Goal: Task Accomplishment & Management: Complete application form

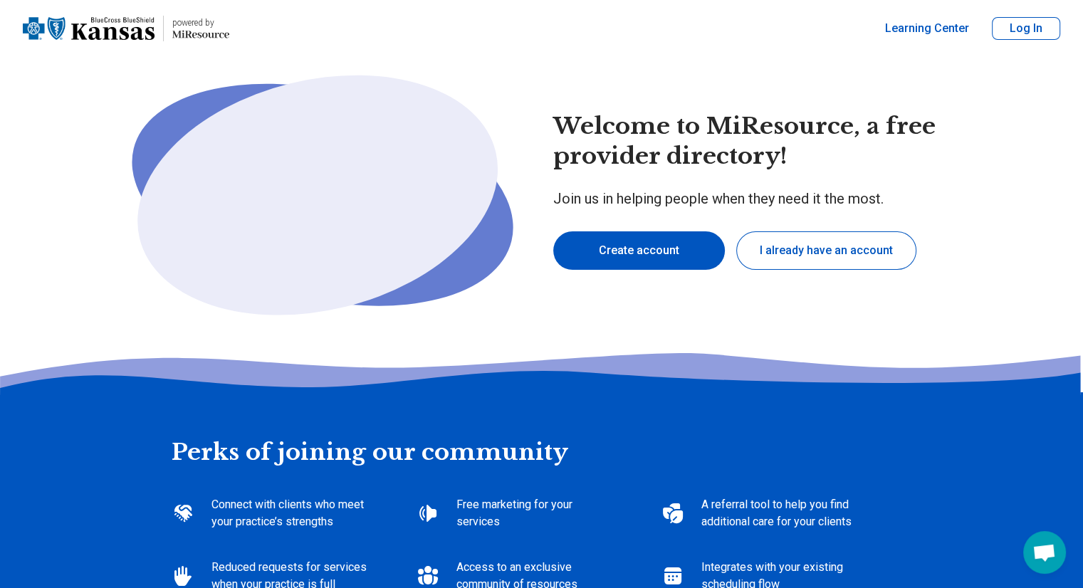
type textarea "*"
click at [678, 244] on button "Create account" at bounding box center [639, 250] width 172 height 38
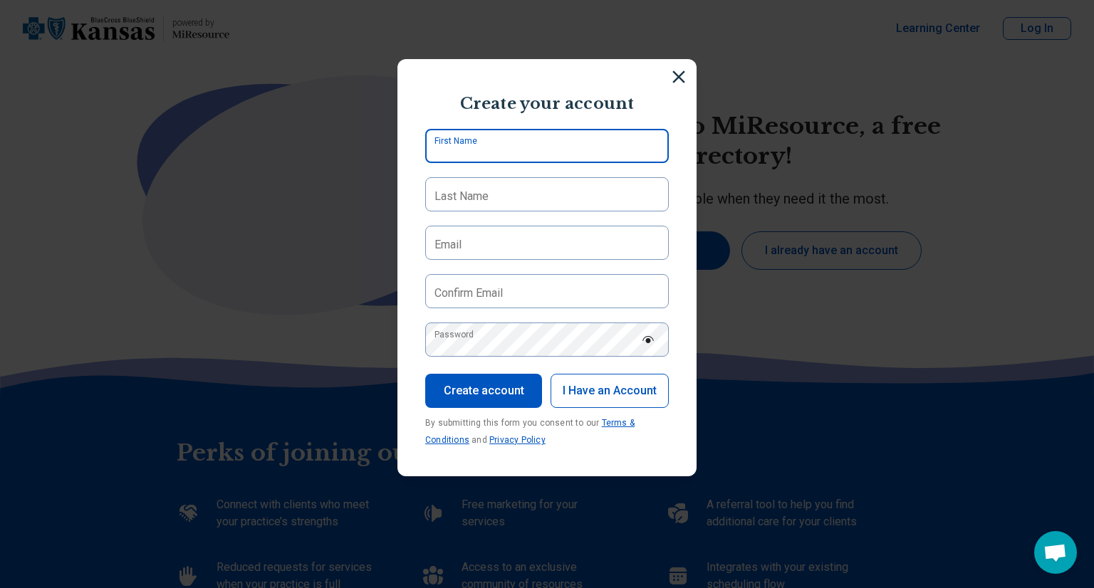
click at [579, 140] on input "First Name" at bounding box center [547, 146] width 244 height 34
type input "******"
type input "*****"
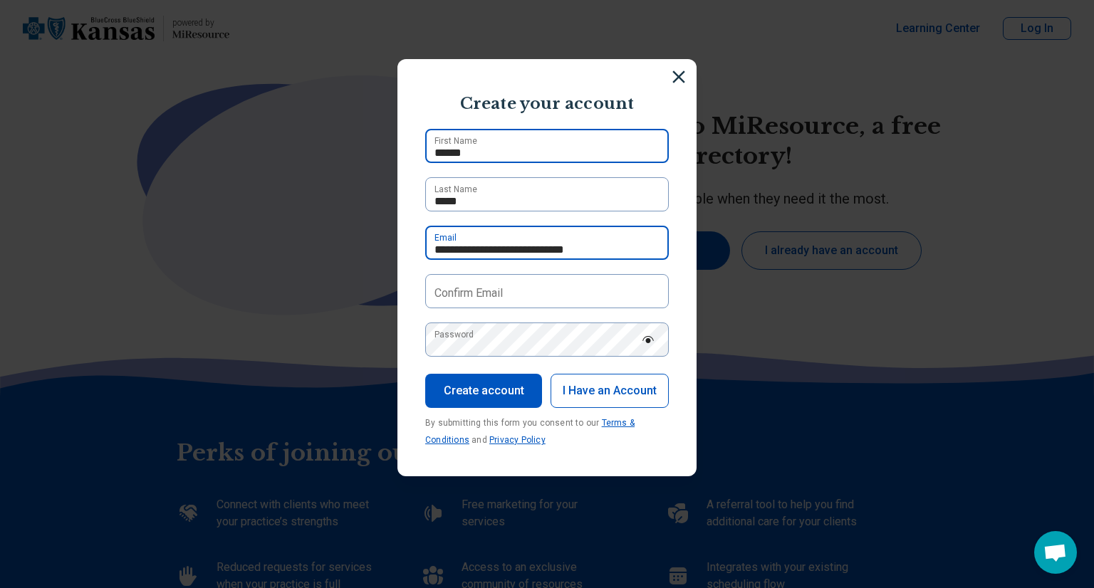
type input "**********"
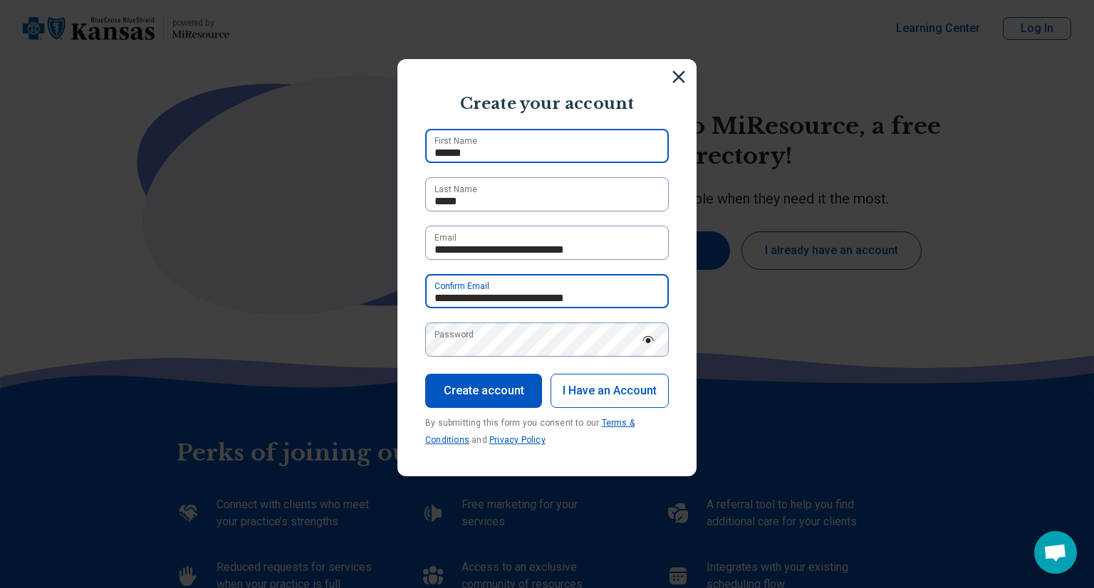
type input "**********"
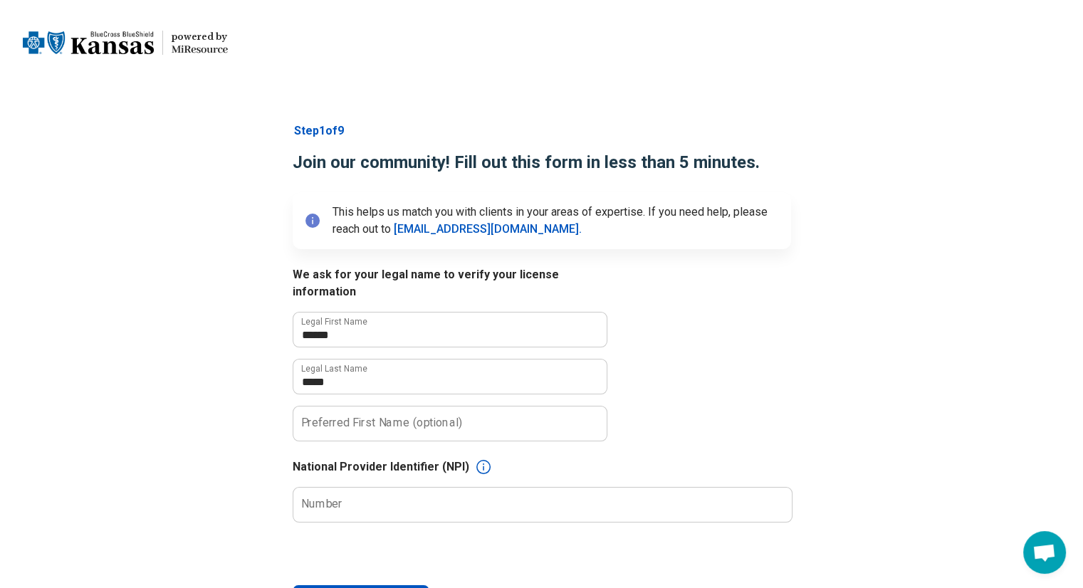
scroll to position [43, 0]
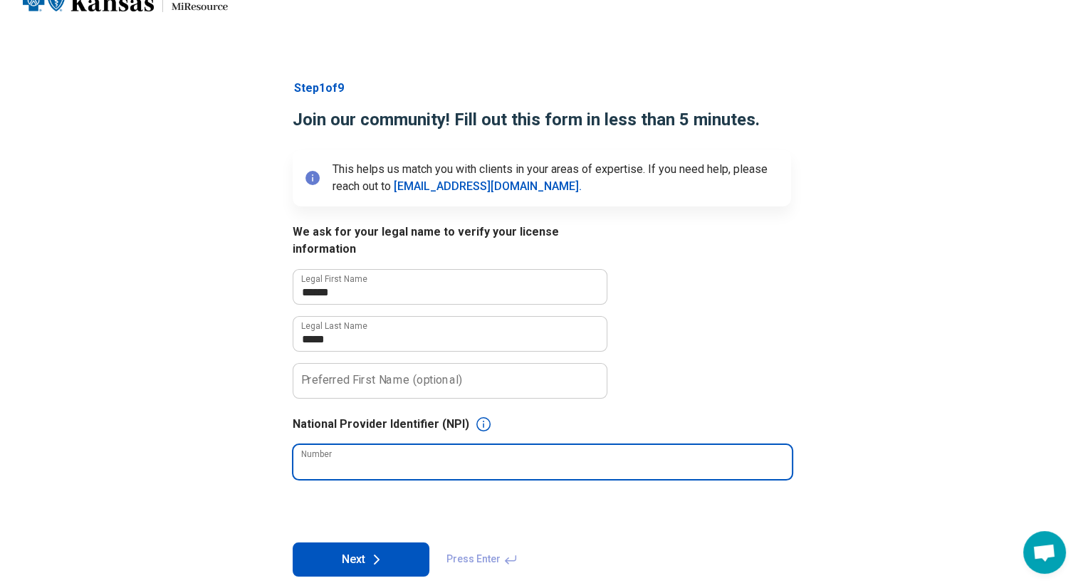
click at [537, 448] on input "Number" at bounding box center [542, 462] width 498 height 34
type input "**********"
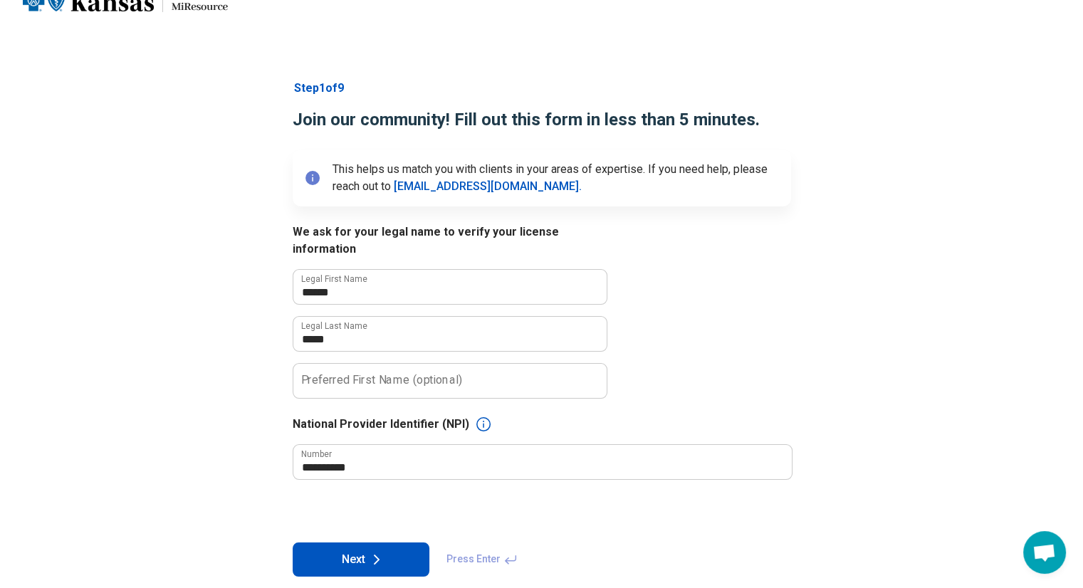
click at [400, 543] on button "Next" at bounding box center [361, 560] width 137 height 34
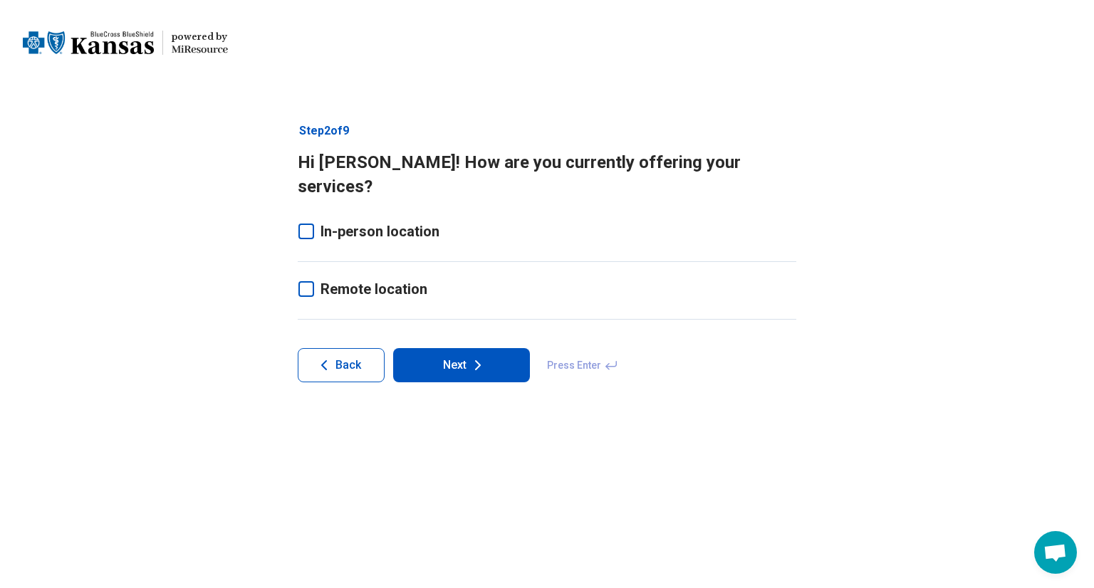
click at [310, 224] on icon at bounding box center [306, 232] width 16 height 16
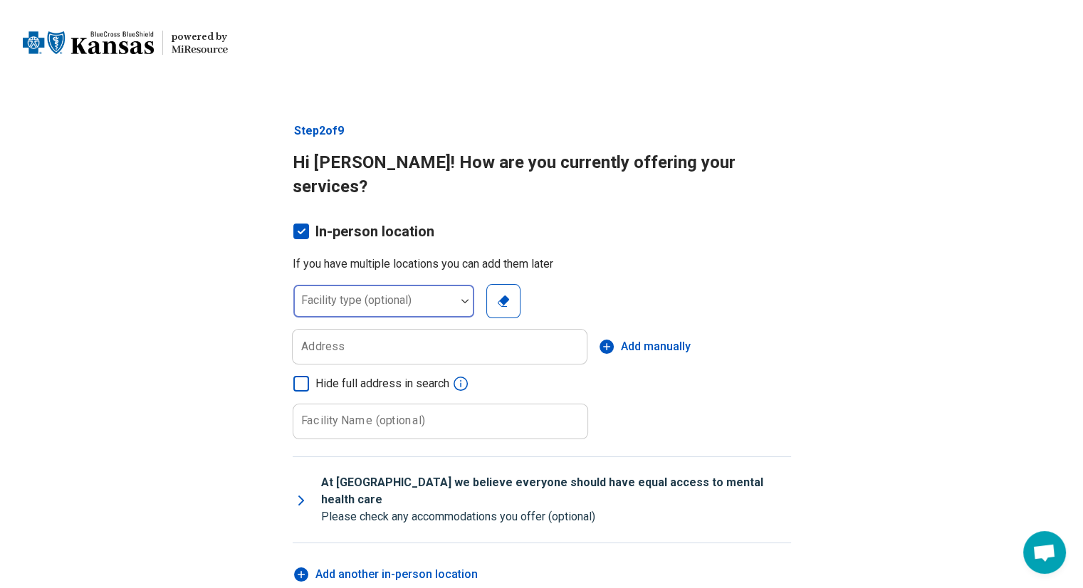
click at [371, 297] on div at bounding box center [374, 307] width 151 height 20
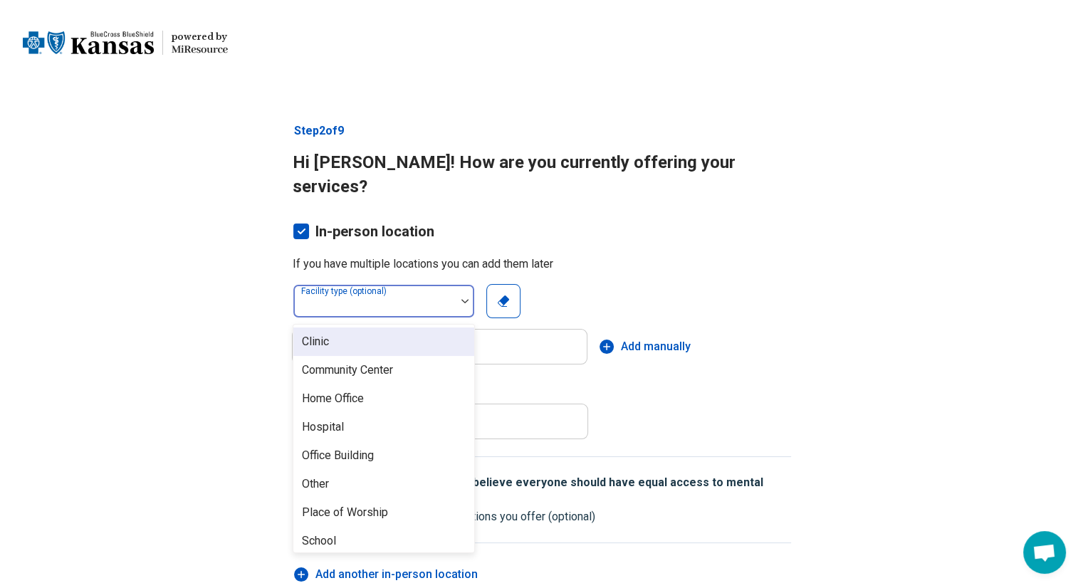
click at [379, 328] on div "Clinic" at bounding box center [383, 342] width 181 height 28
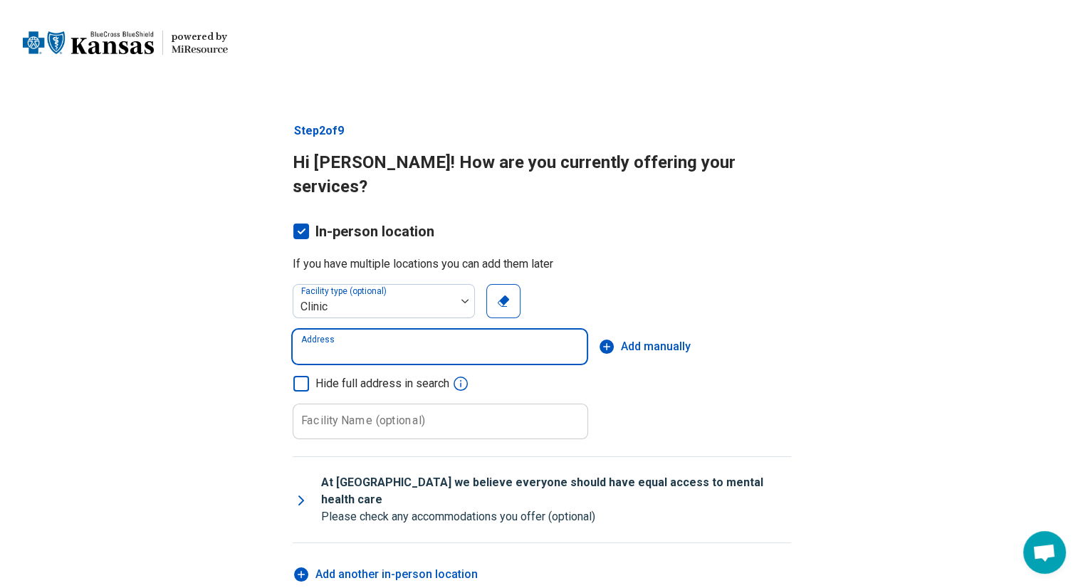
click at [390, 330] on input "Address" at bounding box center [440, 347] width 294 height 34
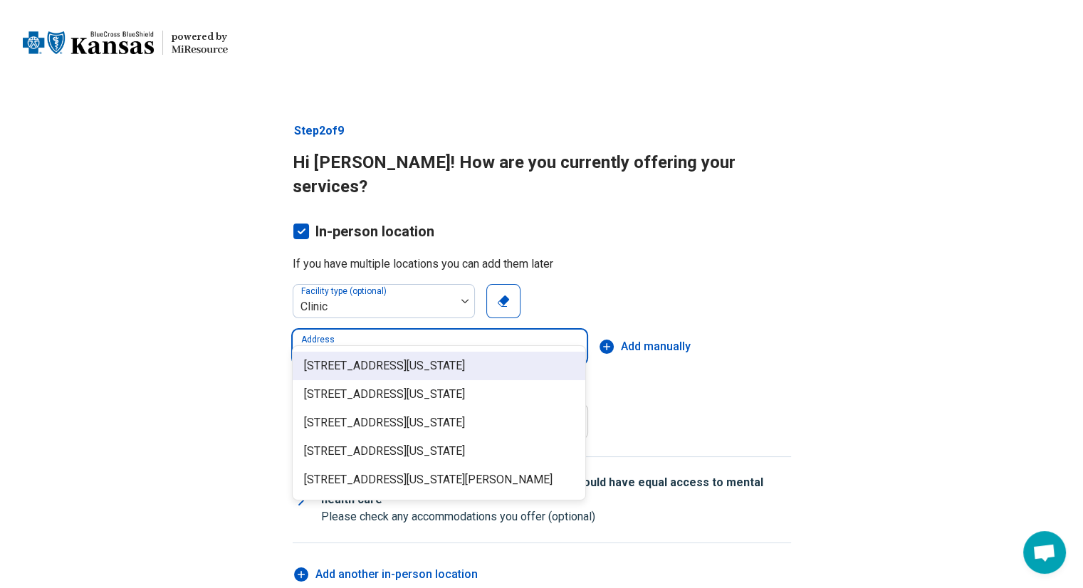
click at [410, 370] on span "930 Iowa Street ste 4, Lawrence, KS" at bounding box center [442, 365] width 276 height 17
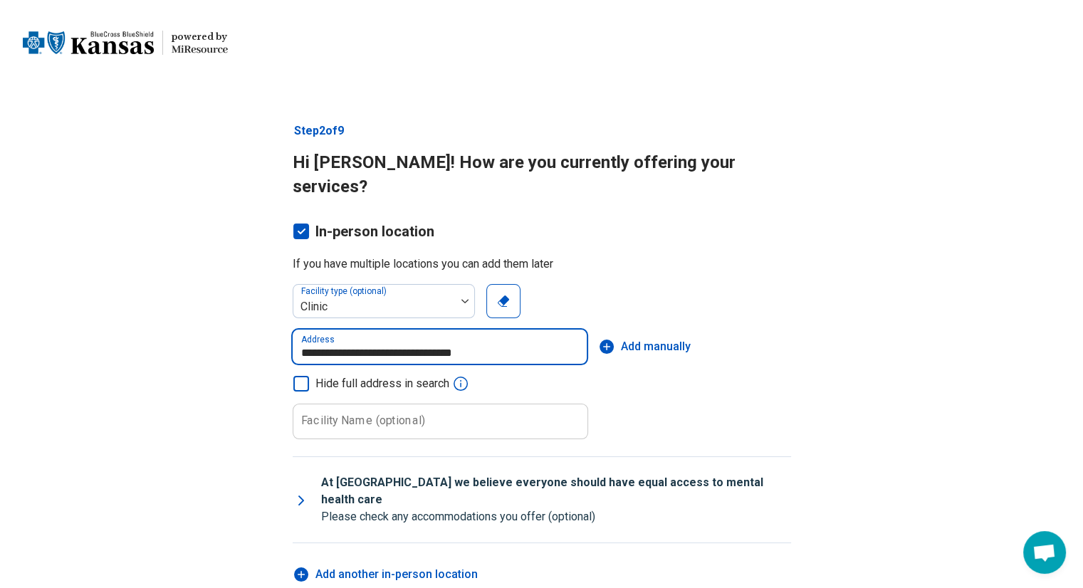
type input "**********"
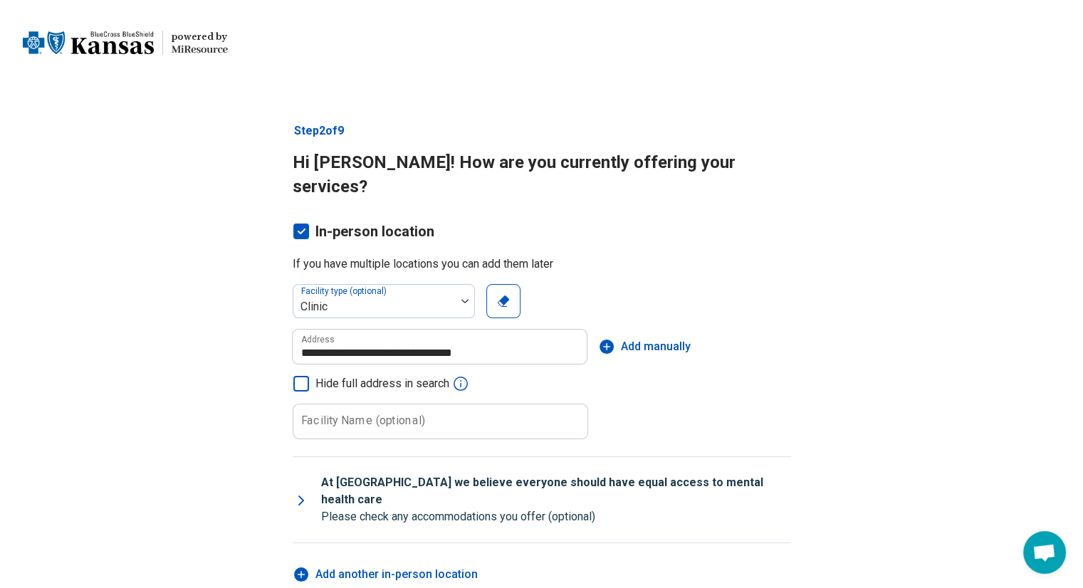
click at [323, 415] on label "Facility Name (optional)" at bounding box center [363, 420] width 124 height 11
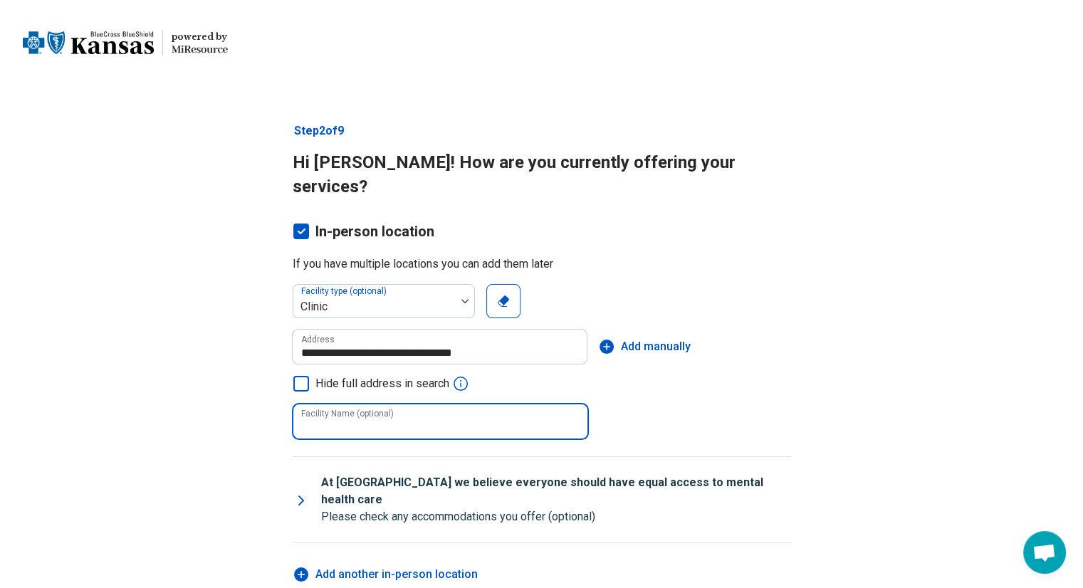
click at [323, 404] on input "Facility Name (optional)" at bounding box center [440, 421] width 294 height 34
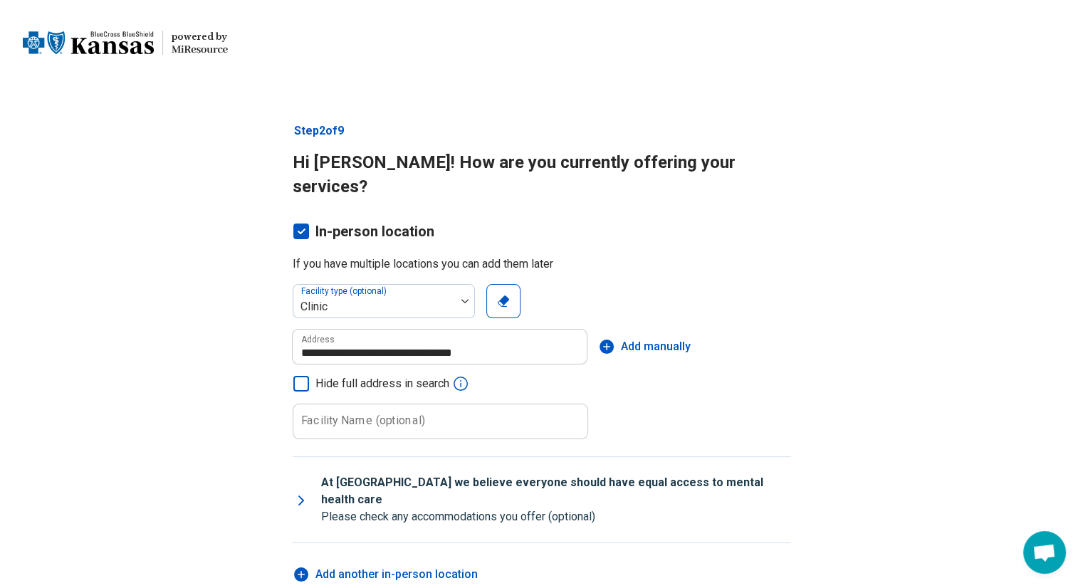
click at [323, 415] on label "Facility Name (optional)" at bounding box center [363, 420] width 124 height 11
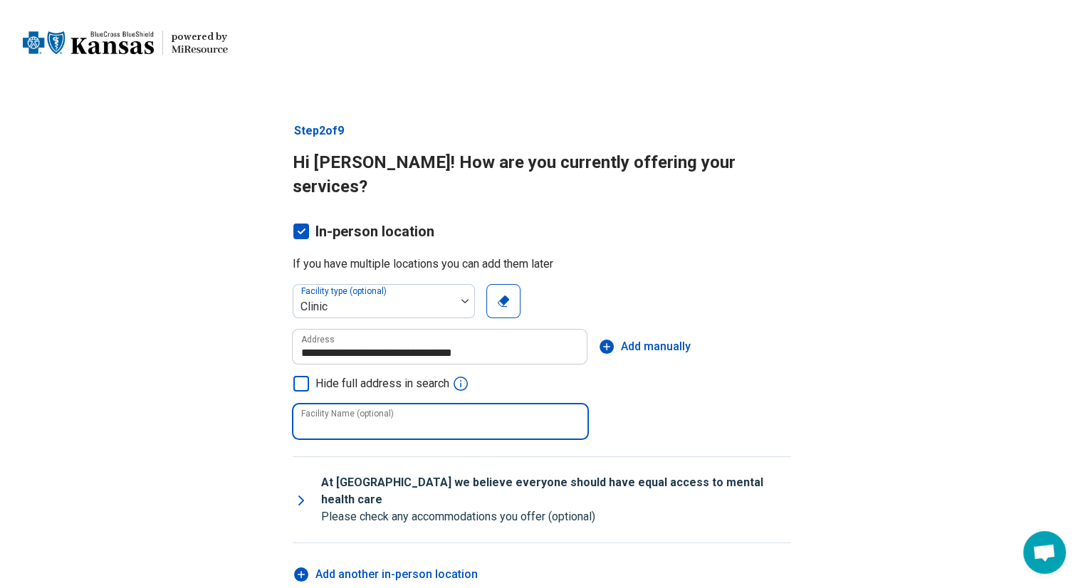
click at [323, 404] on input "Facility Name (optional)" at bounding box center [440, 421] width 294 height 34
type input "**********"
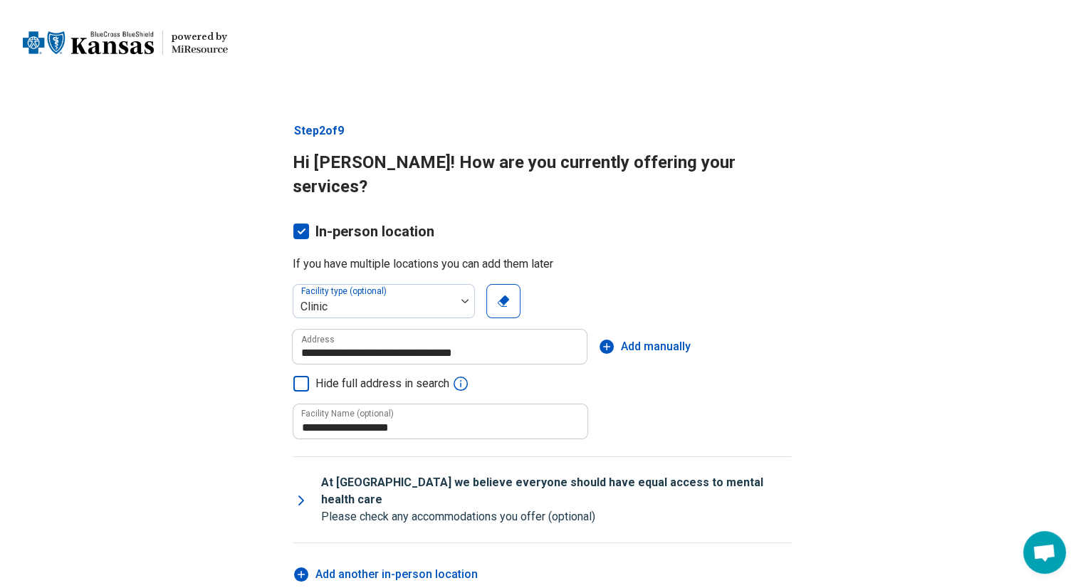
scroll to position [125, 0]
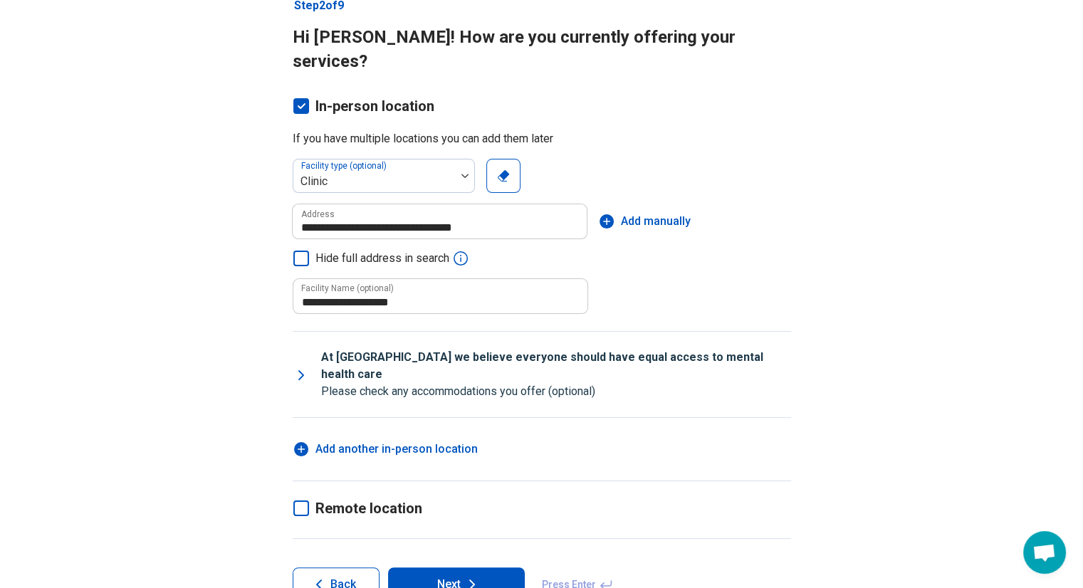
click at [301, 501] on icon at bounding box center [301, 509] width 16 height 16
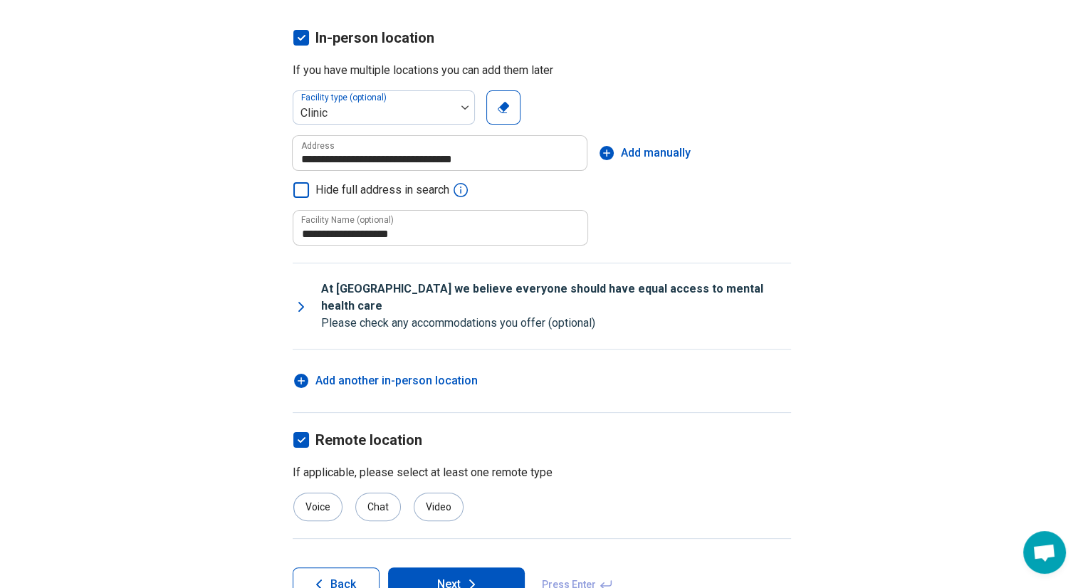
scroll to position [193, 0]
click at [325, 493] on div "Voice" at bounding box center [317, 507] width 49 height 28
click at [359, 493] on div "Chat" at bounding box center [378, 507] width 46 height 28
click at [449, 493] on div "Video" at bounding box center [439, 507] width 50 height 28
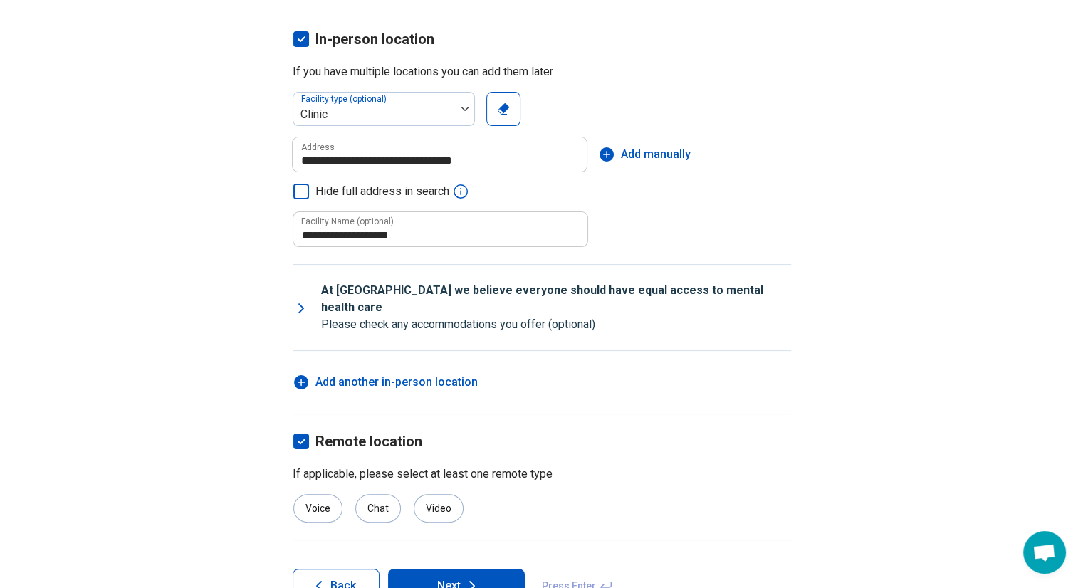
click at [461, 569] on button "Next" at bounding box center [456, 586] width 137 height 34
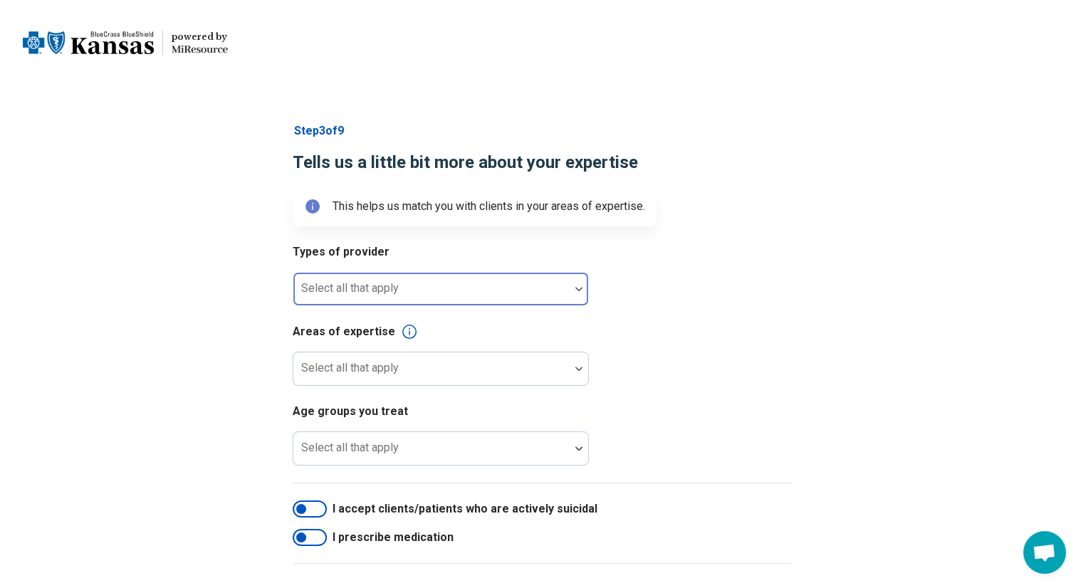
click at [464, 293] on div at bounding box center [431, 295] width 265 height 20
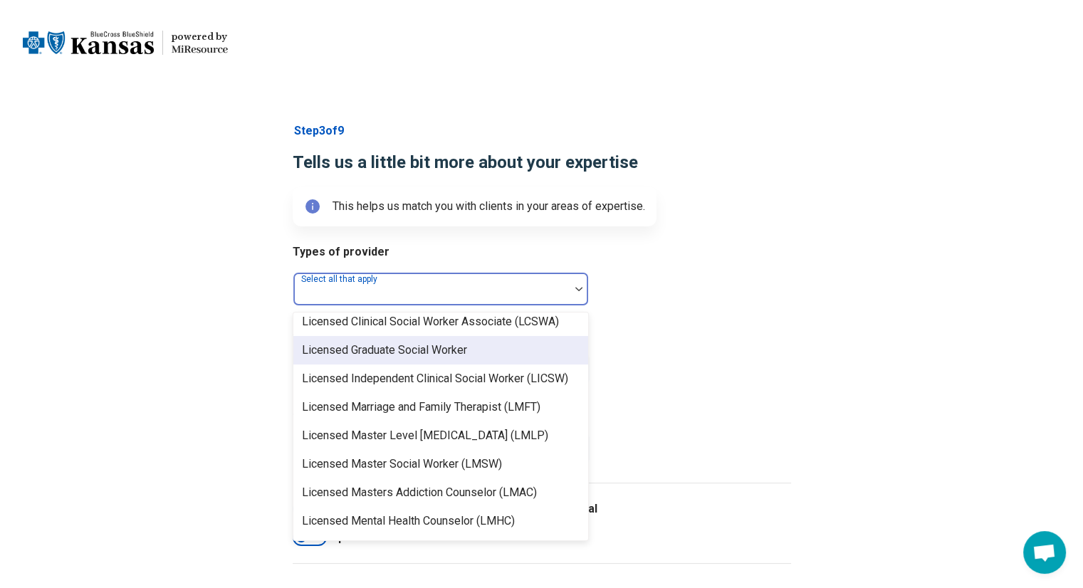
scroll to position [845, 0]
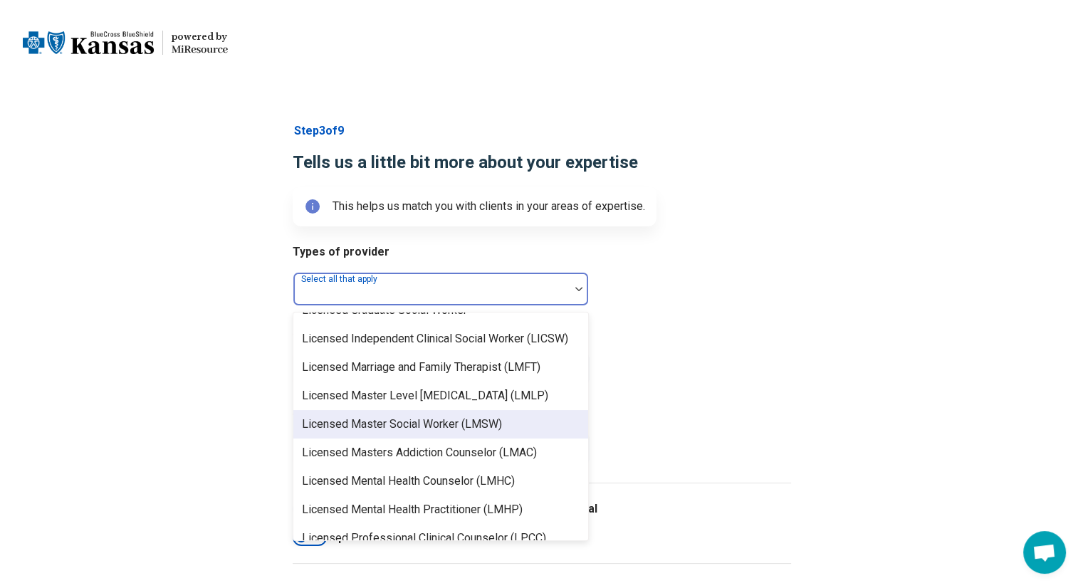
click at [444, 421] on div "Licensed Master Social Worker (LMSW)" at bounding box center [402, 424] width 200 height 17
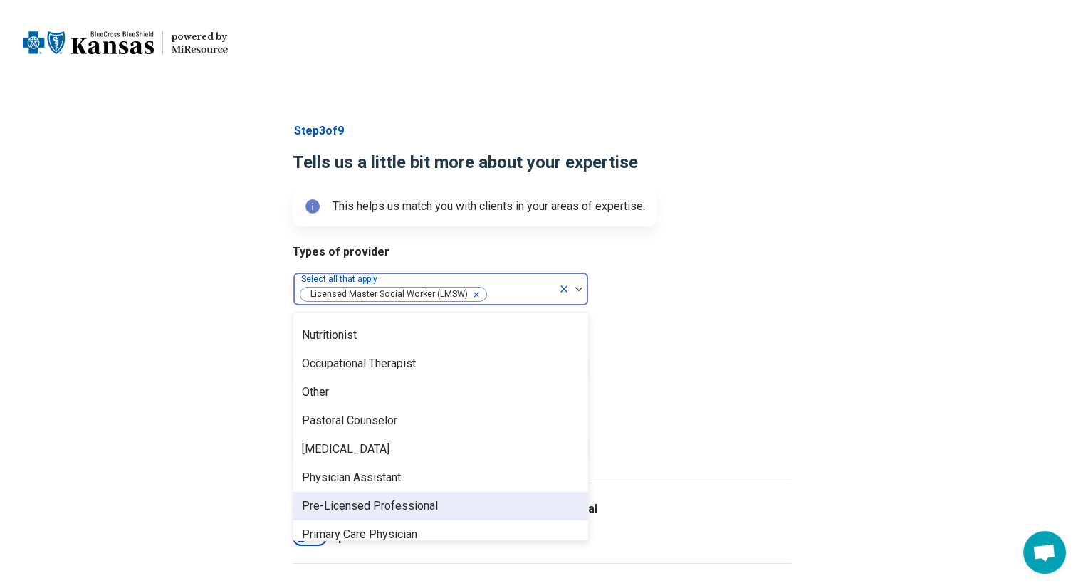
scroll to position [1446, 0]
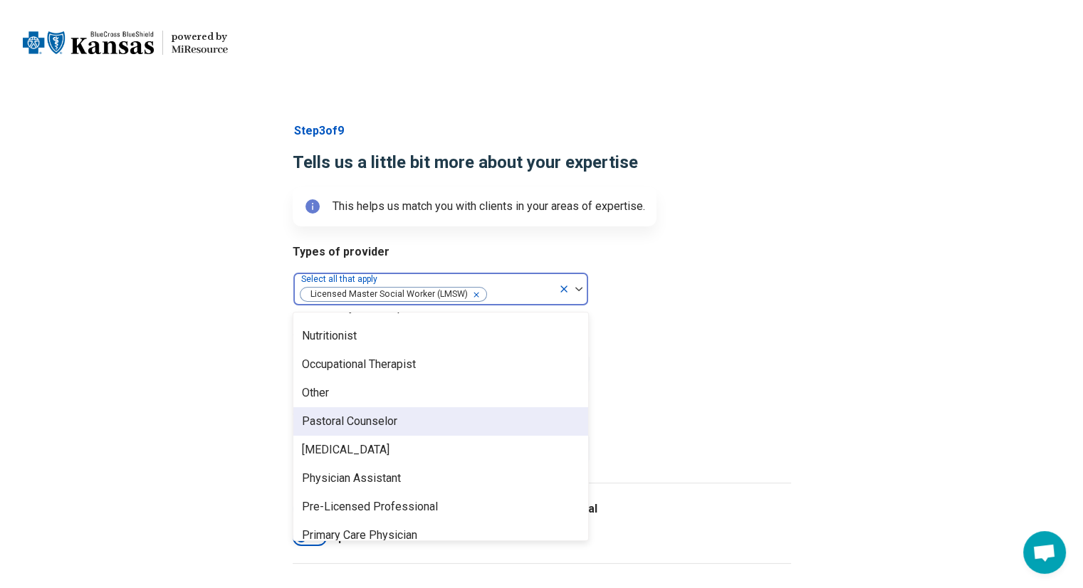
click at [804, 401] on article "Step 3 of 9 Tells us a little bit more about your expertise This helps us match…" at bounding box center [542, 374] width 544 height 561
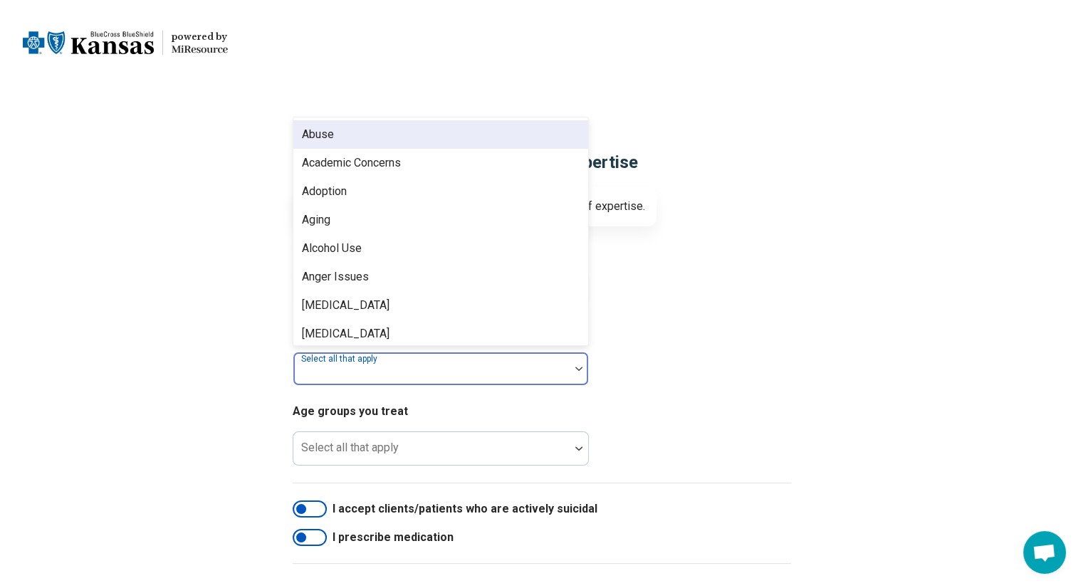
click at [459, 371] on div at bounding box center [431, 375] width 265 height 20
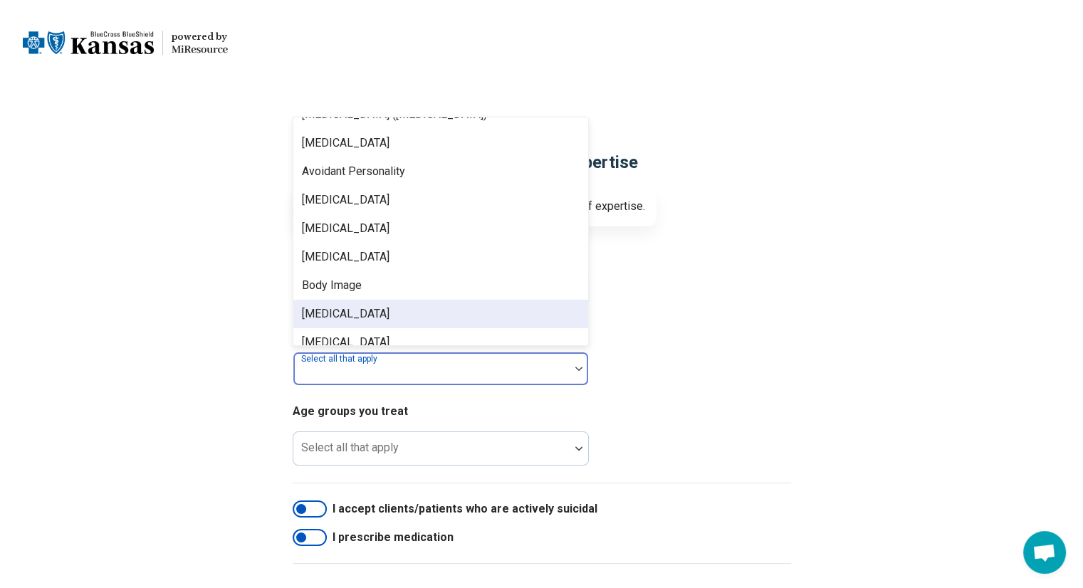
scroll to position [333, 0]
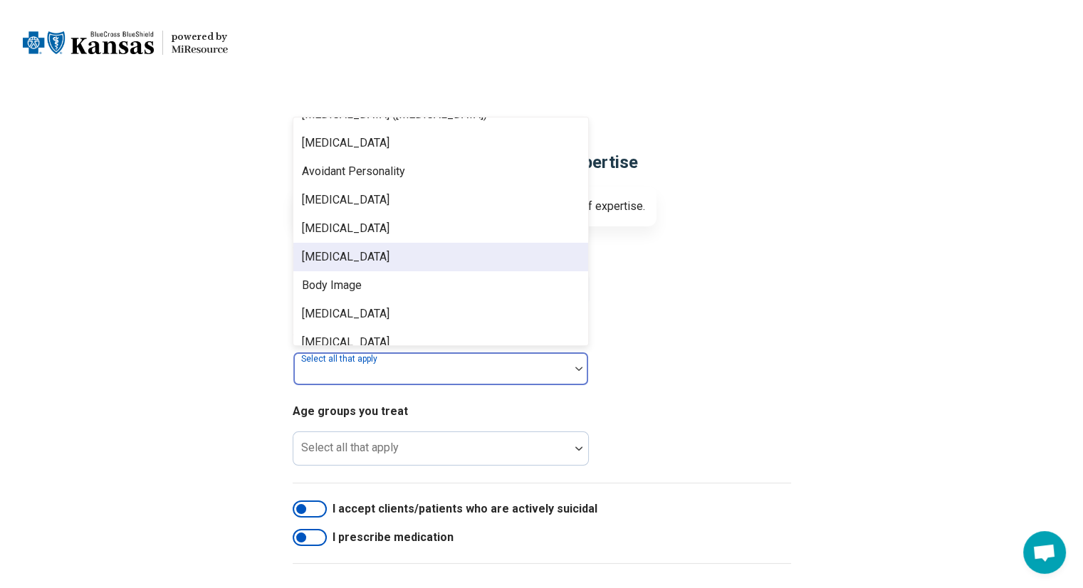
click at [430, 257] on div "Bipolar Disorder" at bounding box center [440, 257] width 295 height 28
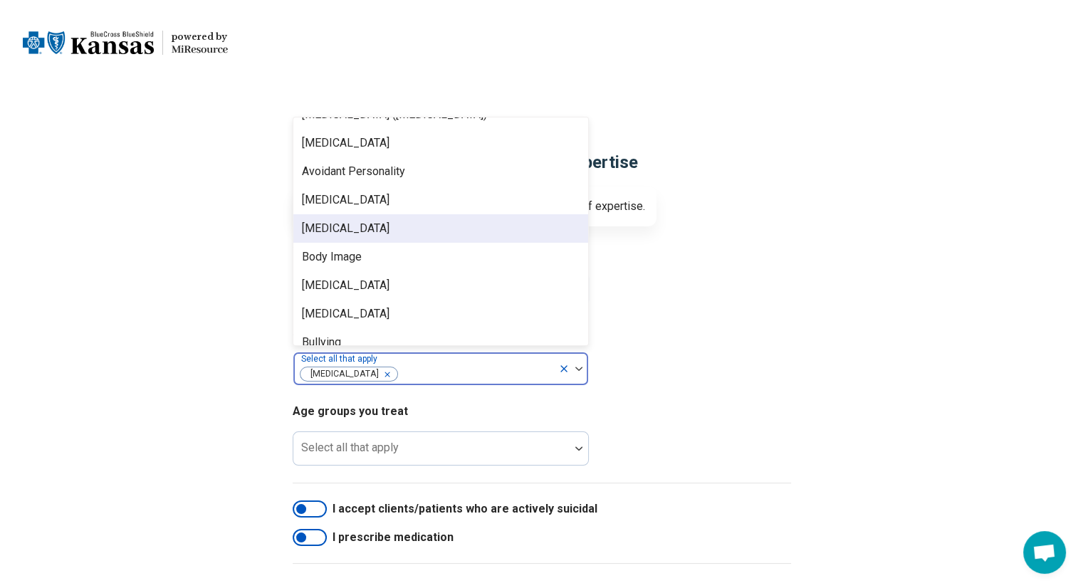
click at [414, 221] on div "Binge-Eating Disorder" at bounding box center [440, 228] width 295 height 28
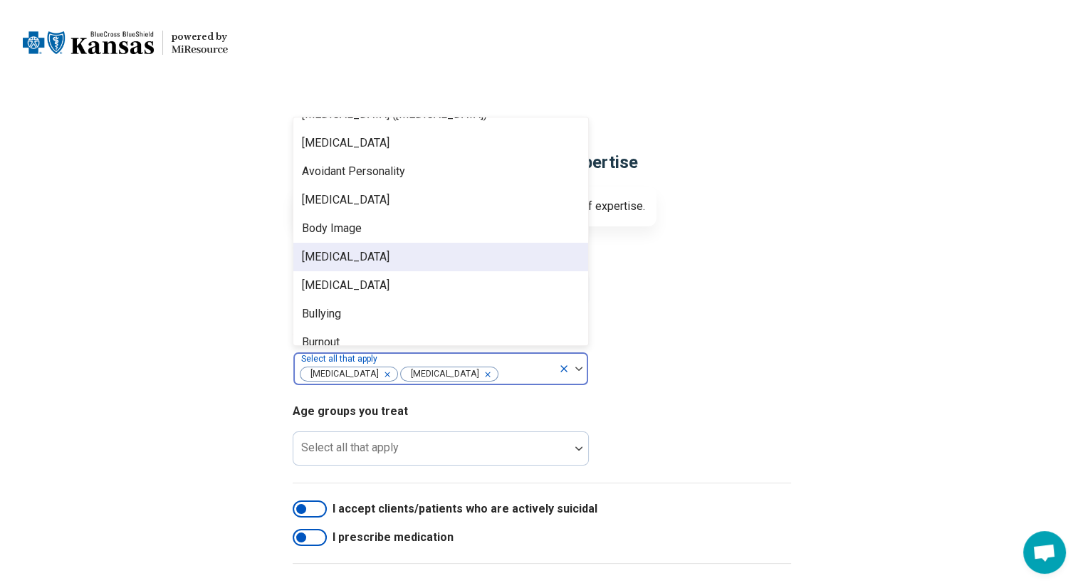
click at [419, 260] on div "Borderline Personality" at bounding box center [440, 257] width 295 height 28
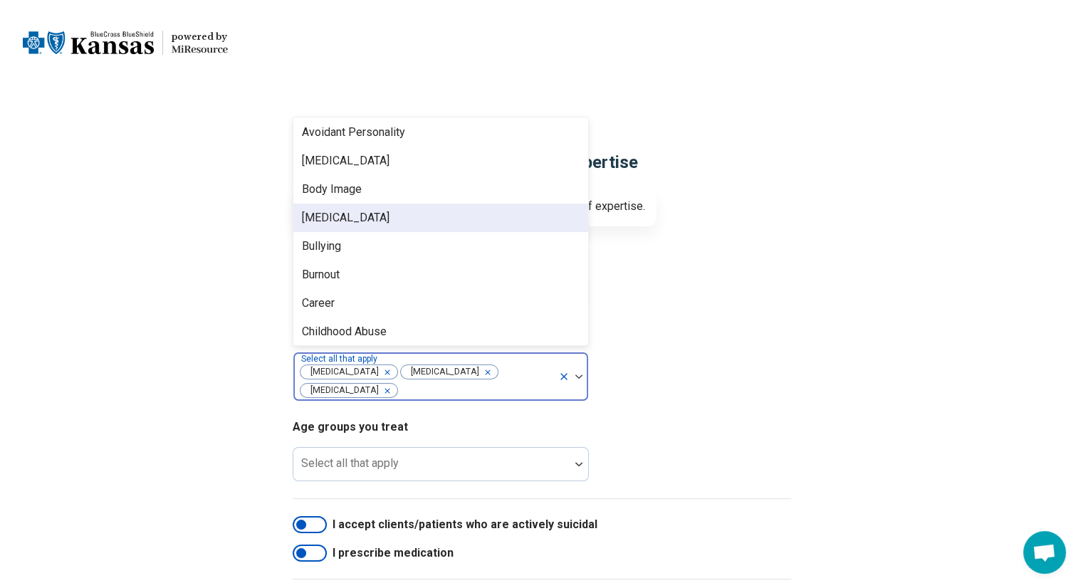
scroll to position [377, 0]
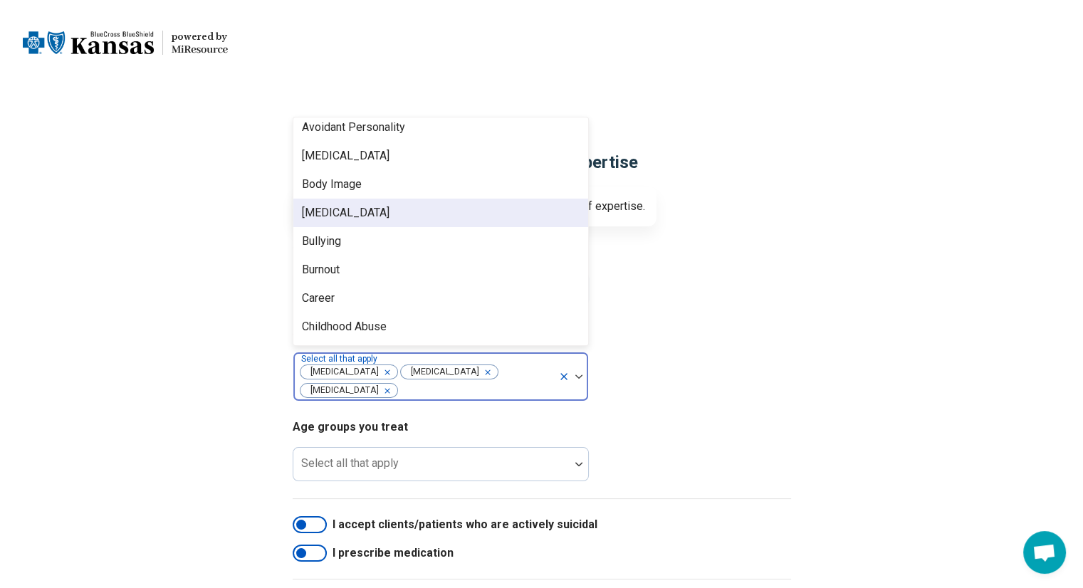
click at [410, 209] on div "Bulimia Nervosa" at bounding box center [440, 213] width 295 height 28
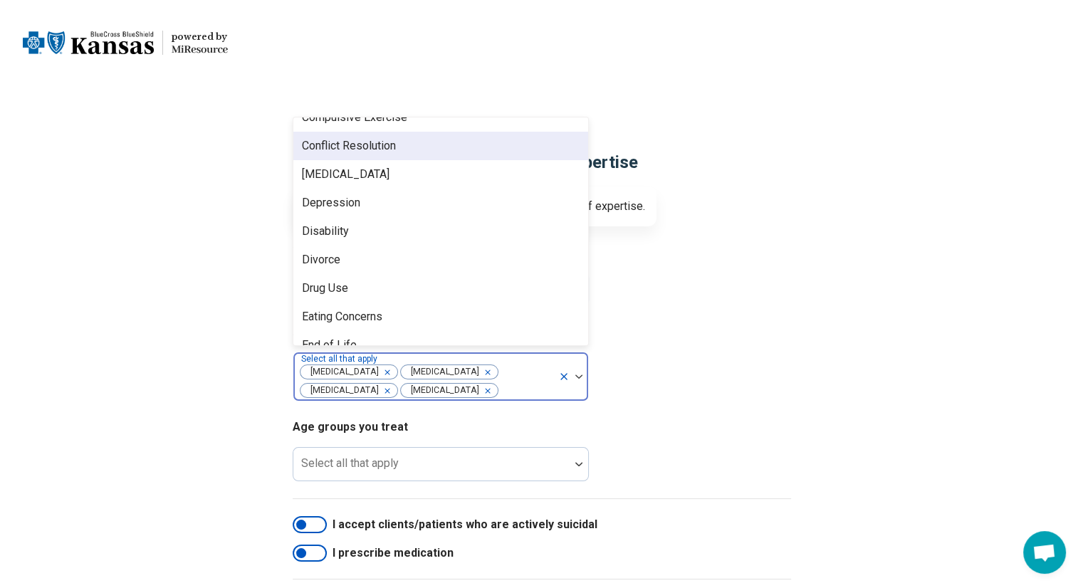
scroll to position [681, 0]
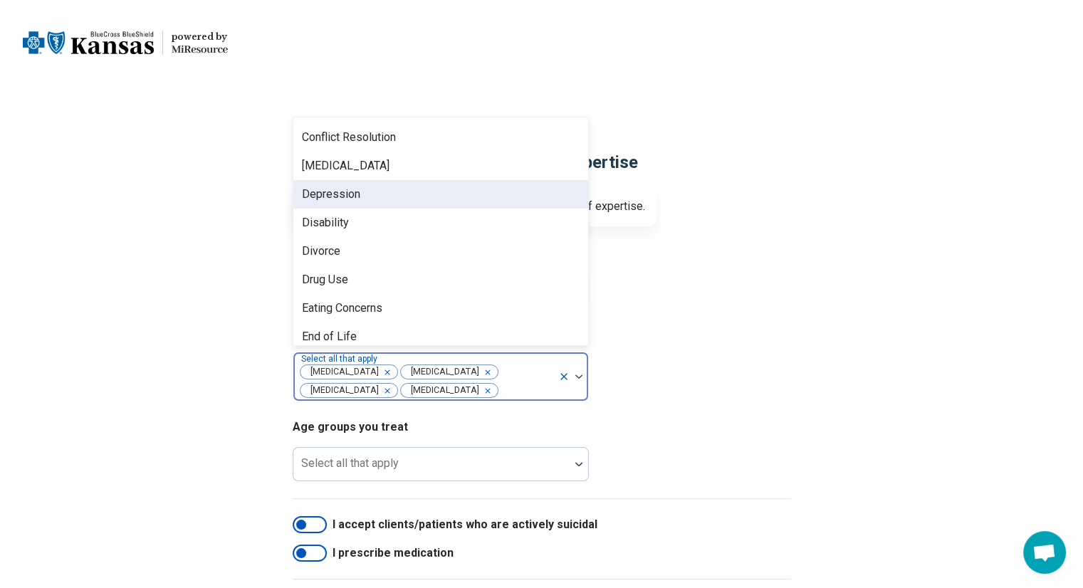
click at [430, 197] on div "Depression" at bounding box center [440, 194] width 295 height 28
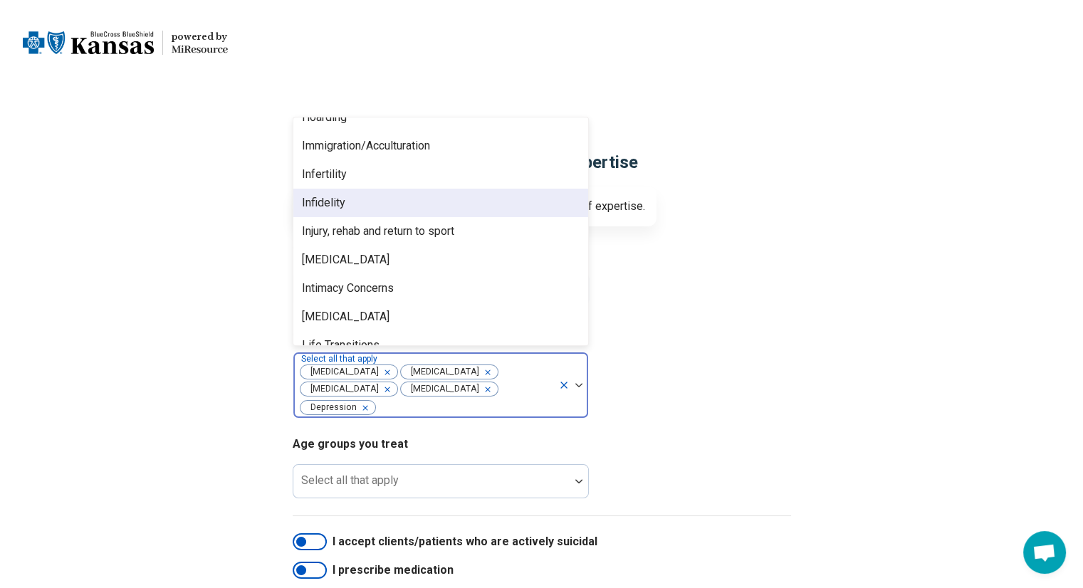
scroll to position [1136, 0]
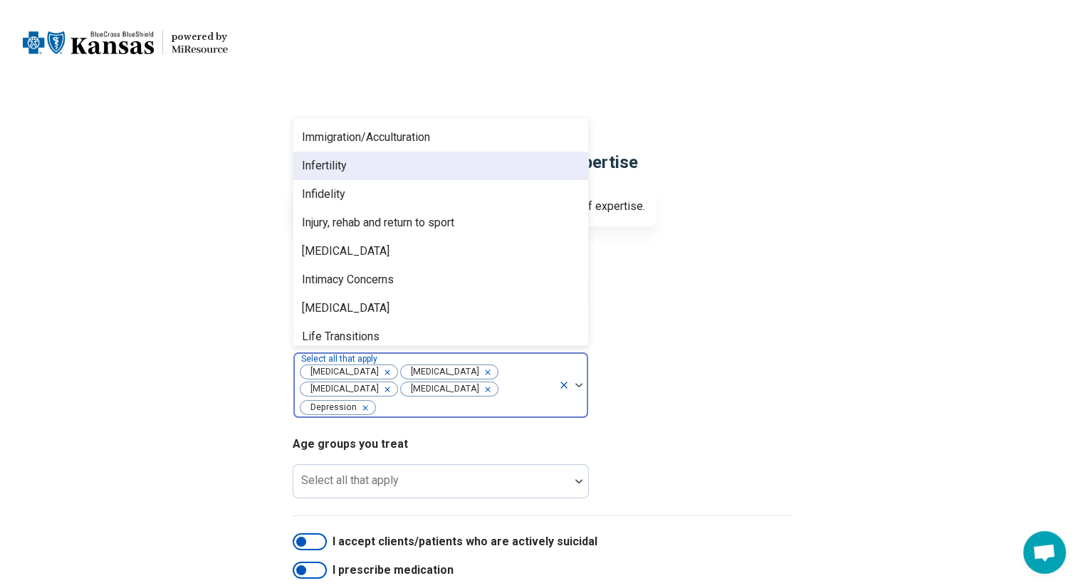
click at [457, 166] on div "Infertility" at bounding box center [440, 166] width 295 height 28
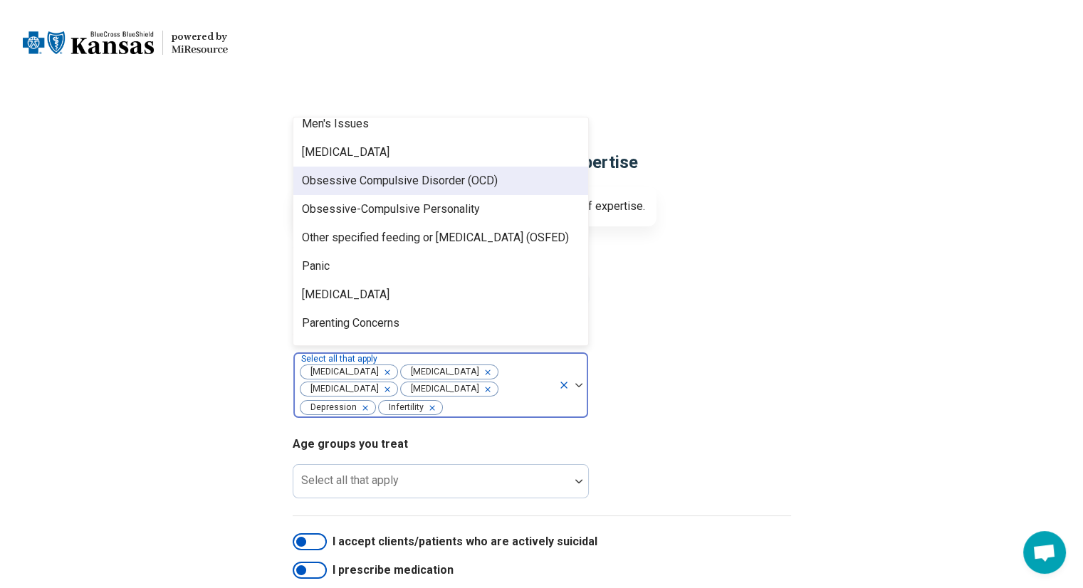
scroll to position [1427, 0]
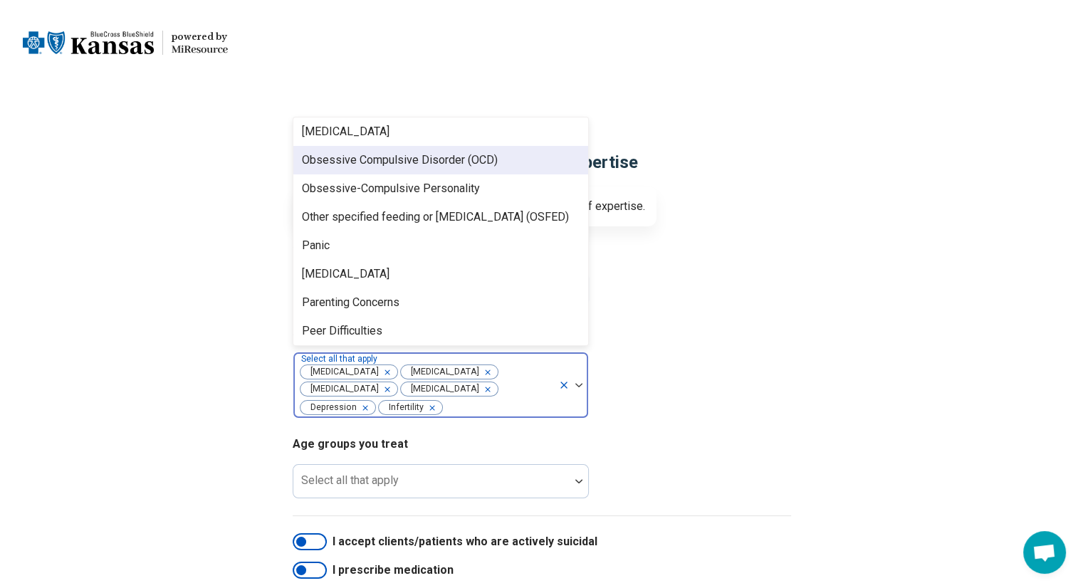
click at [474, 167] on div "Obsessive Compulsive Disorder (OCD)" at bounding box center [400, 160] width 196 height 17
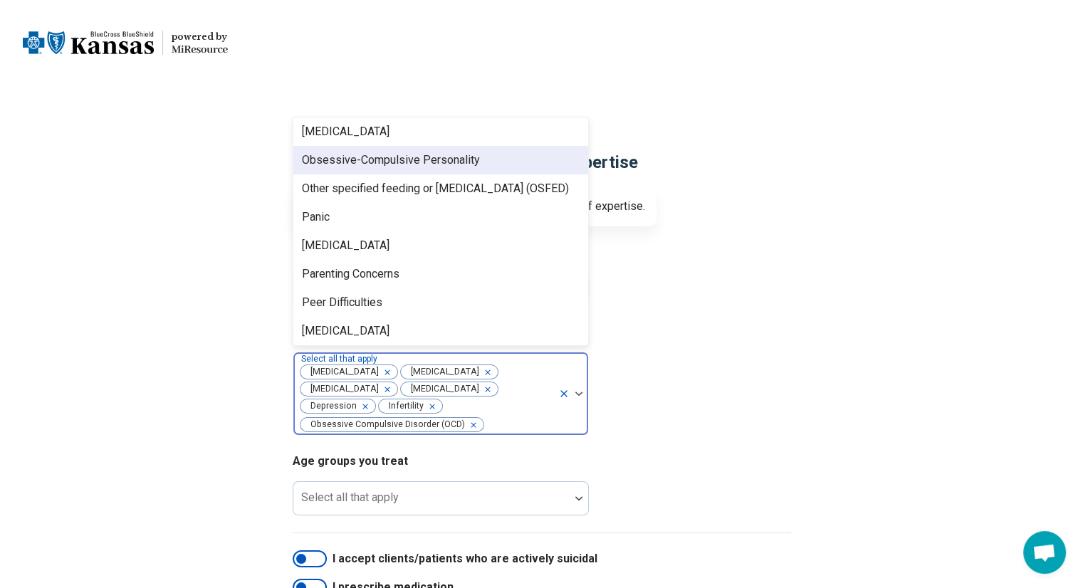
click at [474, 166] on div "Obsessive-Compulsive Personality" at bounding box center [391, 160] width 178 height 17
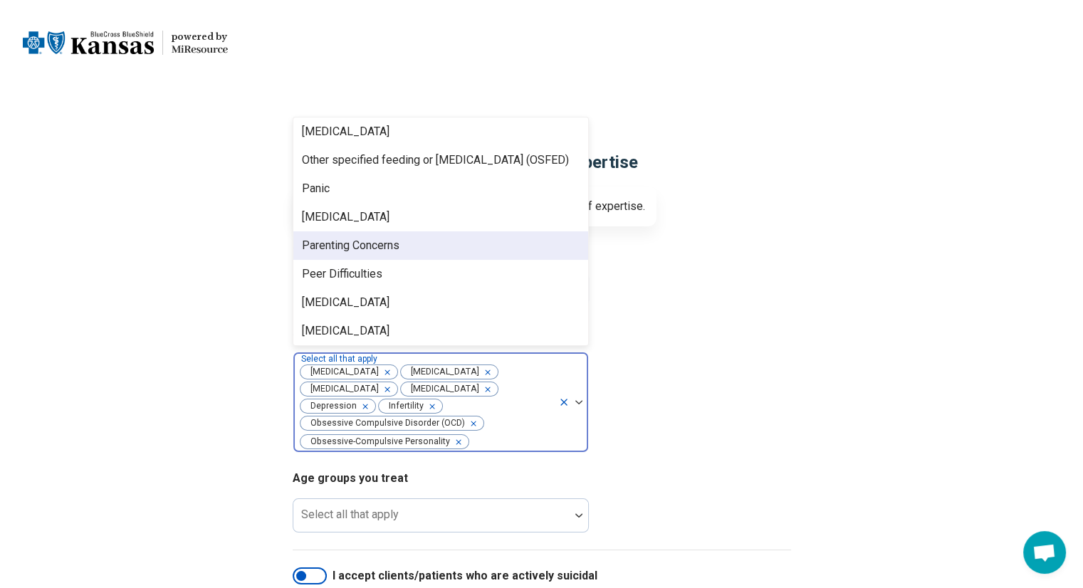
click at [444, 251] on div "Parenting Concerns" at bounding box center [440, 245] width 295 height 28
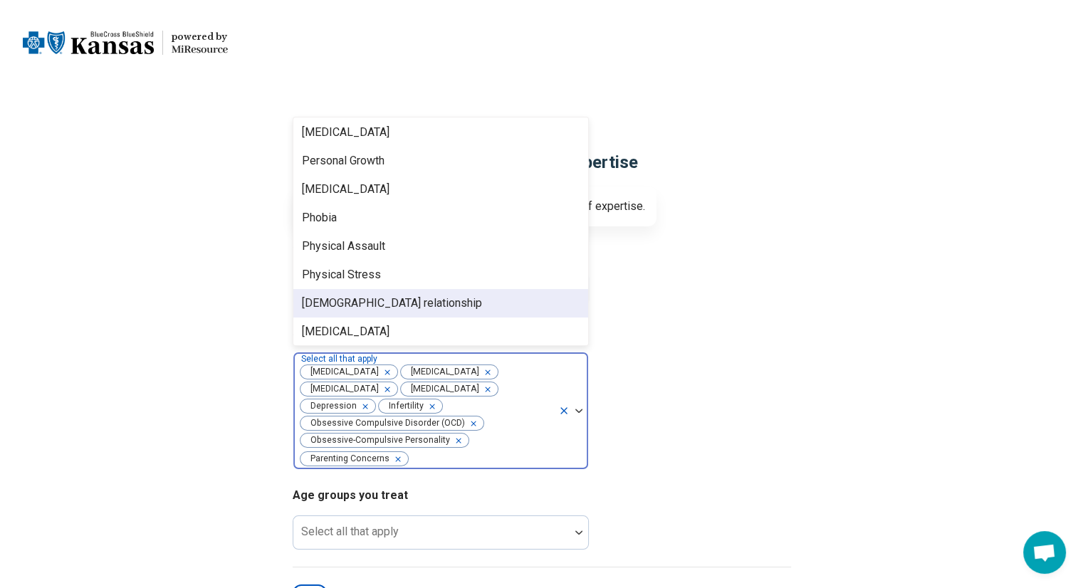
scroll to position [1598, 0]
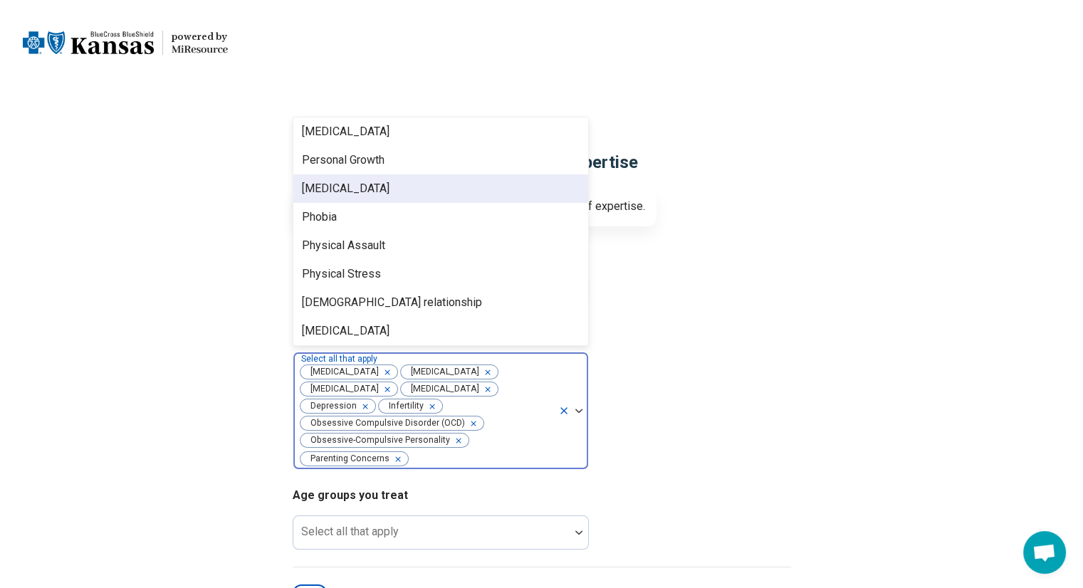
click at [447, 194] on div "Personality Disorders" at bounding box center [440, 188] width 295 height 28
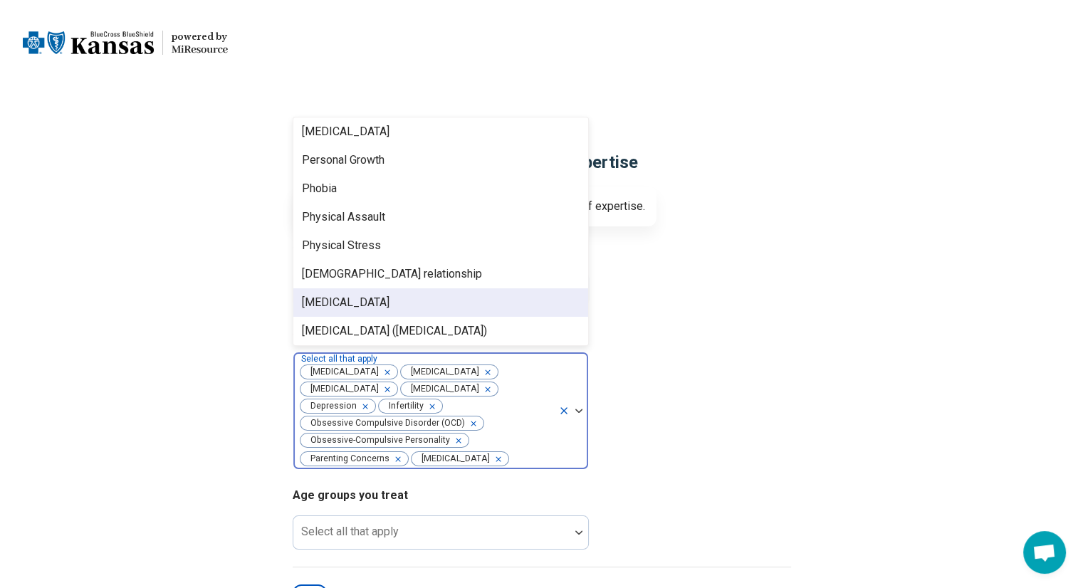
click at [469, 308] on div "Postpartum Depression" at bounding box center [440, 302] width 295 height 28
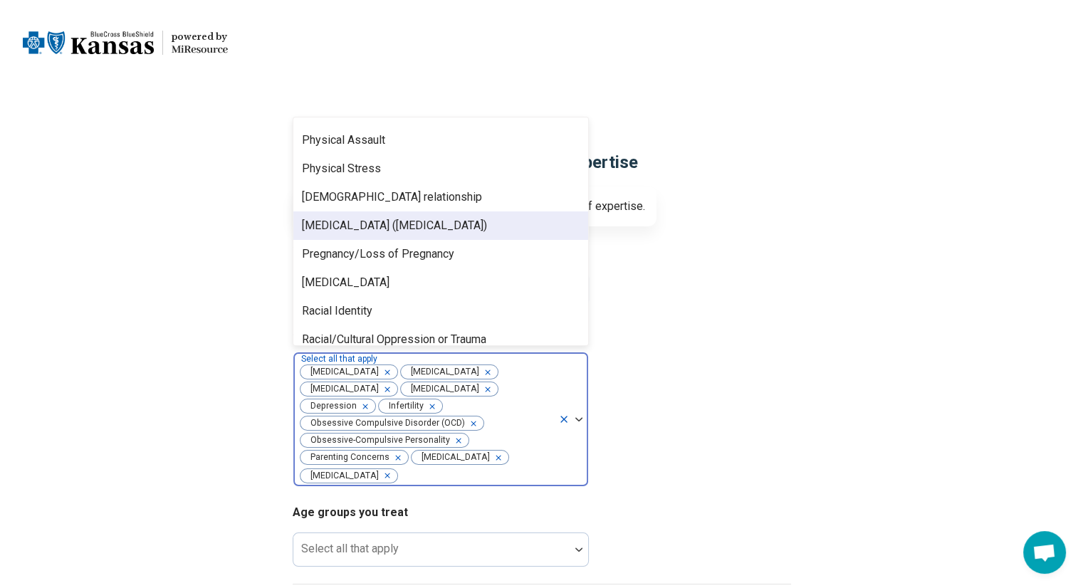
scroll to position [1692, 0]
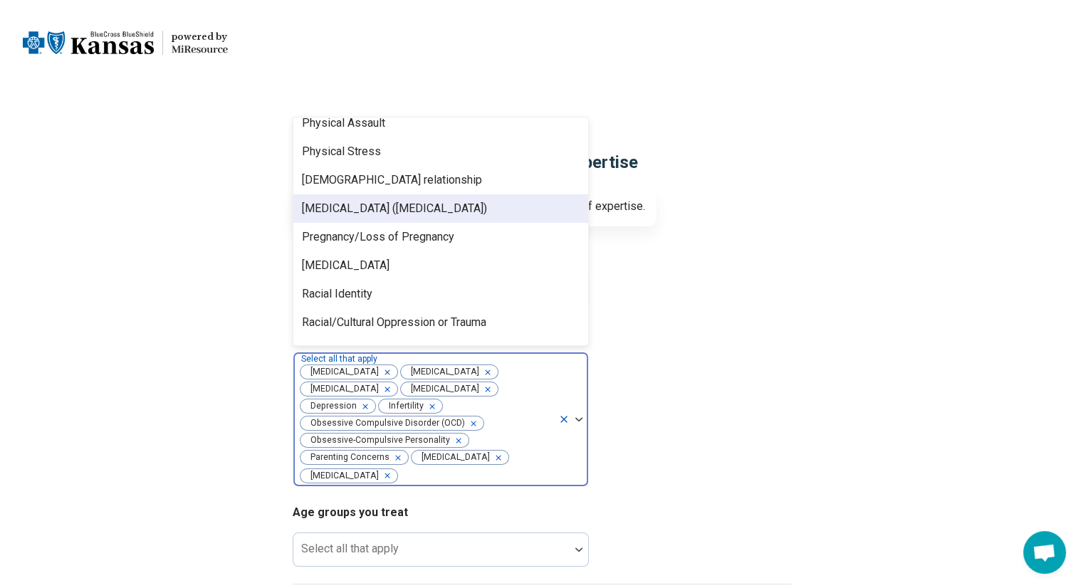
click at [472, 211] on div "Posttraumatic Stress Disorder (PTSD)" at bounding box center [394, 208] width 185 height 17
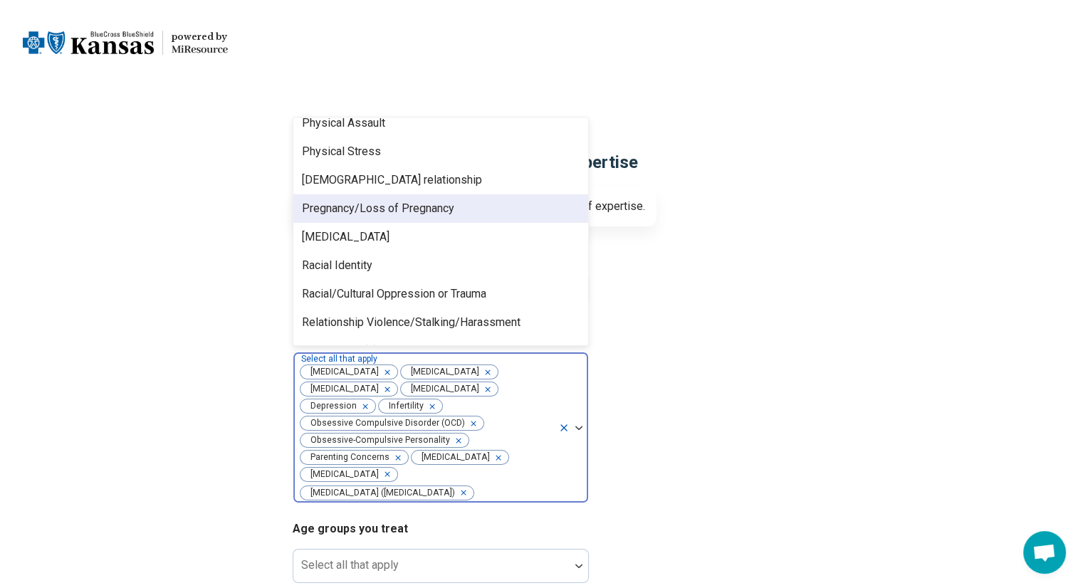
click at [472, 211] on div "Pregnancy/Loss of Pregnancy" at bounding box center [440, 208] width 295 height 28
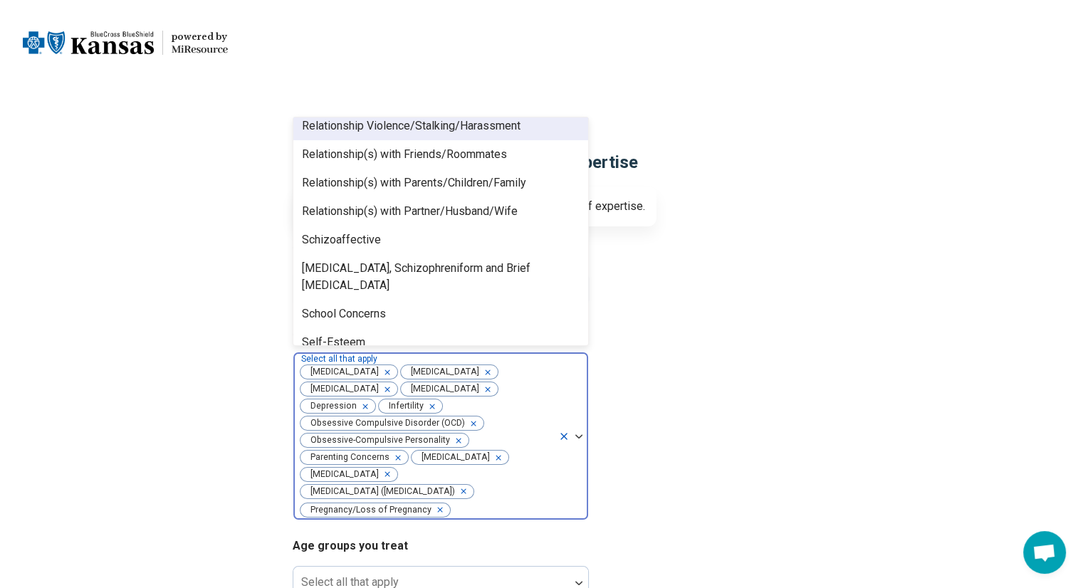
scroll to position [1860, 0]
click at [470, 126] on div "Relationship Violence/Stalking/Harassment" at bounding box center [411, 125] width 219 height 17
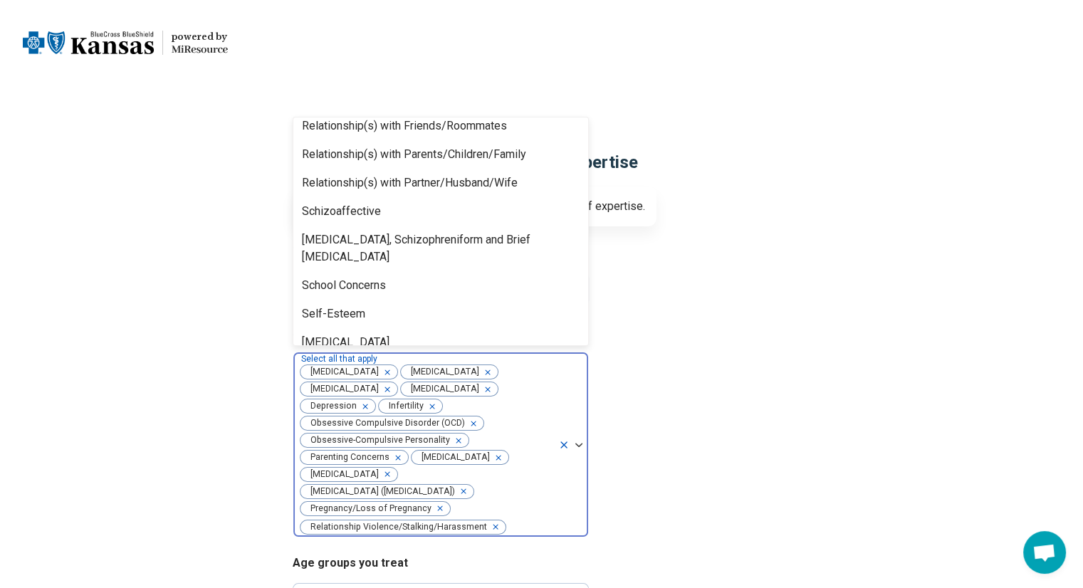
scroll to position [1831, 0]
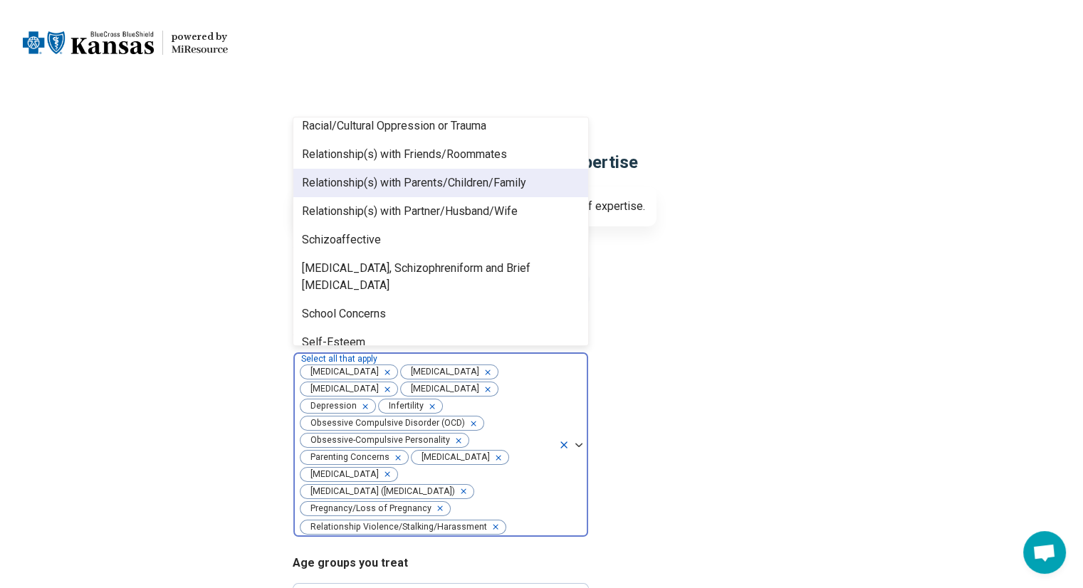
click at [463, 180] on div "Relationship(s) with Parents/Children/Family" at bounding box center [414, 182] width 224 height 17
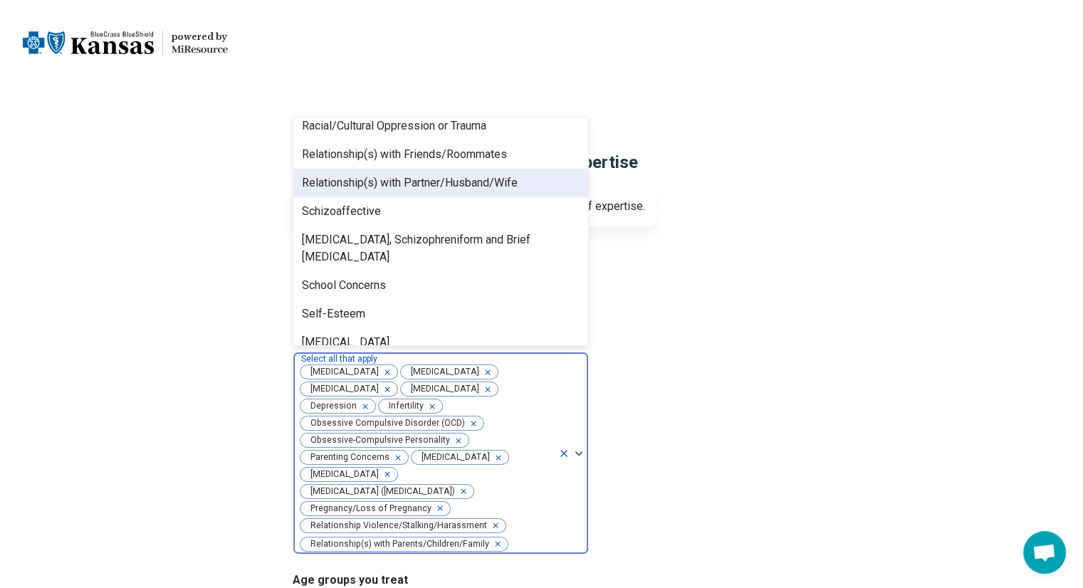
click at [463, 180] on div "Relationship(s) with Partner/Husband/Wife" at bounding box center [410, 182] width 216 height 17
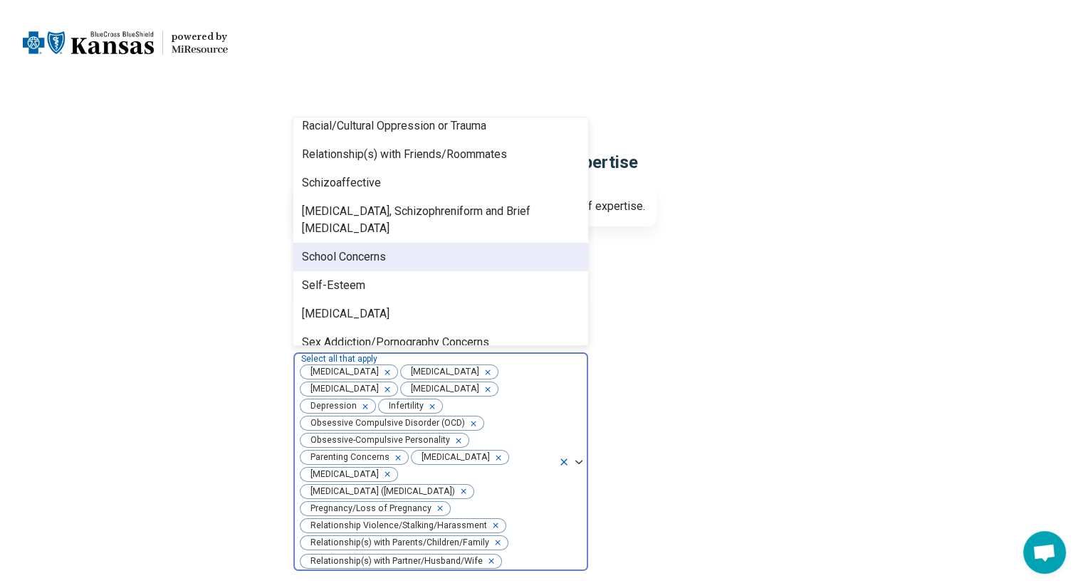
click at [455, 243] on div "School Concerns" at bounding box center [440, 257] width 295 height 28
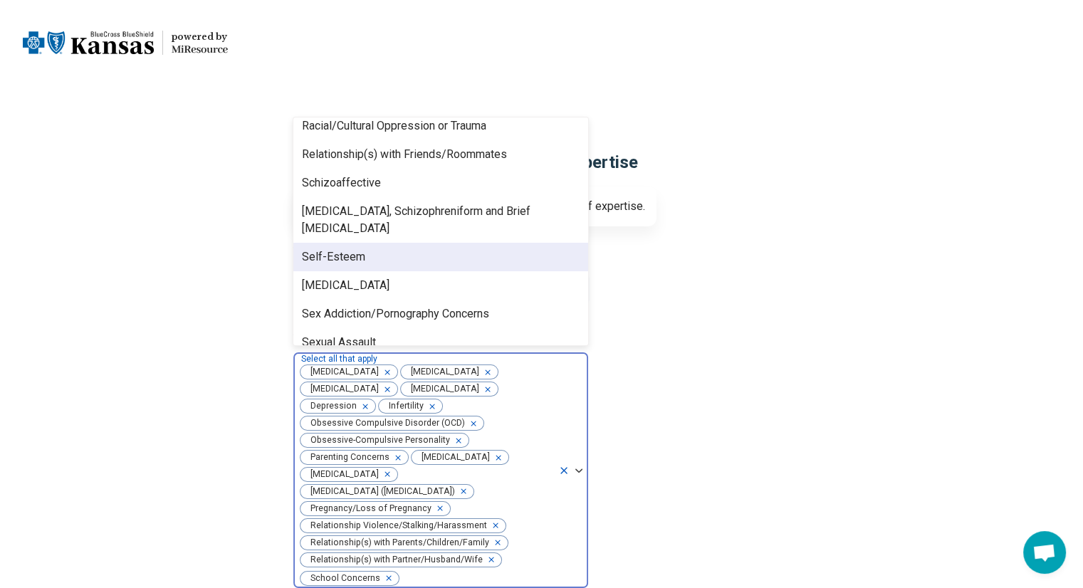
click at [455, 243] on div "Self-Esteem" at bounding box center [440, 257] width 295 height 28
click at [455, 243] on div "Self-Harm" at bounding box center [440, 257] width 295 height 28
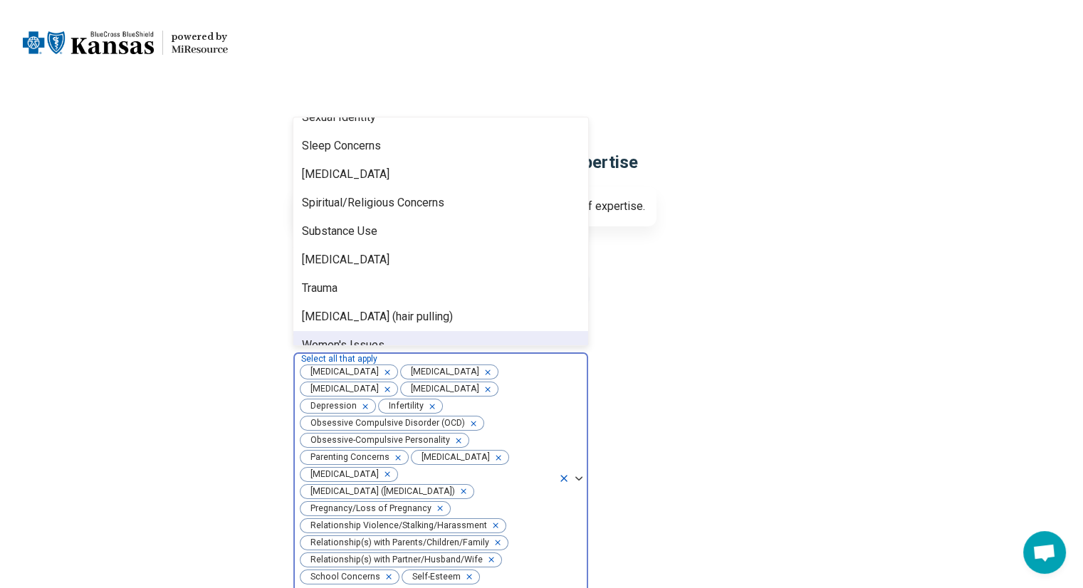
scroll to position [2085, 0]
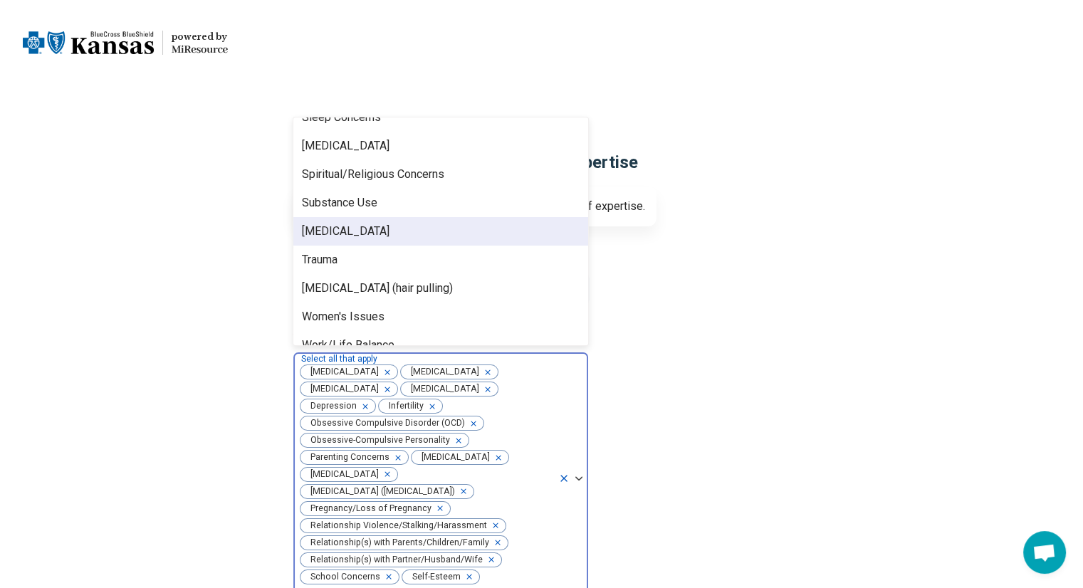
click at [451, 222] on div "Suicidal Ideation" at bounding box center [440, 231] width 295 height 28
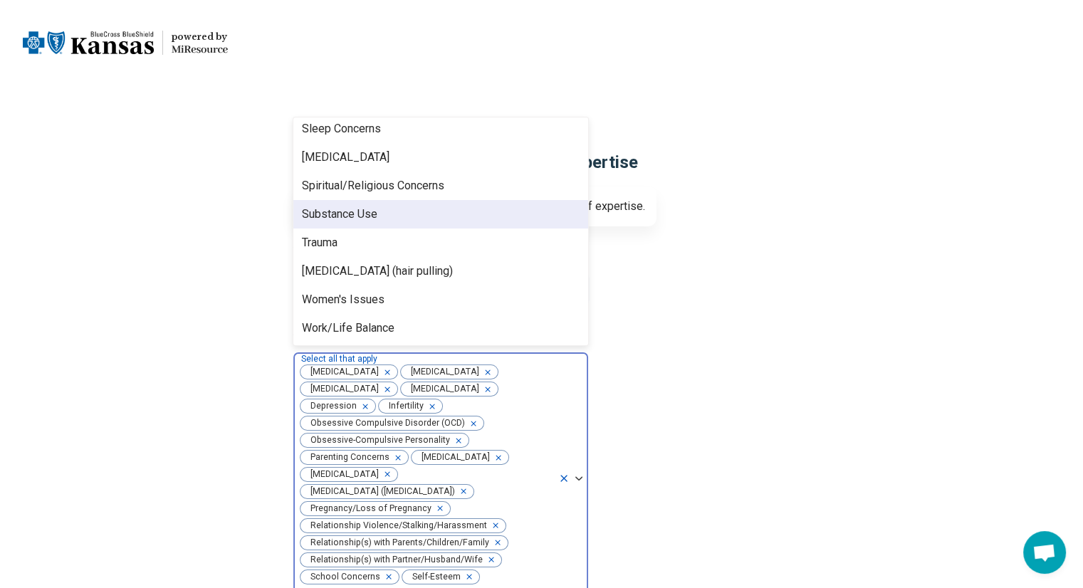
scroll to position [2056, 0]
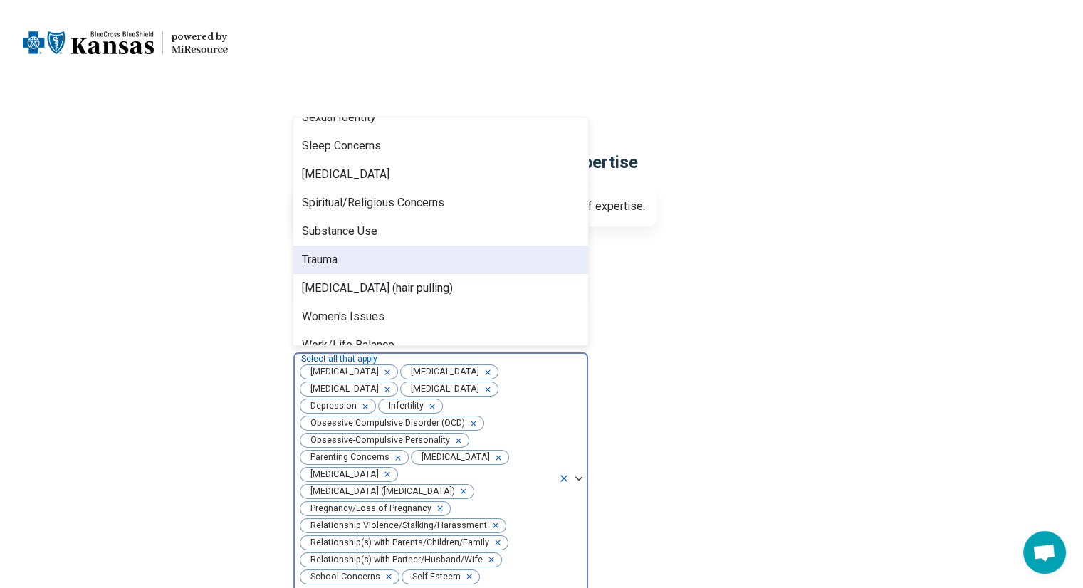
click at [447, 249] on div "Trauma" at bounding box center [440, 260] width 295 height 28
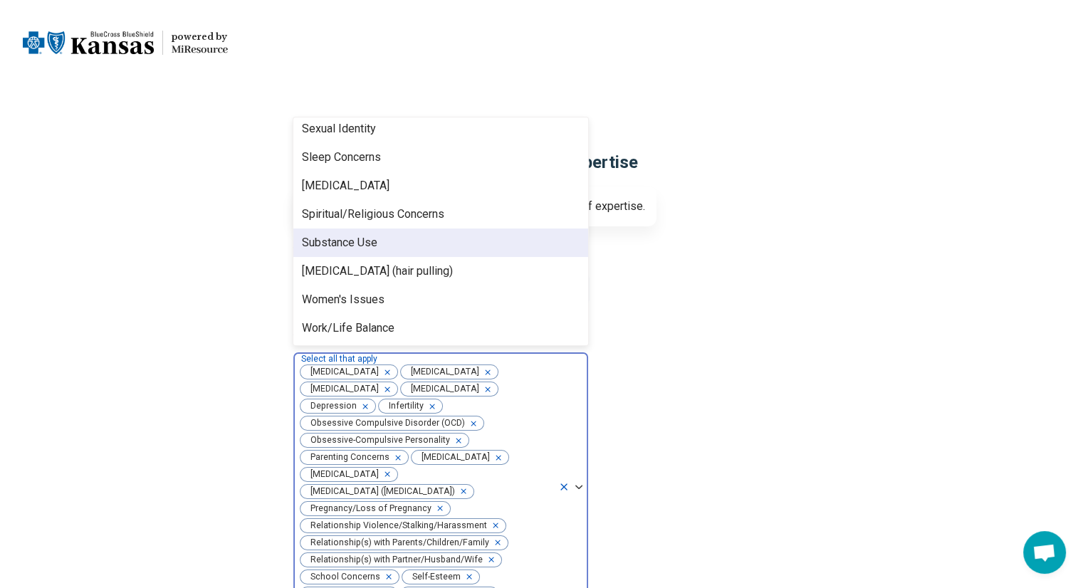
scroll to position [2028, 0]
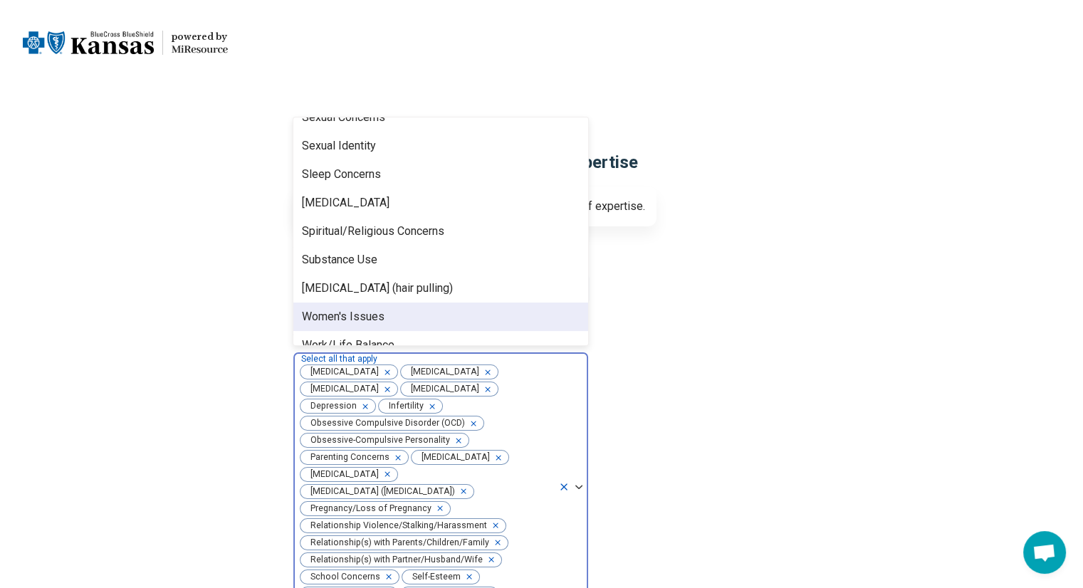
click at [439, 303] on div "Women's Issues" at bounding box center [440, 317] width 295 height 28
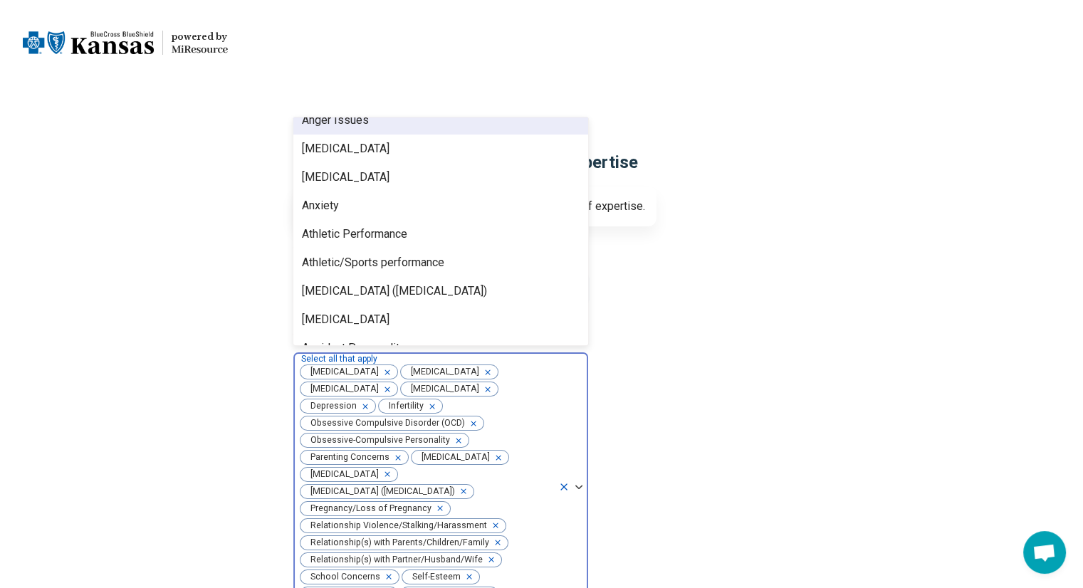
scroll to position [157, 0]
click at [441, 135] on div "Anorexia Nervosa" at bounding box center [440, 149] width 295 height 28
click at [441, 133] on div "Anger Issues" at bounding box center [440, 120] width 295 height 28
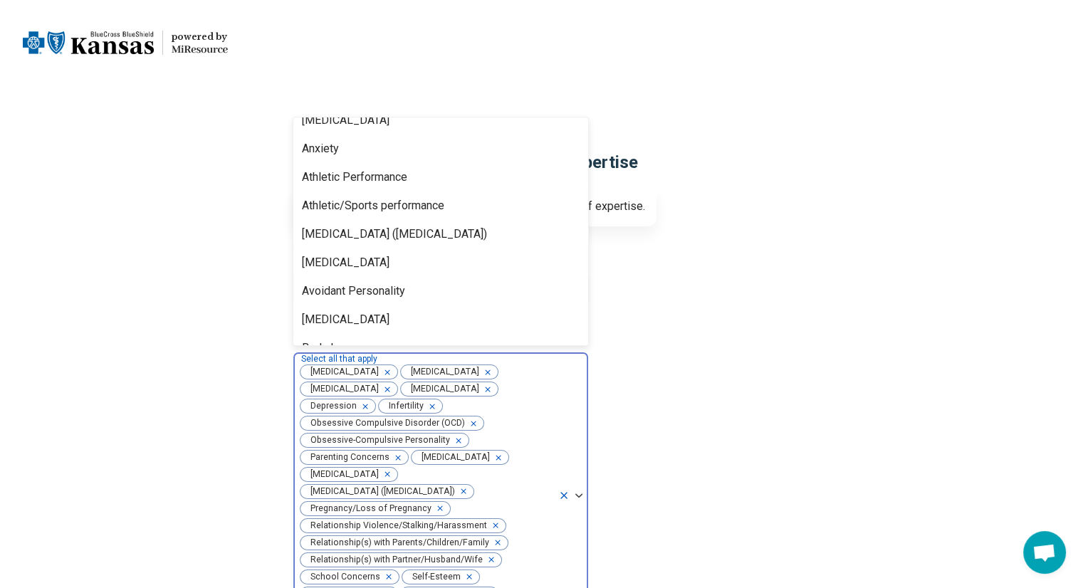
scroll to position [128, 0]
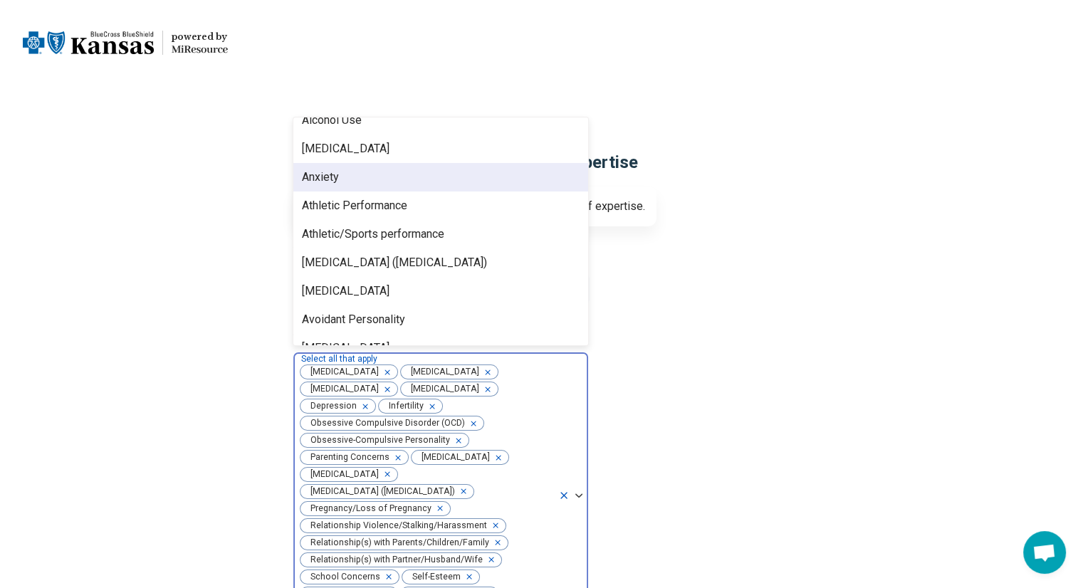
click at [430, 183] on div "Anxiety" at bounding box center [440, 177] width 295 height 28
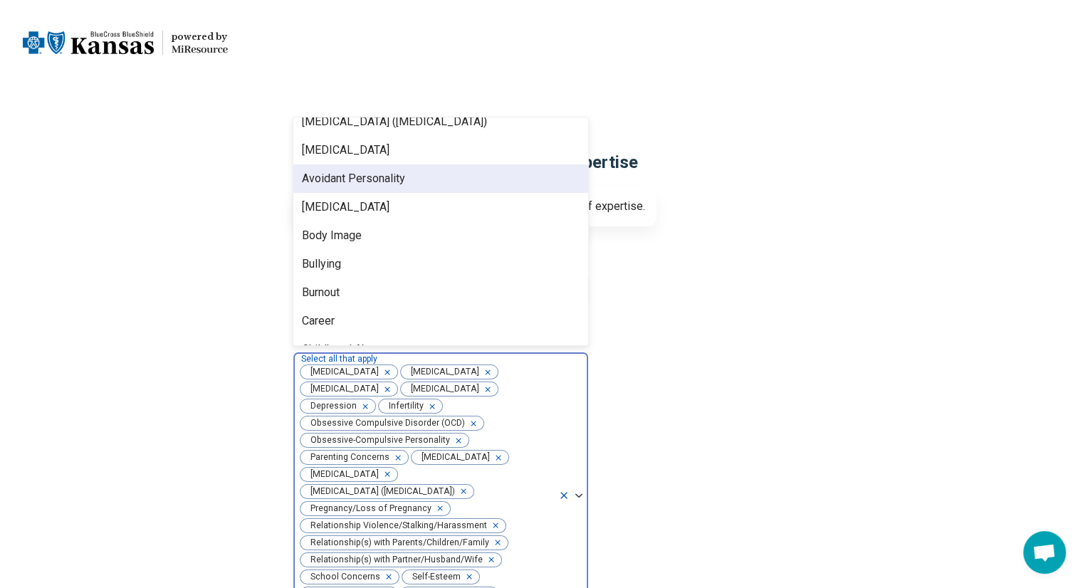
scroll to position [262, 0]
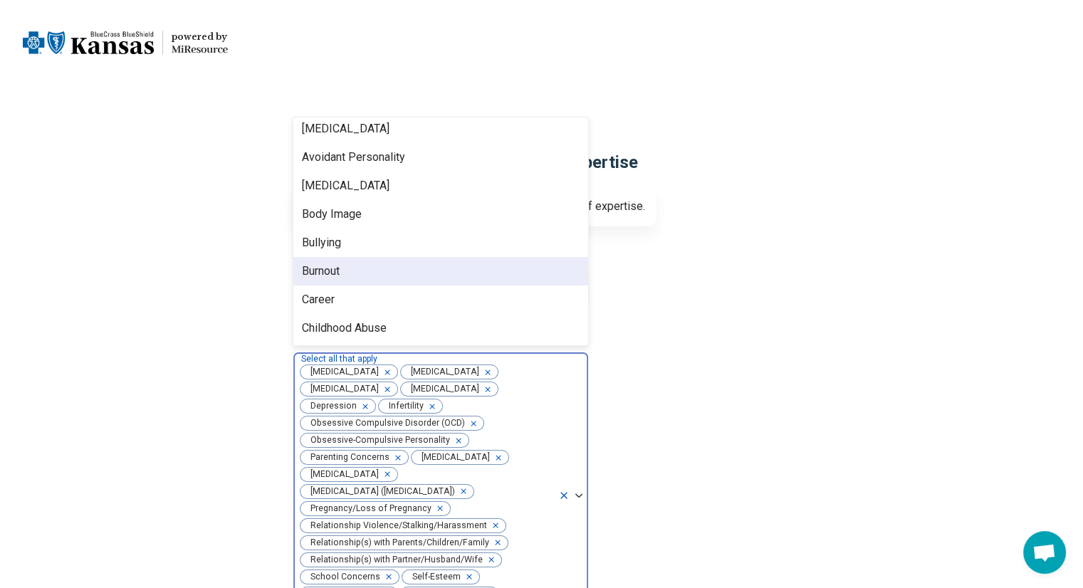
click at [717, 334] on h3 "Areas of expertise" at bounding box center [542, 331] width 498 height 17
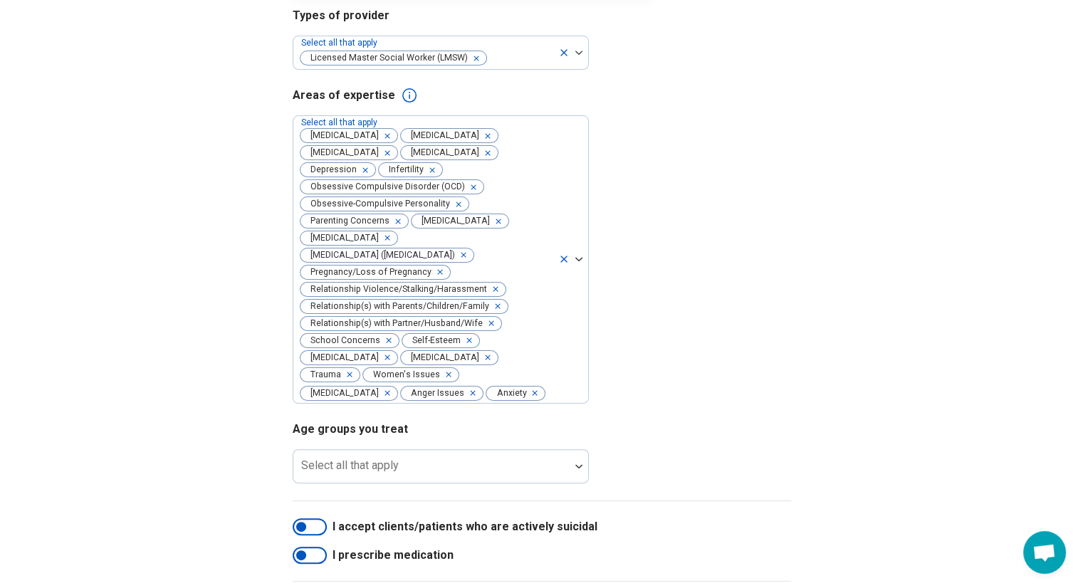
scroll to position [332, 0]
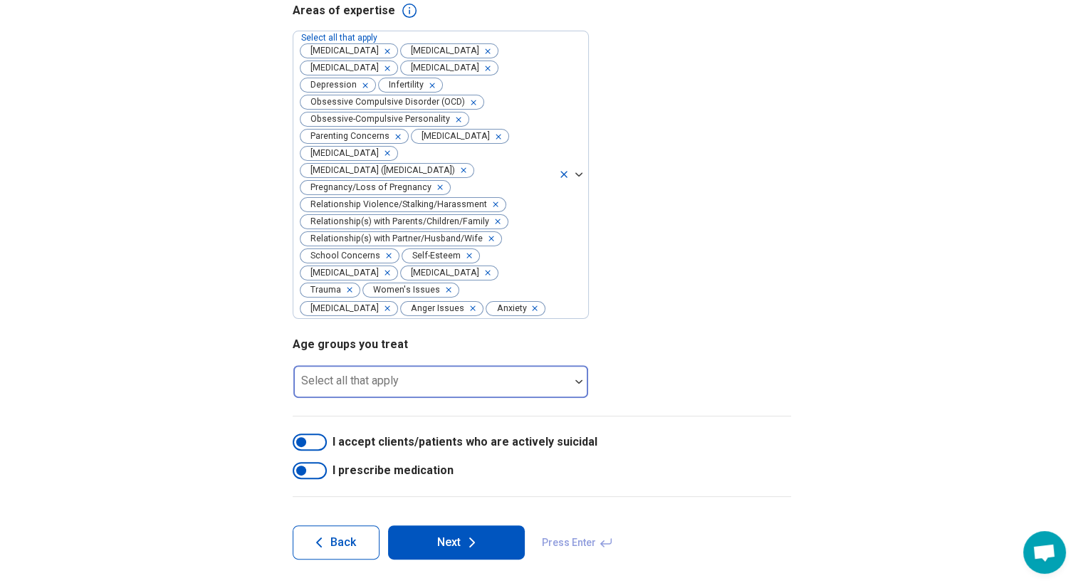
click at [494, 377] on div at bounding box center [431, 381] width 276 height 31
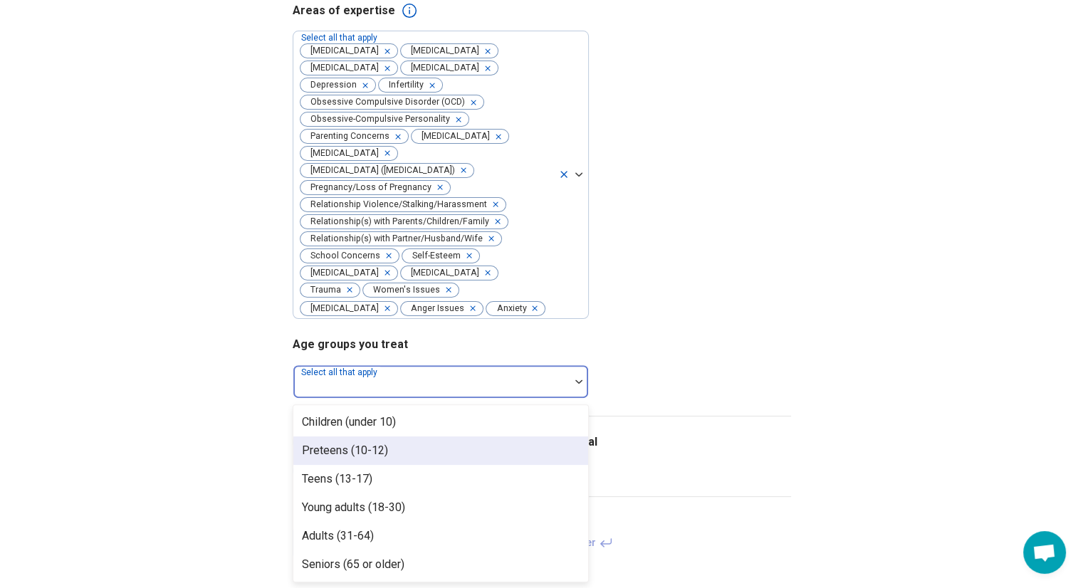
click at [470, 450] on div "Preteens (10-12)" at bounding box center [440, 450] width 295 height 28
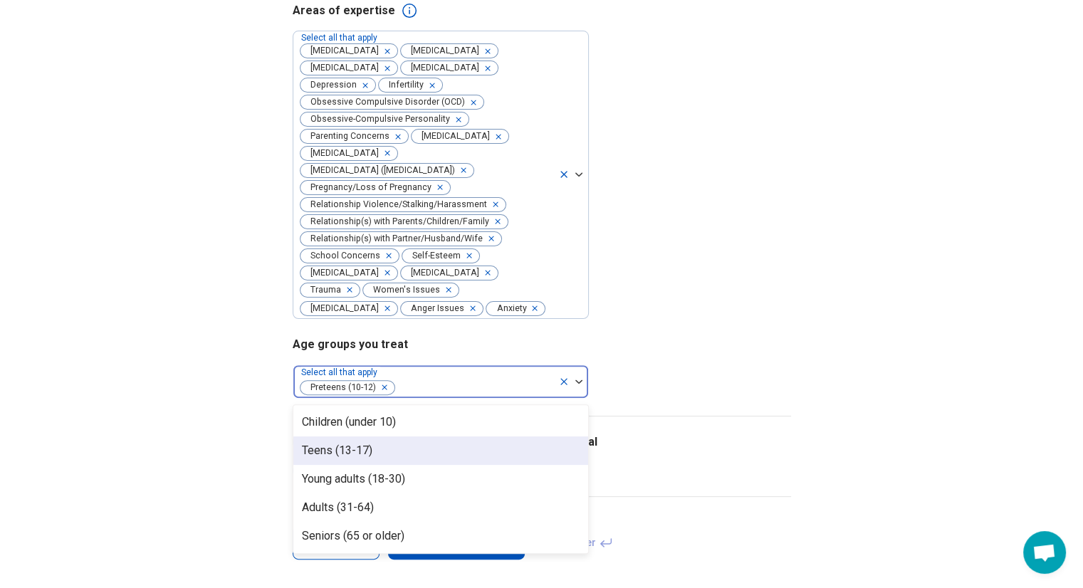
click at [465, 454] on div "Teens (13-17)" at bounding box center [440, 450] width 295 height 28
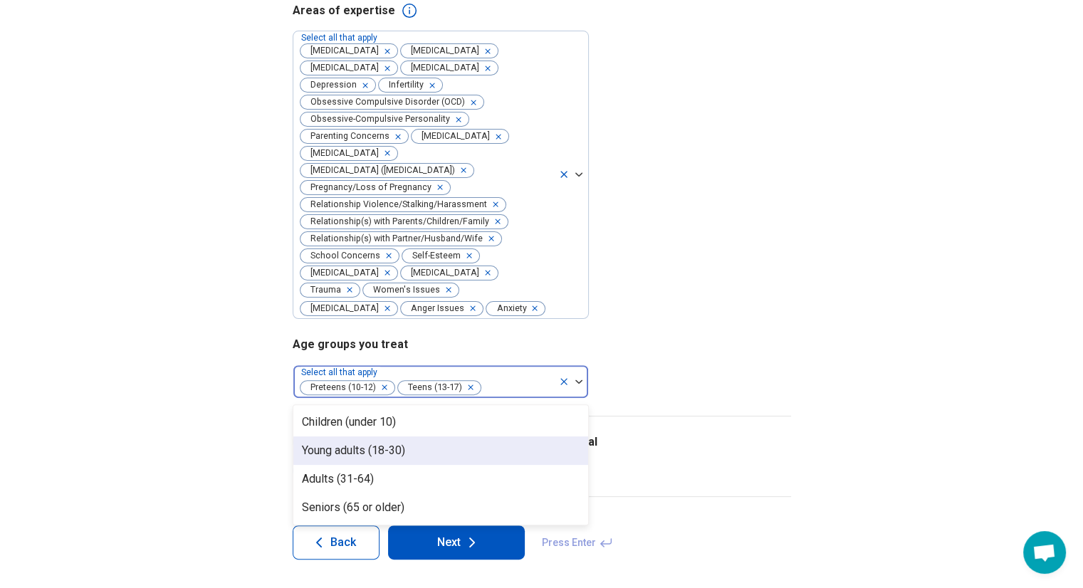
click at [465, 454] on div "Young adults (18-30)" at bounding box center [440, 450] width 295 height 28
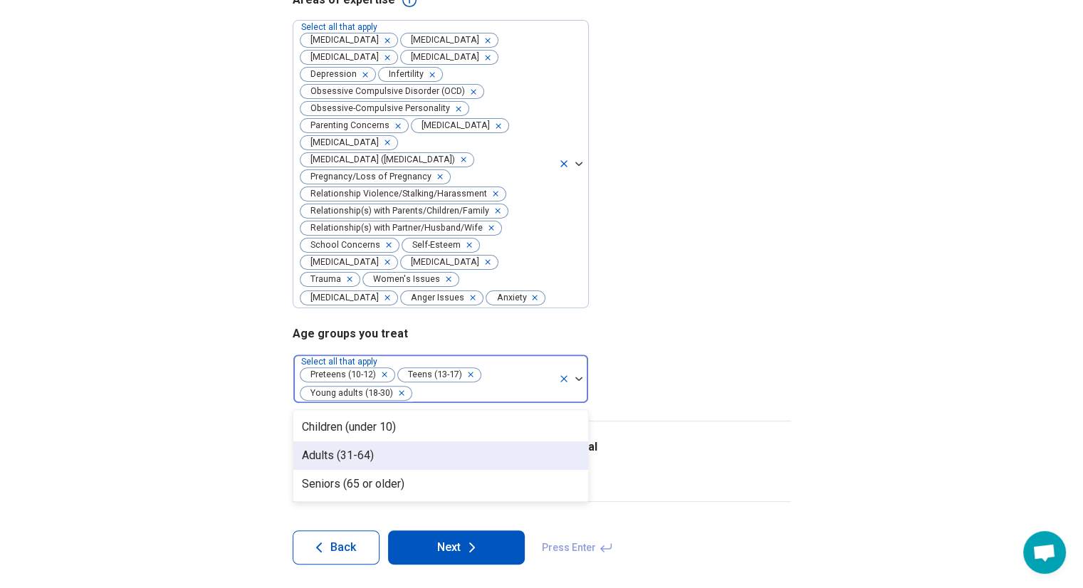
click at [465, 454] on div "Adults (31-64)" at bounding box center [440, 455] width 295 height 28
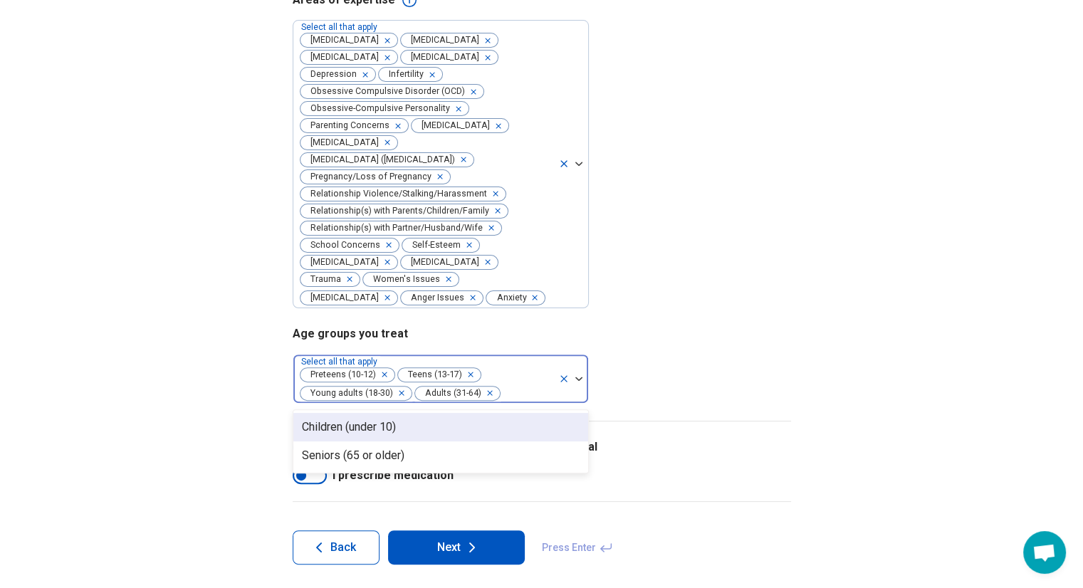
click at [716, 434] on div "I accept clients/patients who are actively suicidal I prescribe medication" at bounding box center [542, 462] width 498 height 80
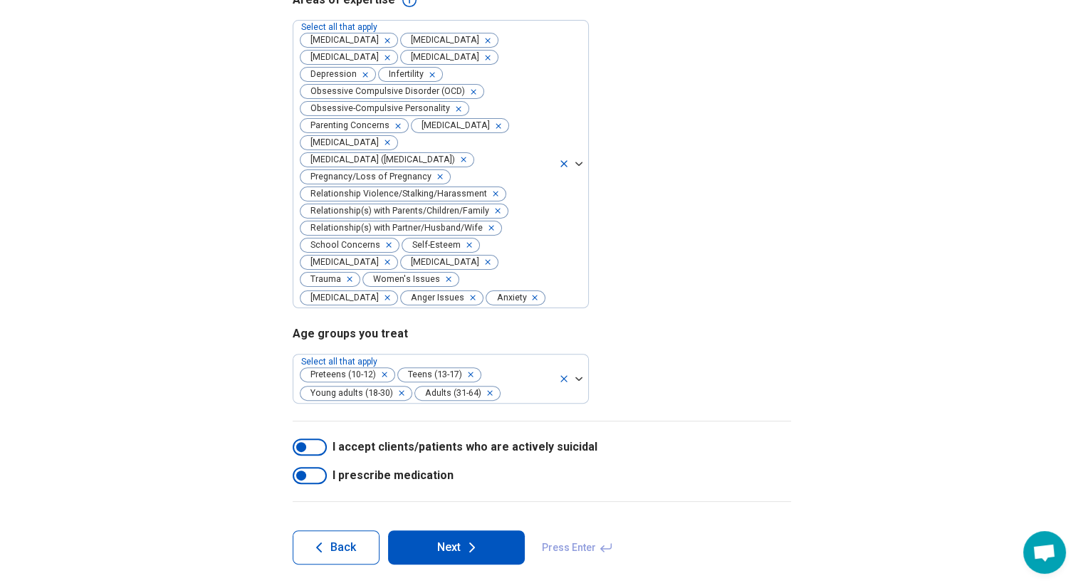
scroll to position [347, 0]
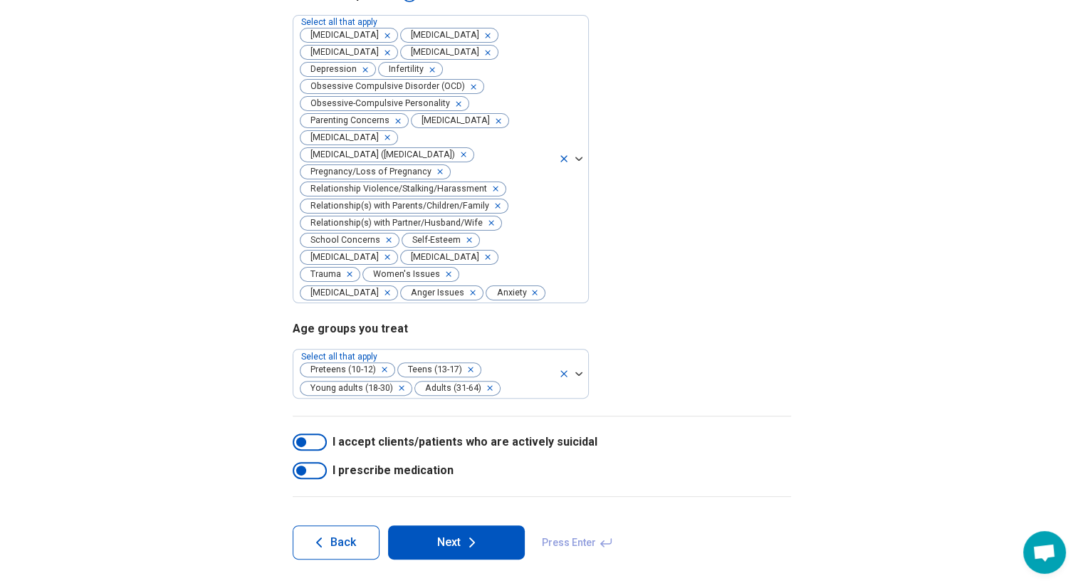
click at [310, 439] on div at bounding box center [310, 442] width 34 height 17
click at [310, 471] on div at bounding box center [310, 470] width 34 height 17
click at [309, 471] on div at bounding box center [310, 470] width 34 height 17
click at [482, 545] on button "Next" at bounding box center [456, 542] width 137 height 34
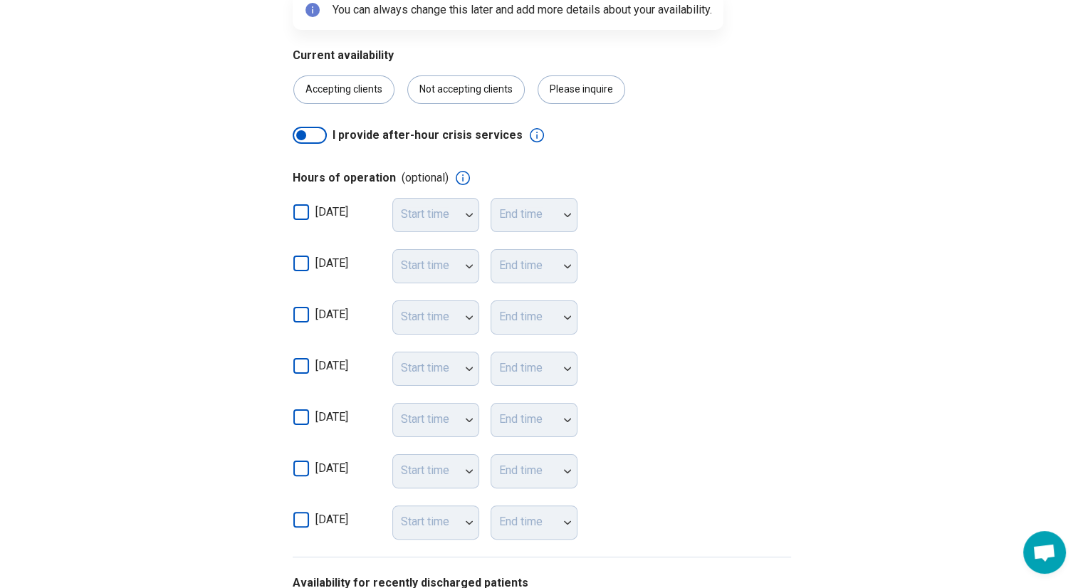
scroll to position [202, 0]
click at [297, 256] on icon at bounding box center [301, 264] width 16 height 16
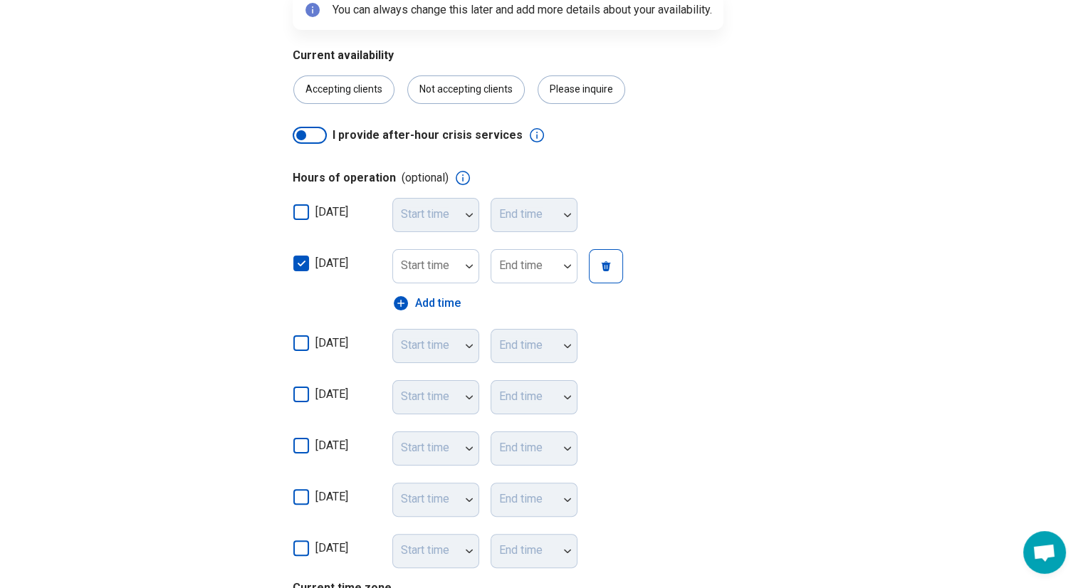
scroll to position [7, 0]
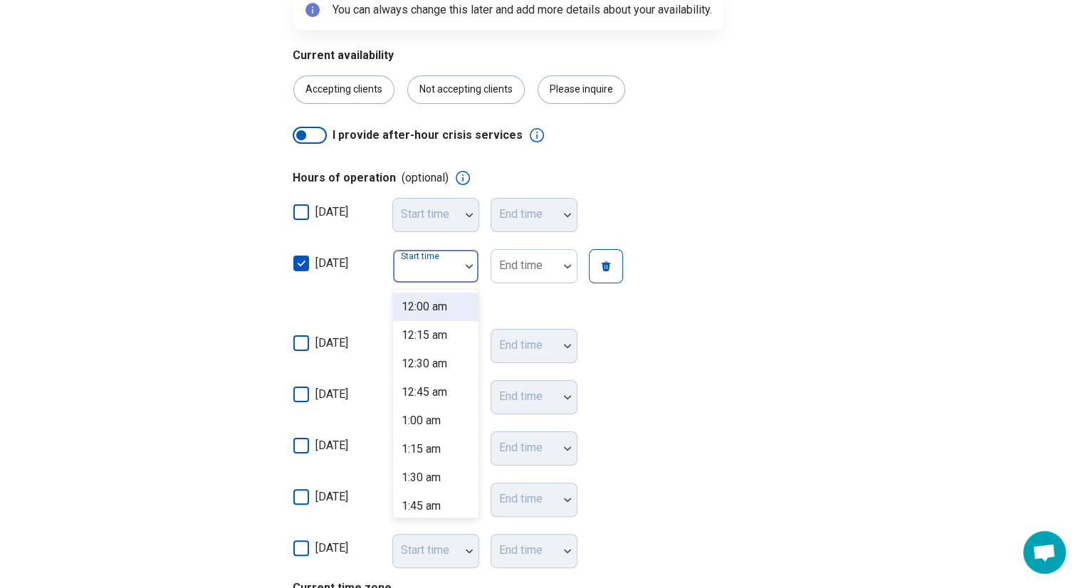
click at [449, 271] on div "Start time" at bounding box center [435, 266] width 87 height 34
click at [433, 467] on div "8:30 am" at bounding box center [421, 470] width 39 height 17
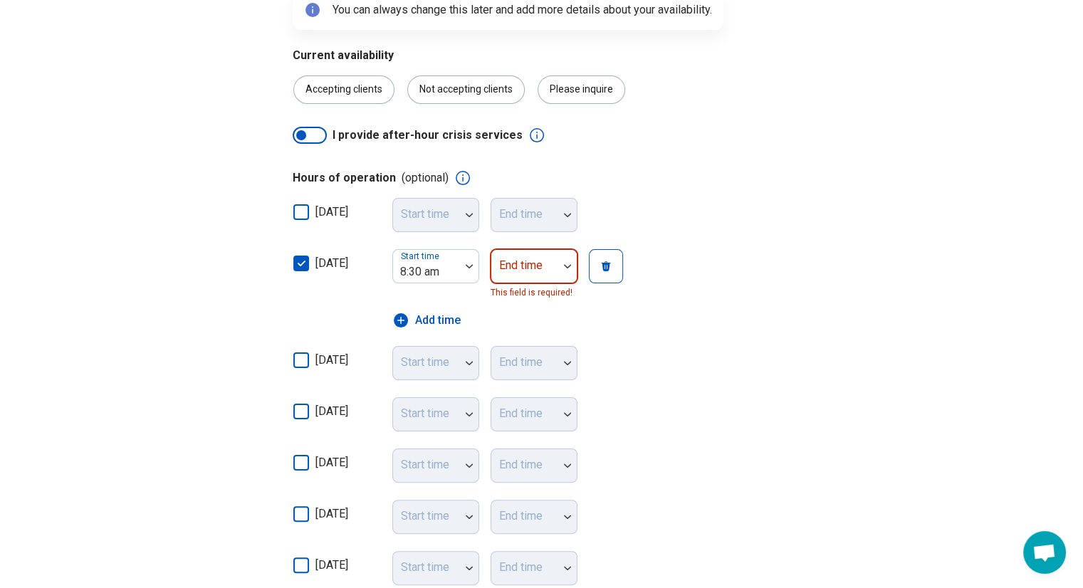
click at [560, 264] on div at bounding box center [567, 266] width 19 height 4
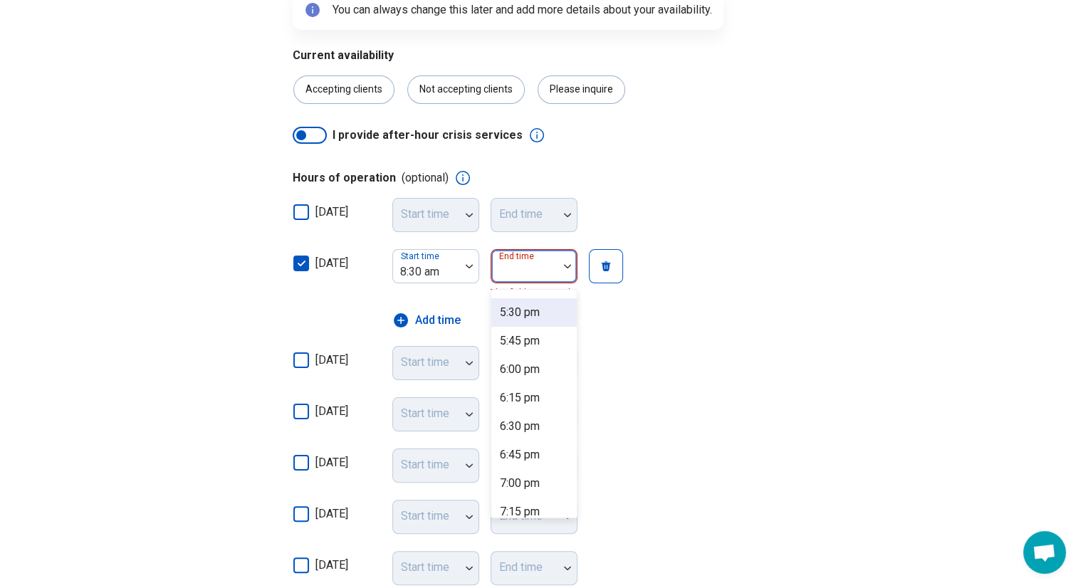
scroll to position [909, 0]
click at [525, 394] on div "5:30 pm" at bounding box center [520, 395] width 40 height 17
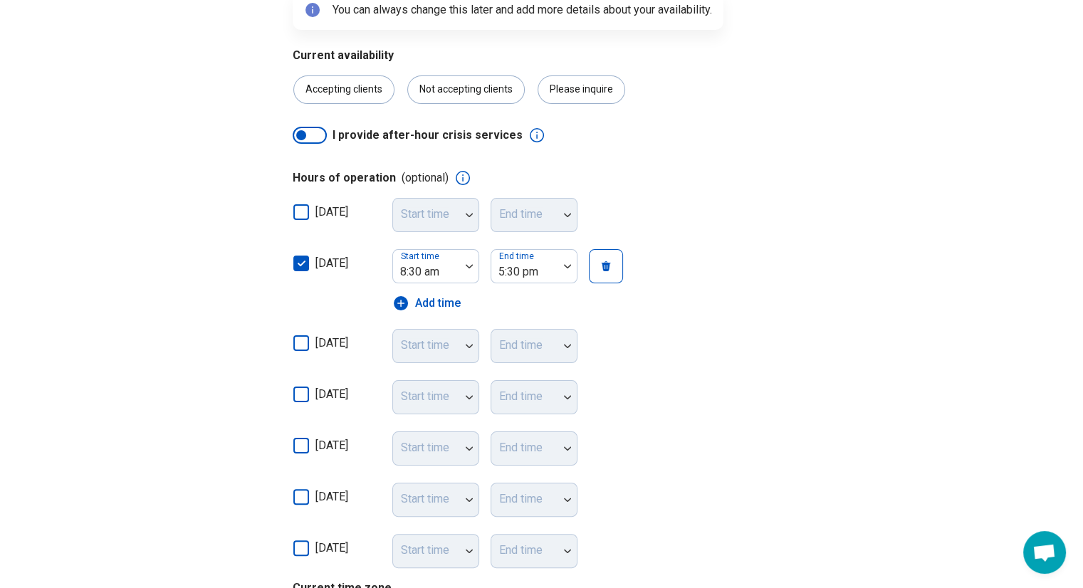
click at [298, 348] on icon at bounding box center [301, 343] width 16 height 16
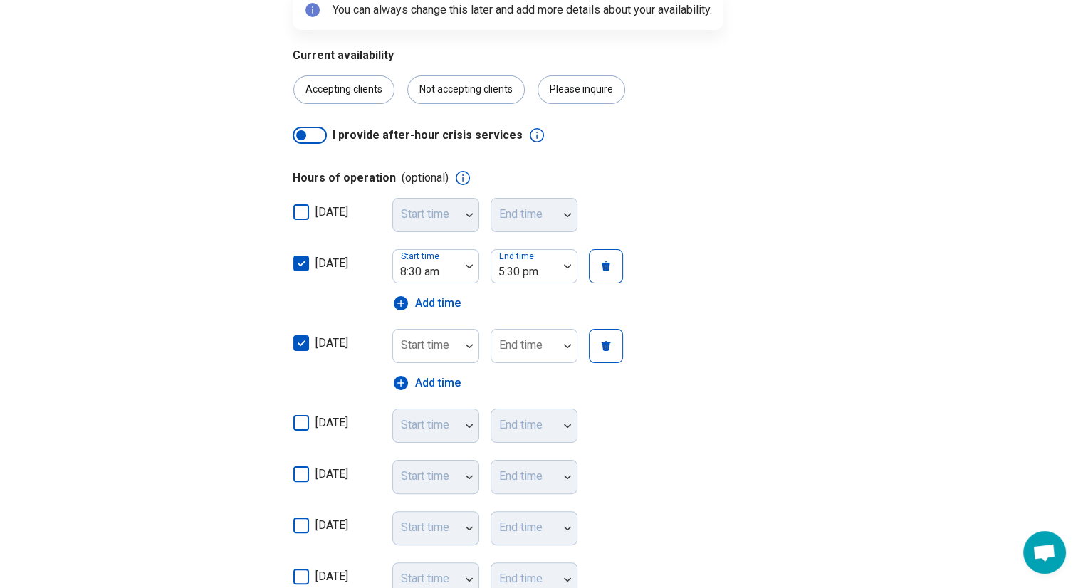
scroll to position [7, 0]
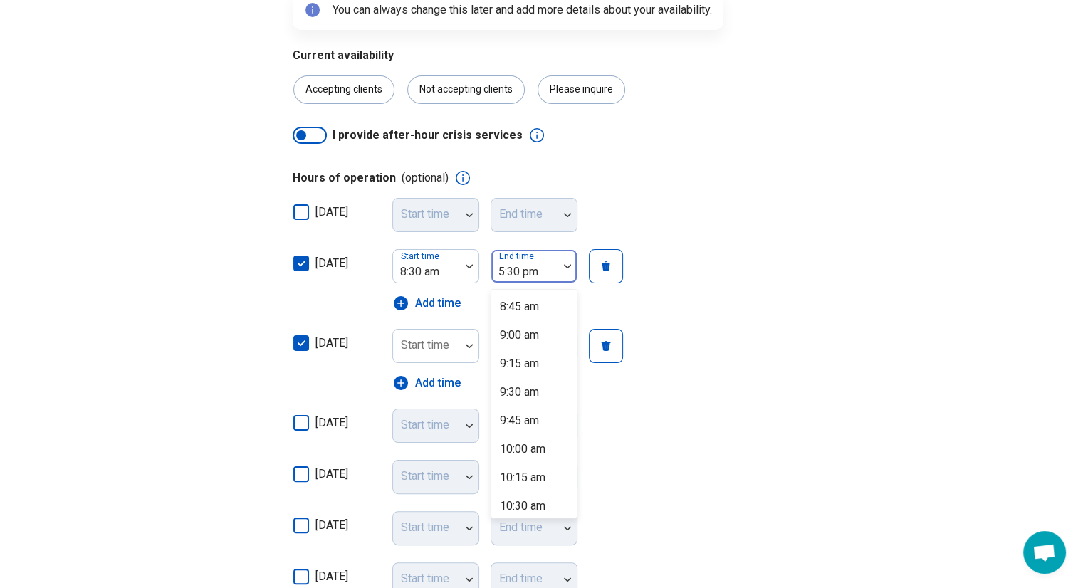
click at [536, 274] on div at bounding box center [525, 272] width 56 height 20
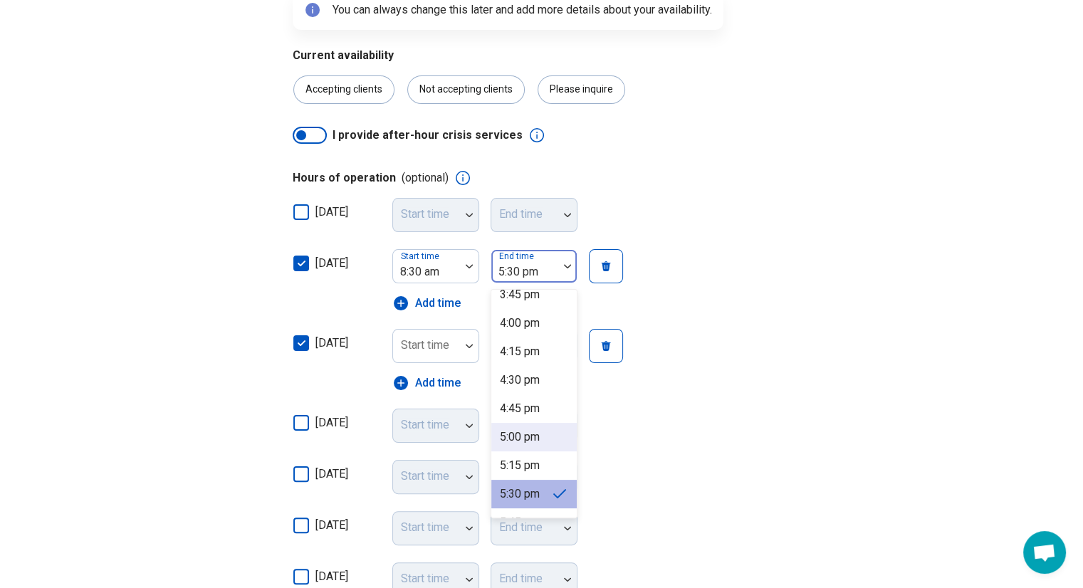
click at [523, 441] on div "5:00 pm" at bounding box center [520, 437] width 40 height 17
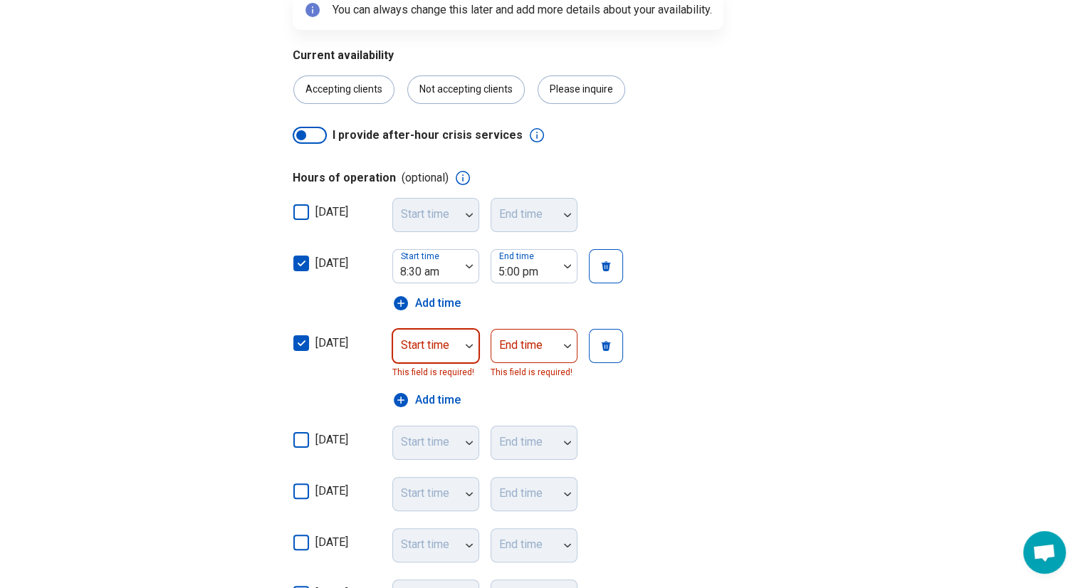
click at [427, 348] on div "Start time" at bounding box center [435, 346] width 87 height 34
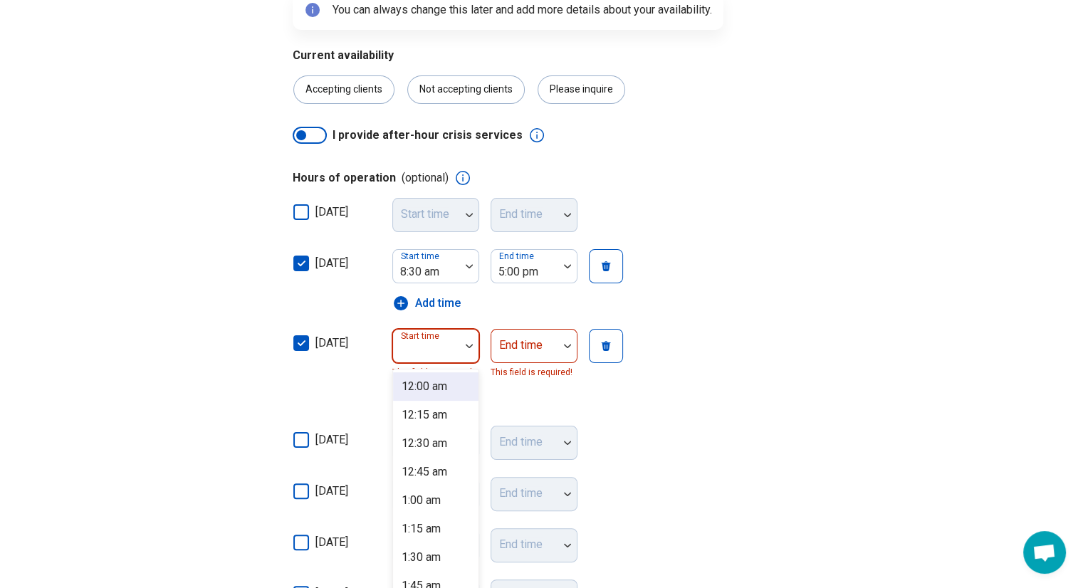
scroll to position [217, 0]
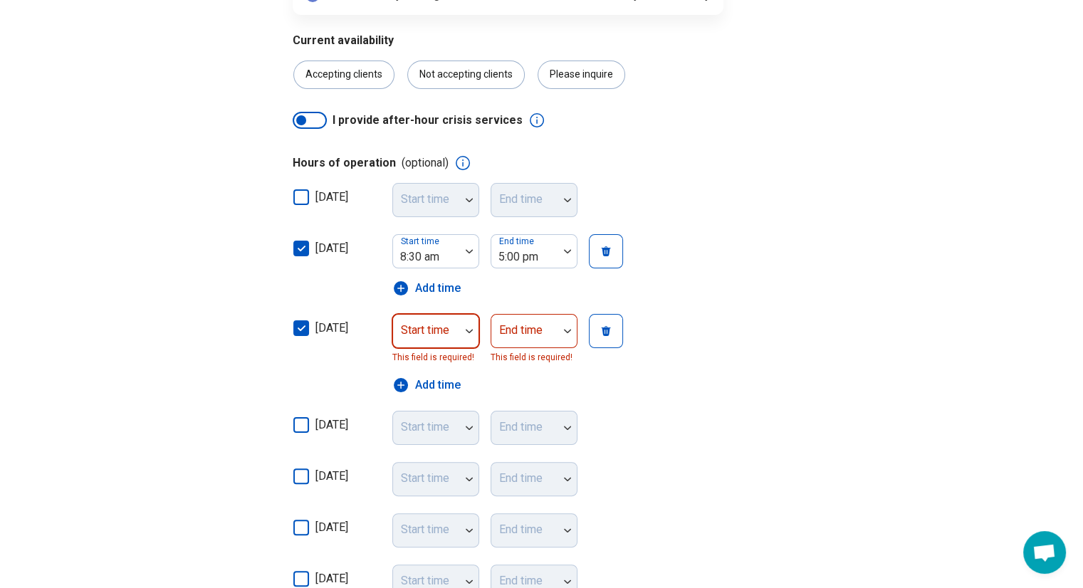
drag, startPoint x: 434, startPoint y: 456, endPoint x: 399, endPoint y: 338, distance: 123.2
click at [399, 338] on div at bounding box center [426, 330] width 67 height 31
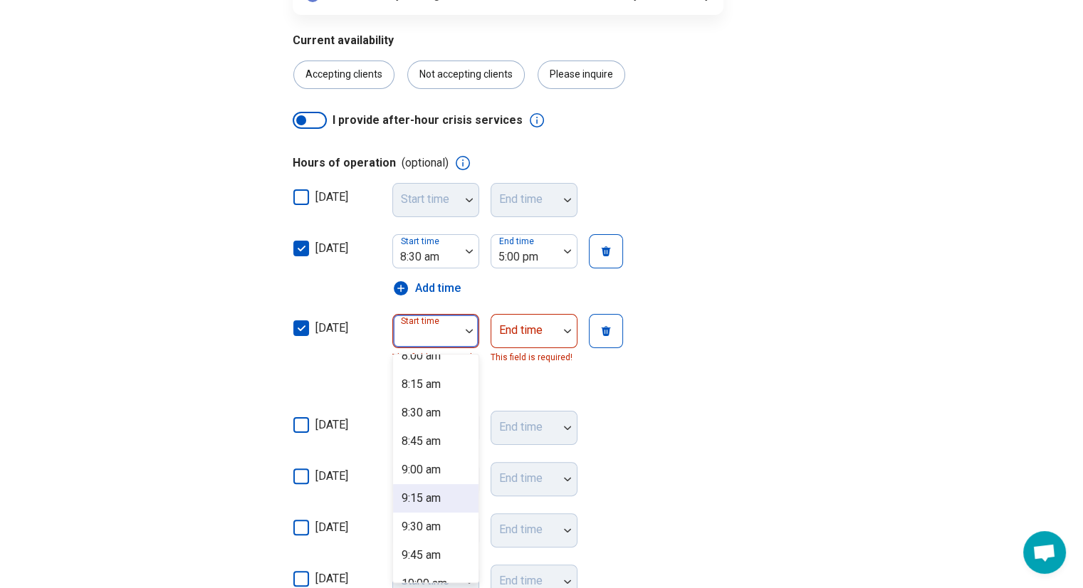
scroll to position [928, 0]
click at [429, 416] on div "8:30 am" at bounding box center [421, 412] width 39 height 17
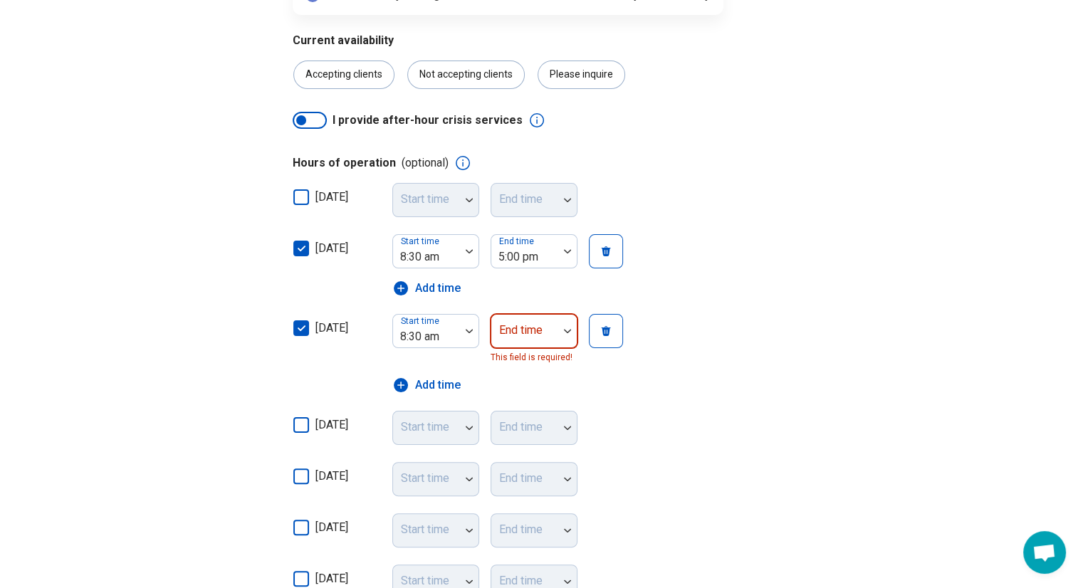
click at [539, 340] on div at bounding box center [525, 337] width 56 height 20
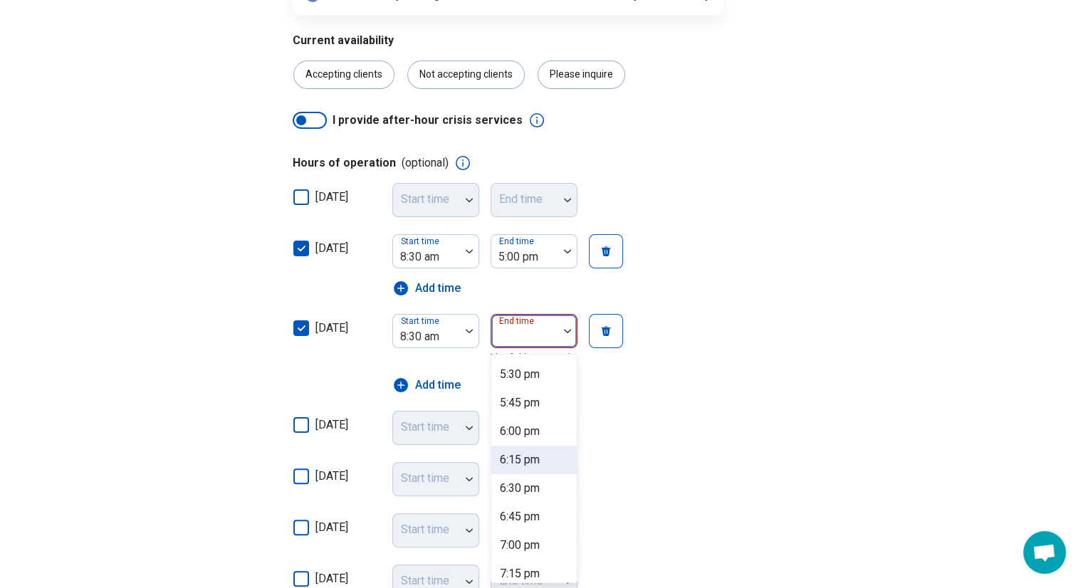
scroll to position [917, 0]
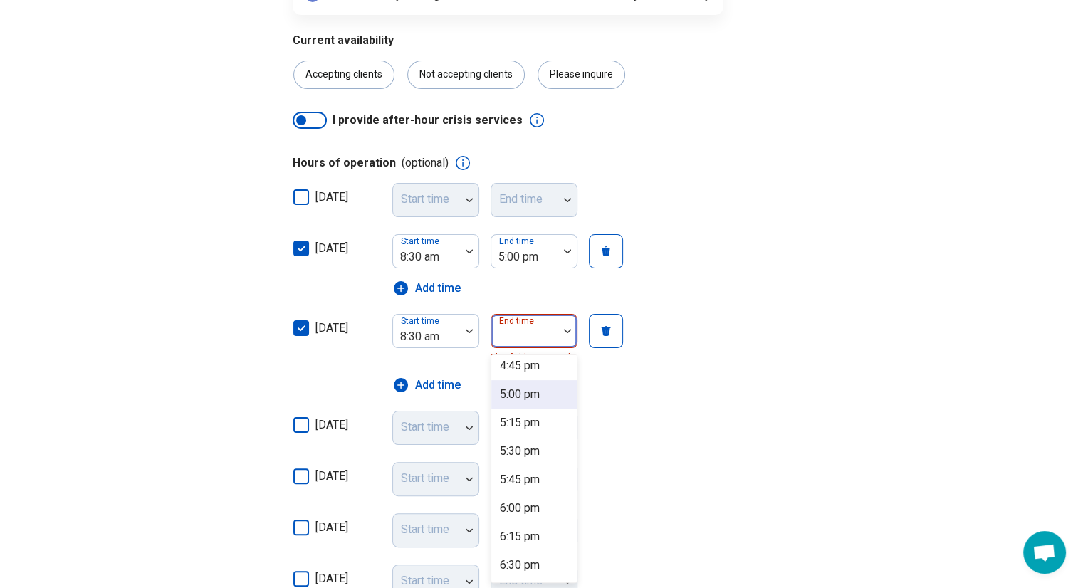
click at [536, 391] on div "5:00 pm" at bounding box center [520, 394] width 40 height 17
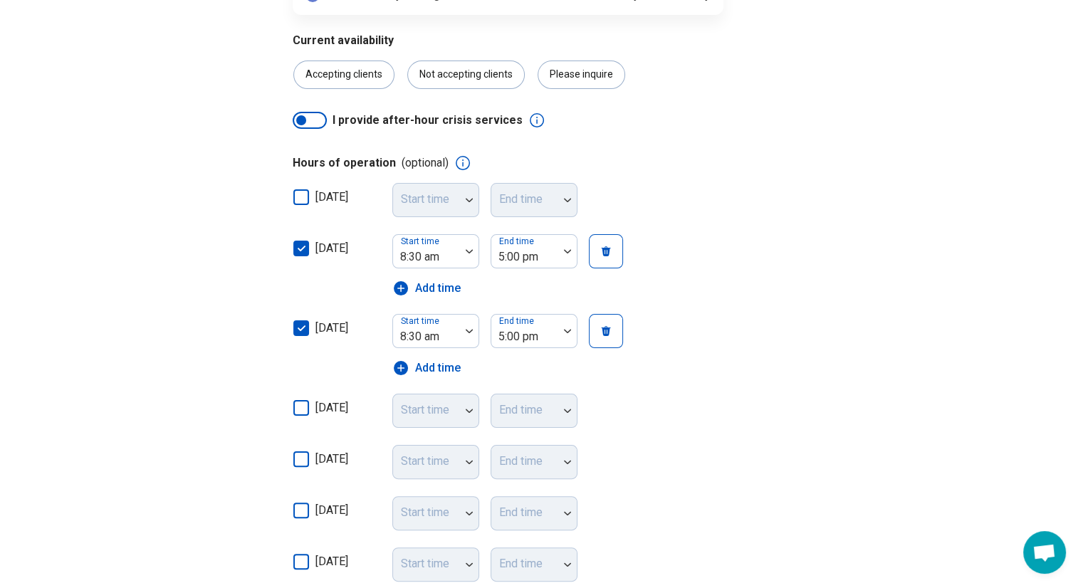
scroll to position [479, 0]
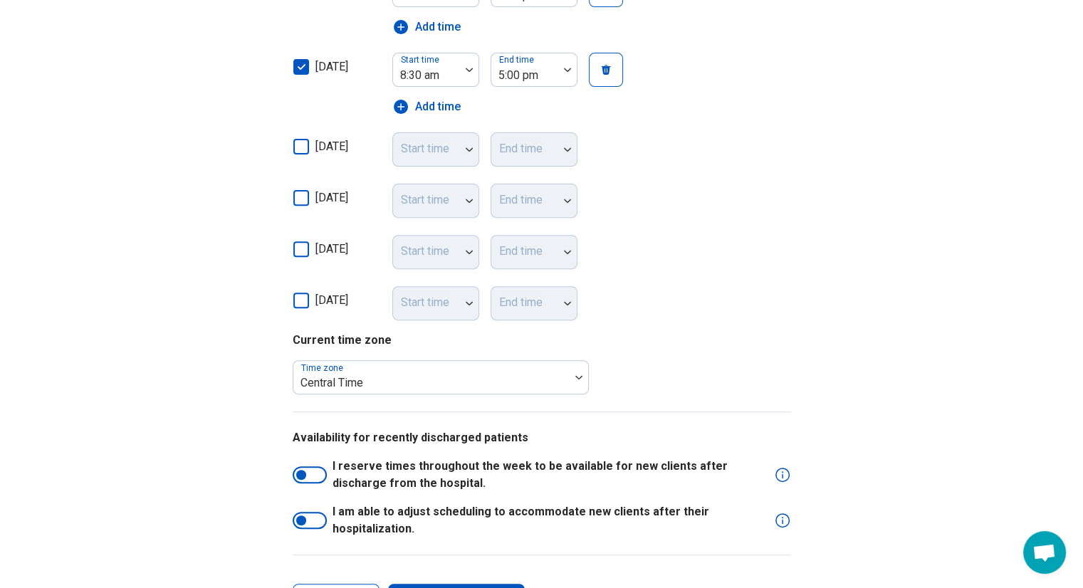
click at [296, 144] on icon at bounding box center [301, 147] width 16 height 16
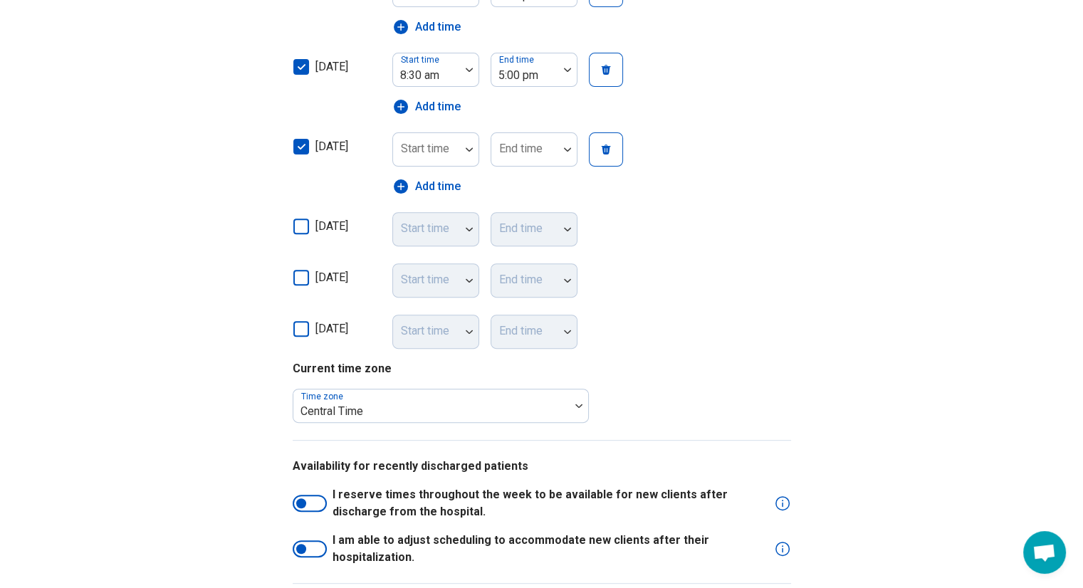
scroll to position [7, 0]
click at [466, 148] on img at bounding box center [469, 149] width 7 height 4
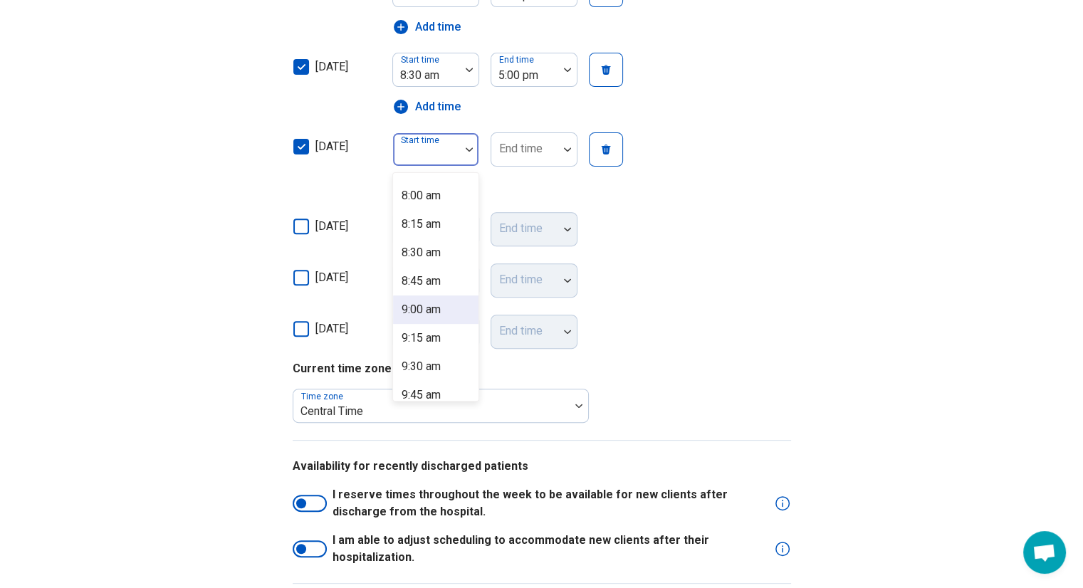
scroll to position [906, 0]
click at [427, 253] on div "8:30 am" at bounding box center [421, 252] width 39 height 17
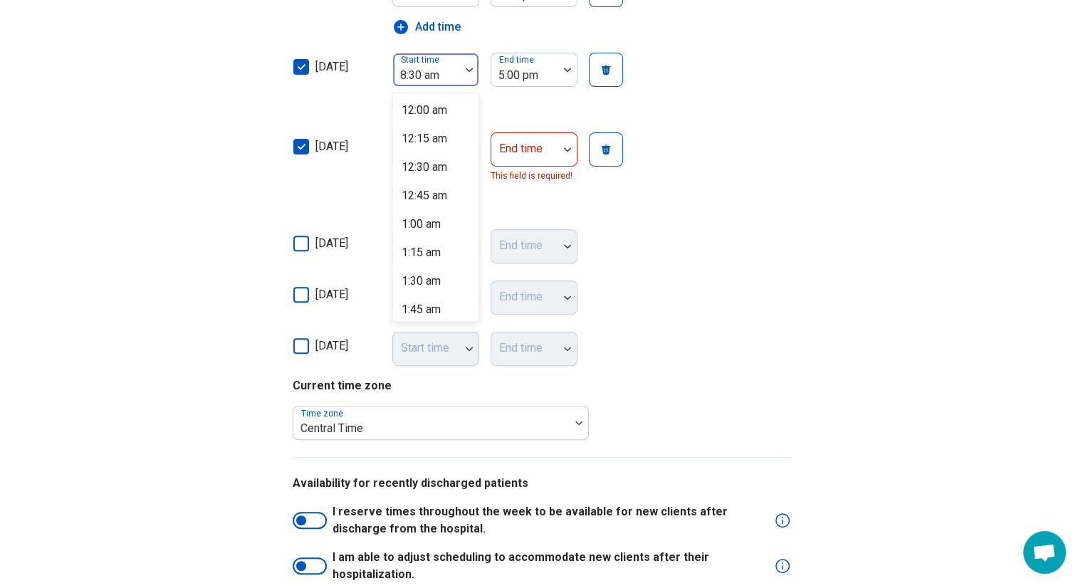
click at [445, 79] on div at bounding box center [427, 76] width 56 height 20
click at [434, 131] on div "11:00 am" at bounding box center [425, 127] width 46 height 17
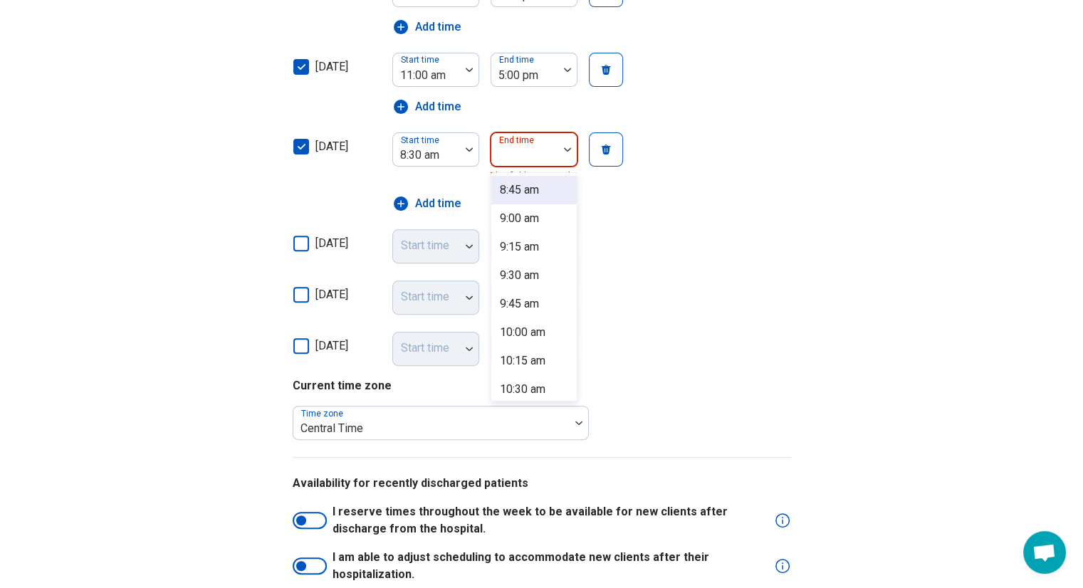
click at [519, 150] on div "End time" at bounding box center [534, 149] width 87 height 34
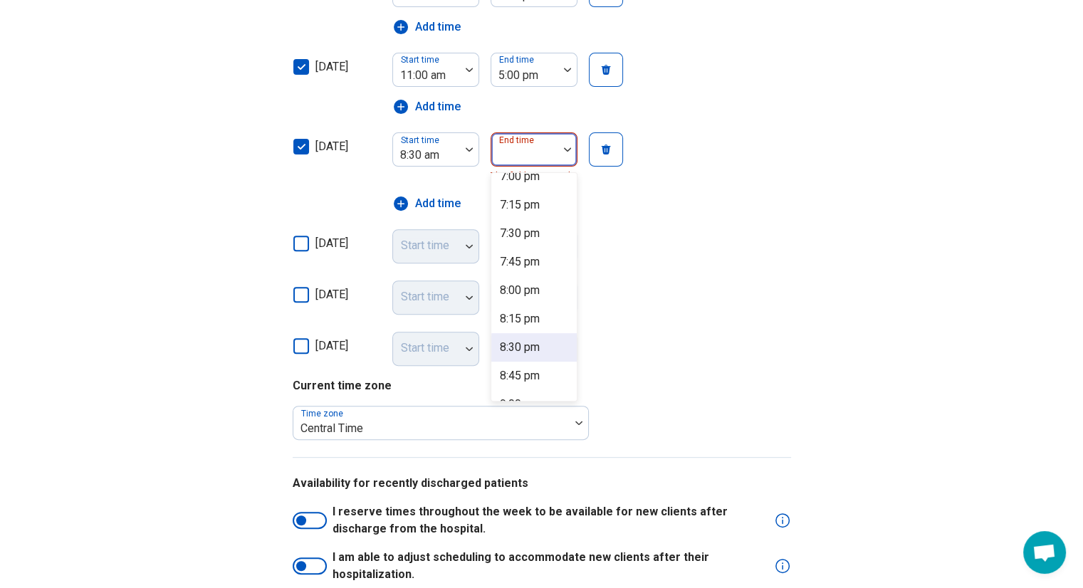
scroll to position [1102, 0]
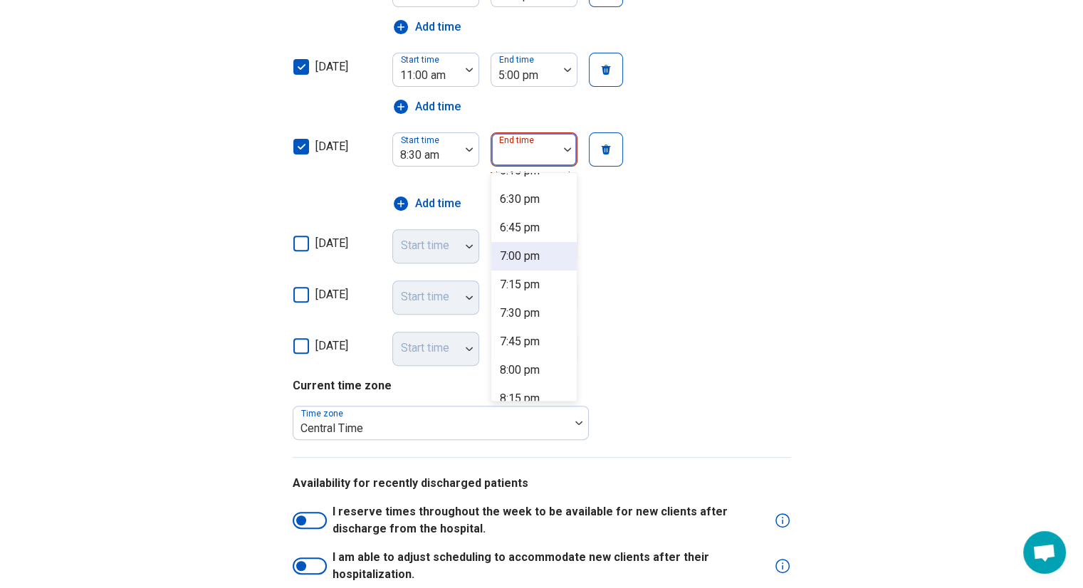
click at [533, 251] on div "7:00 pm" at bounding box center [520, 256] width 40 height 17
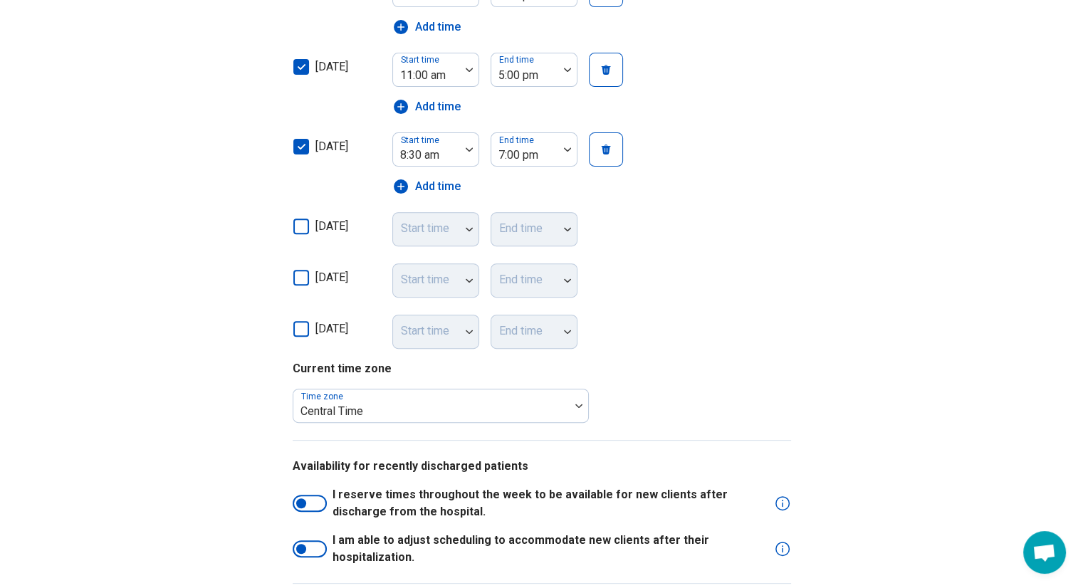
click at [300, 223] on icon at bounding box center [301, 227] width 16 height 16
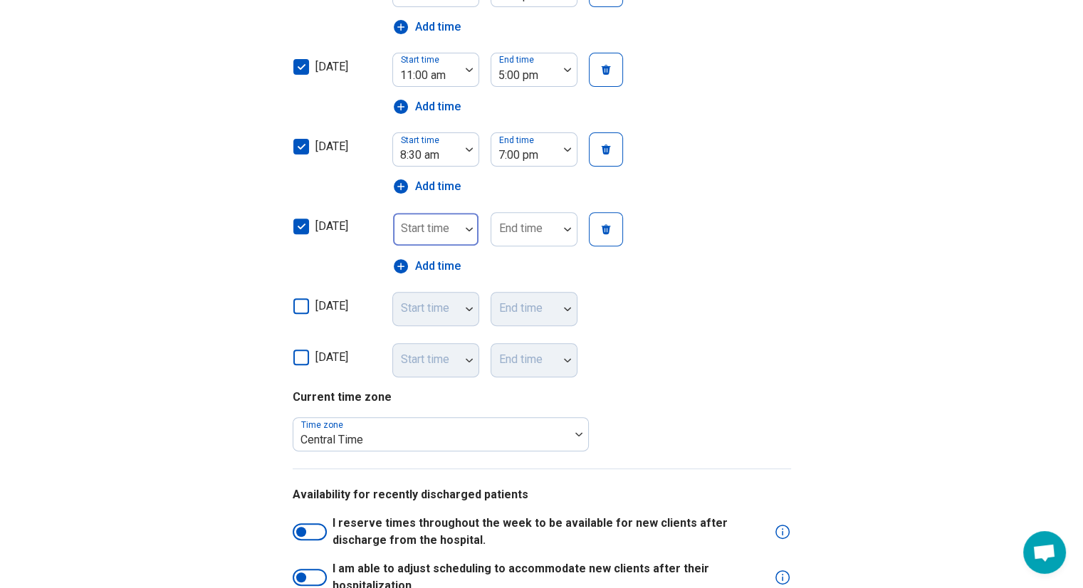
click at [441, 231] on div "Start time" at bounding box center [435, 229] width 87 height 34
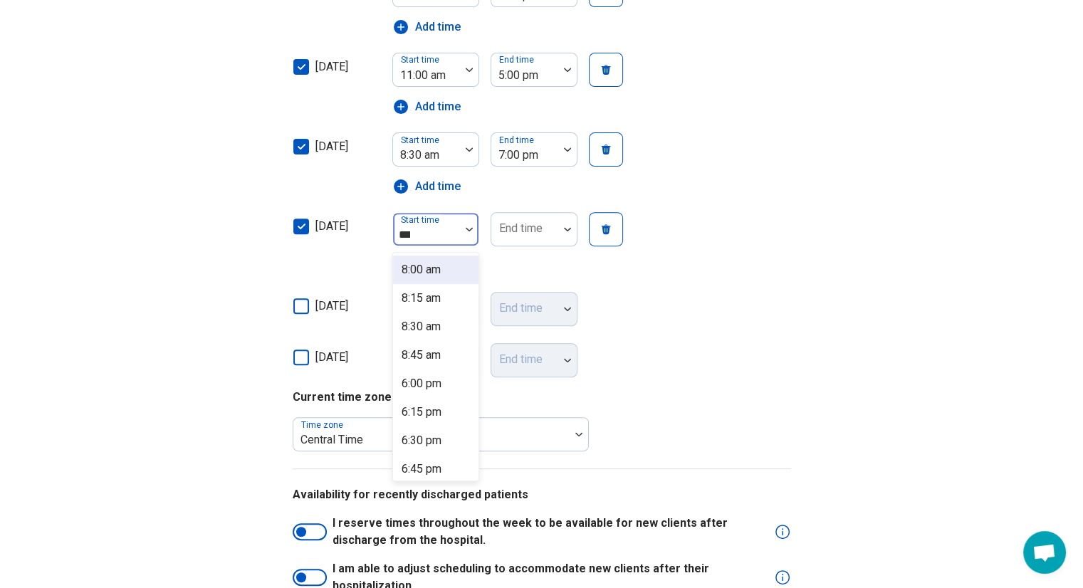
type input "****"
click at [448, 271] on div "8:30 am" at bounding box center [435, 270] width 85 height 28
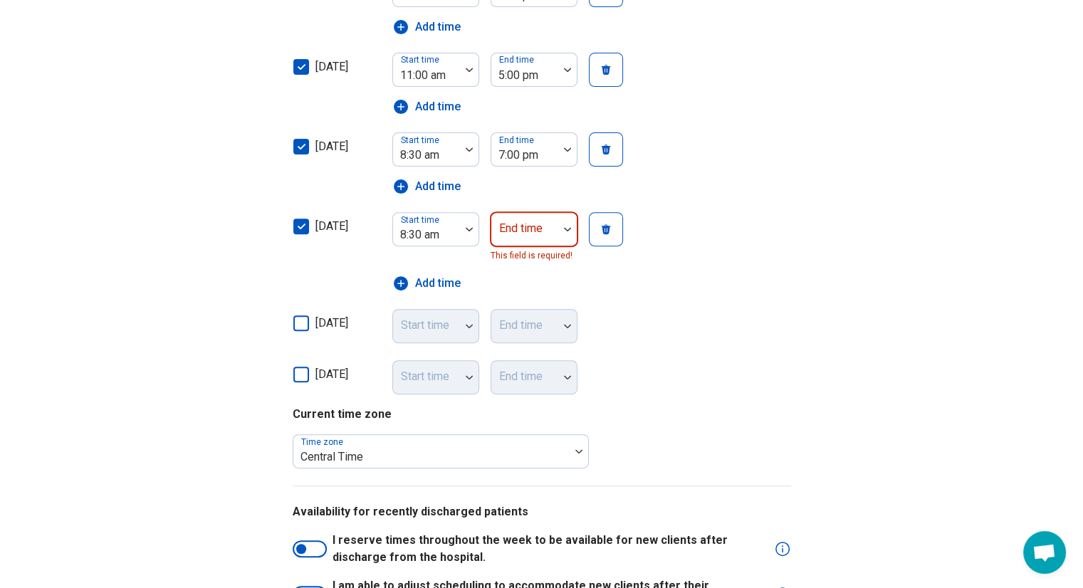
click at [530, 229] on div "End time" at bounding box center [534, 229] width 87 height 34
type input "****"
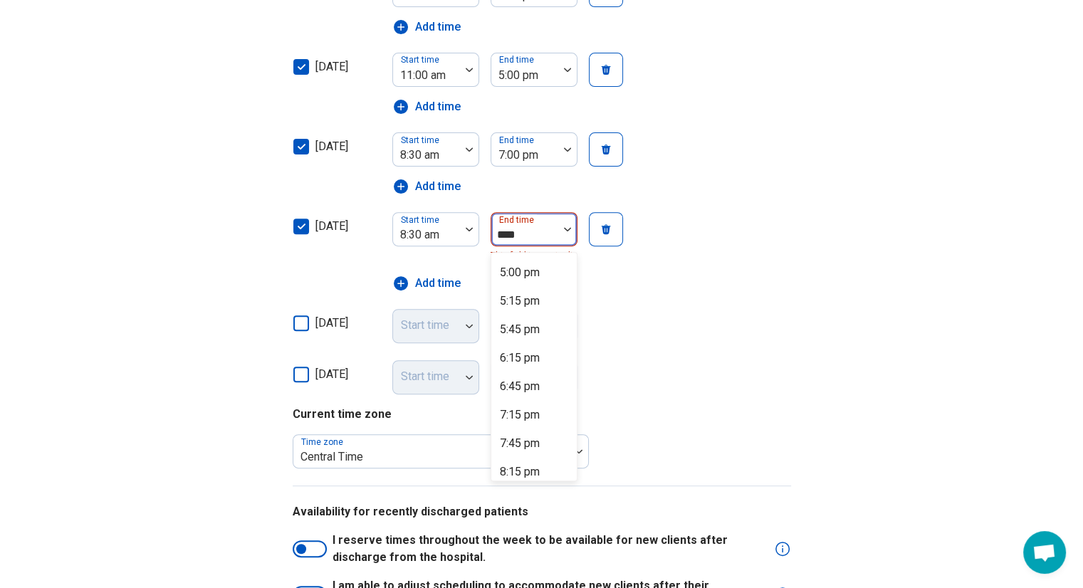
scroll to position [473, 0]
click at [533, 308] on div "5:00 pm" at bounding box center [520, 309] width 40 height 17
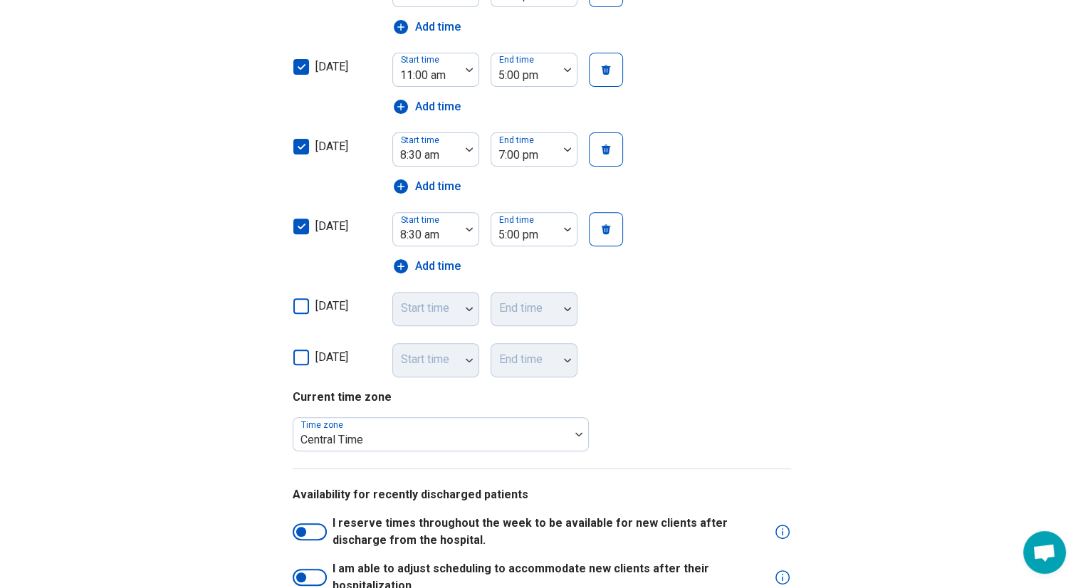
click at [296, 308] on icon at bounding box center [301, 306] width 16 height 16
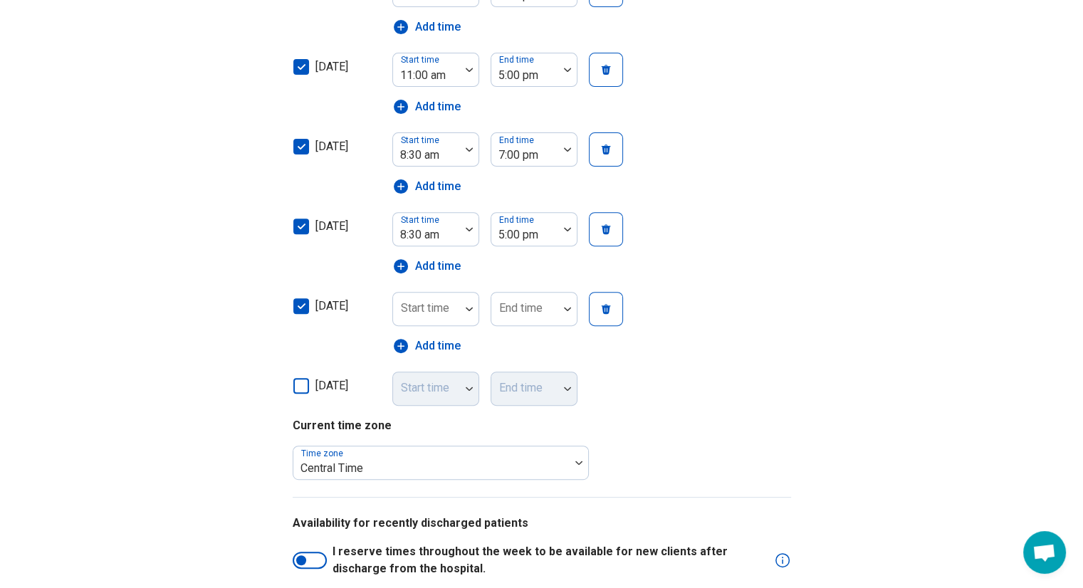
scroll to position [7, 0]
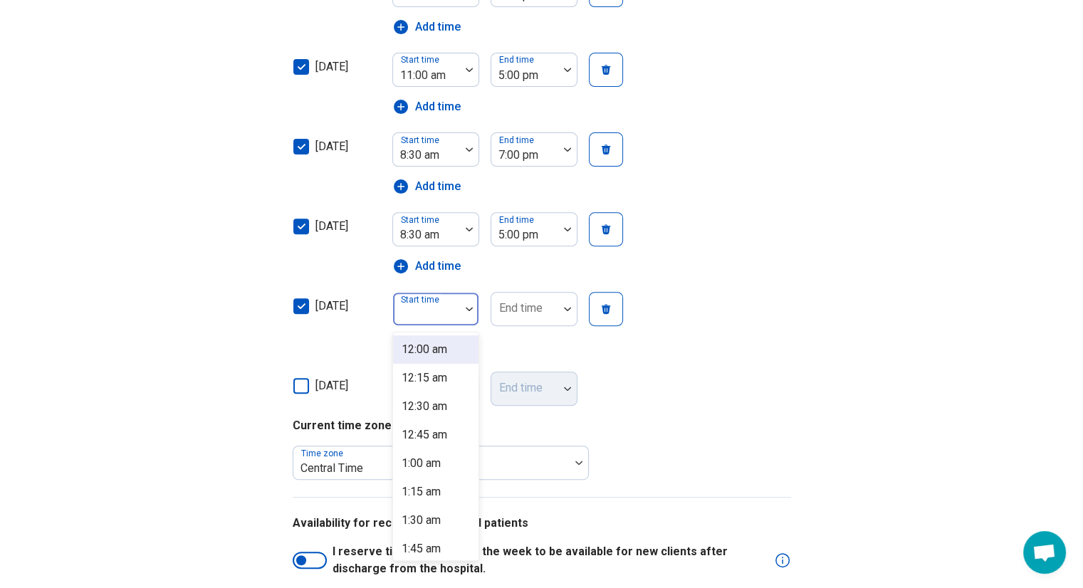
click at [439, 305] on div "Start time" at bounding box center [435, 309] width 87 height 34
type input "****"
click at [434, 355] on div "8:30 am" at bounding box center [421, 349] width 39 height 17
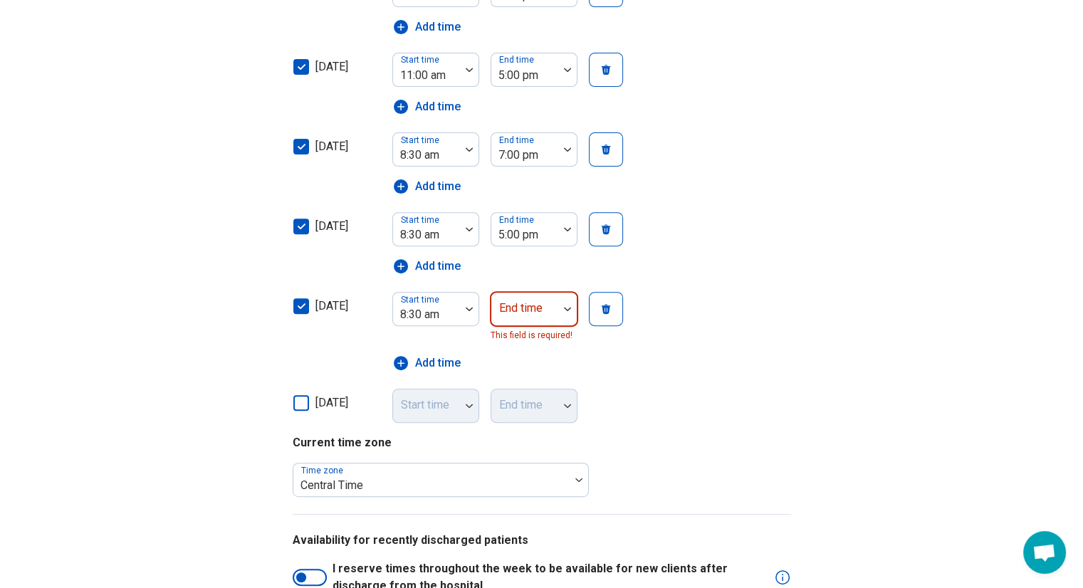
click at [522, 313] on div "End time" at bounding box center [534, 309] width 87 height 34
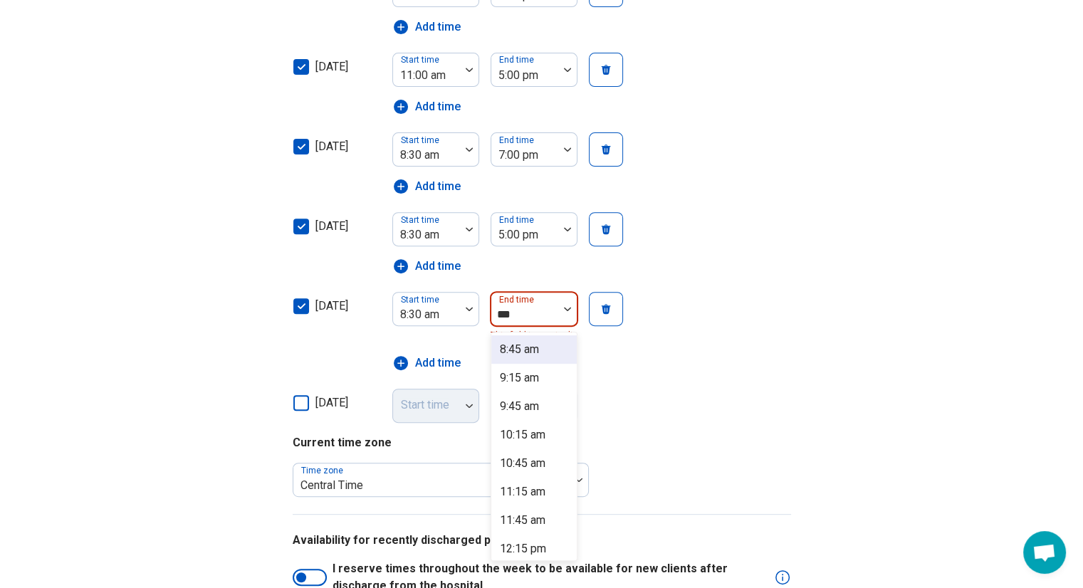
type input "****"
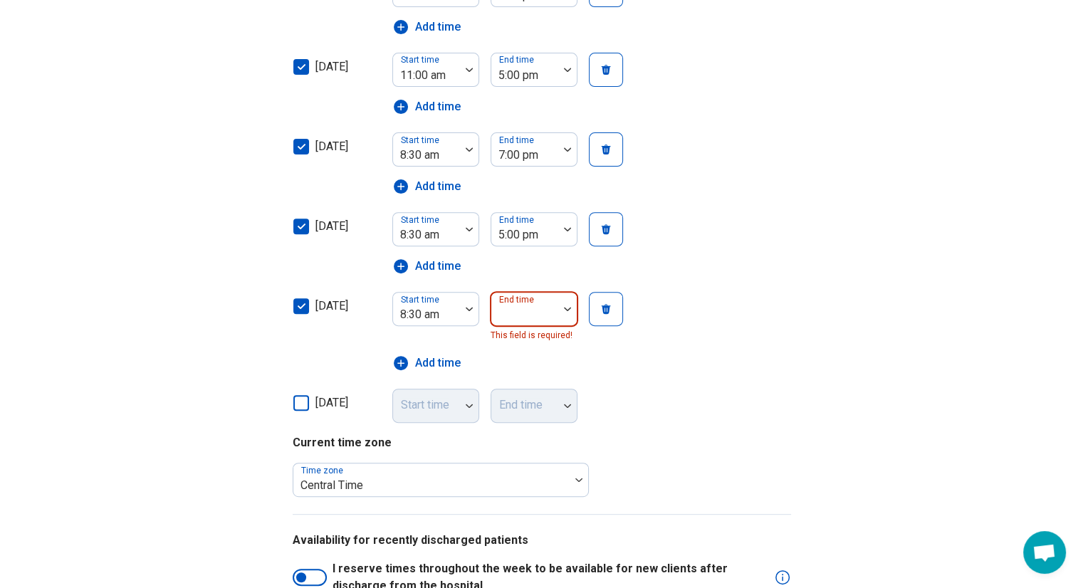
click at [522, 313] on div at bounding box center [525, 315] width 56 height 20
type input "*"
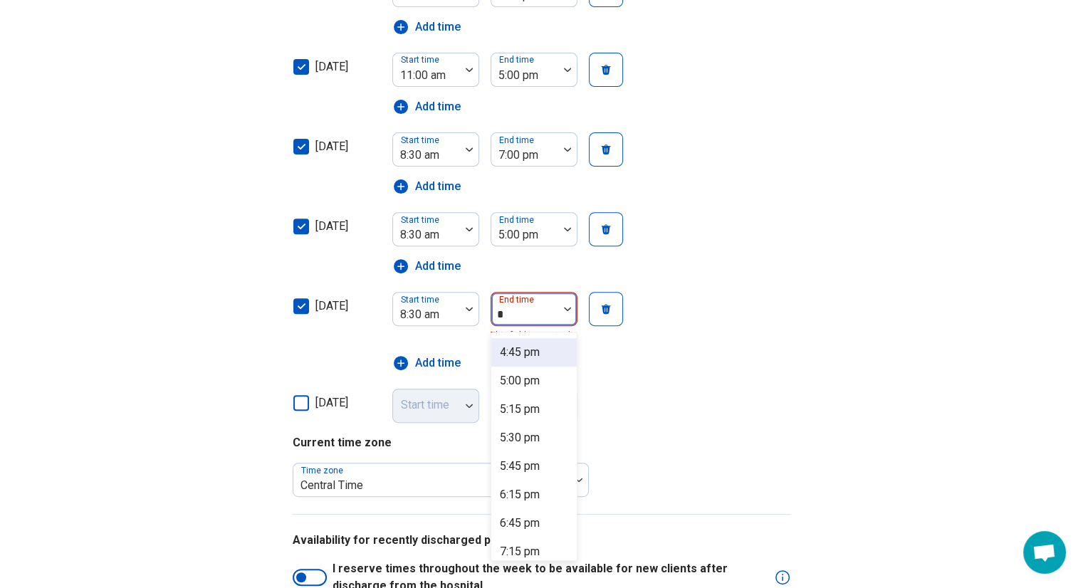
scroll to position [510, 0]
click at [520, 377] on div "5:00 pm" at bounding box center [520, 380] width 40 height 17
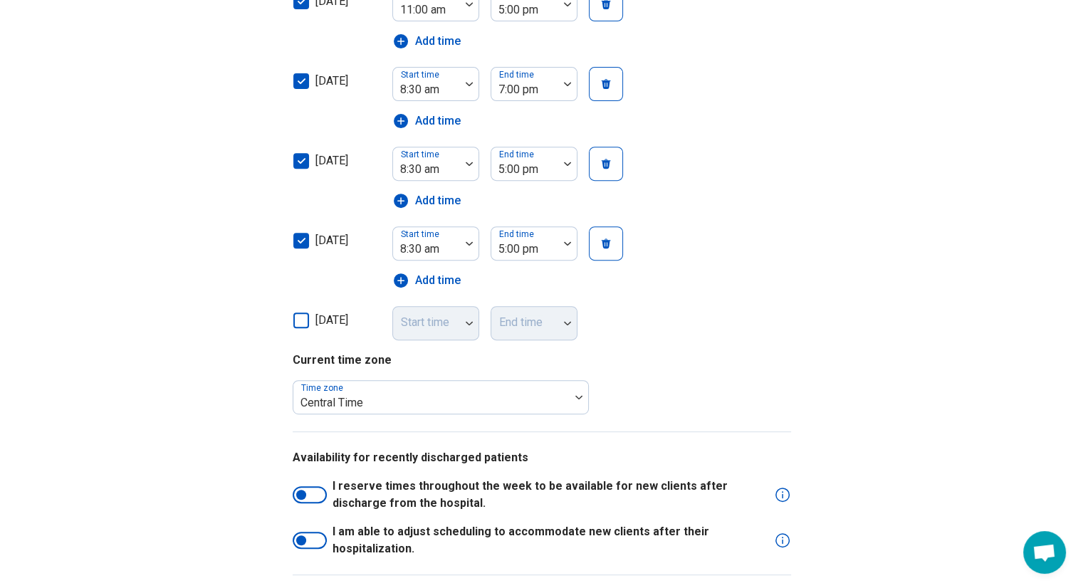
scroll to position [622, 0]
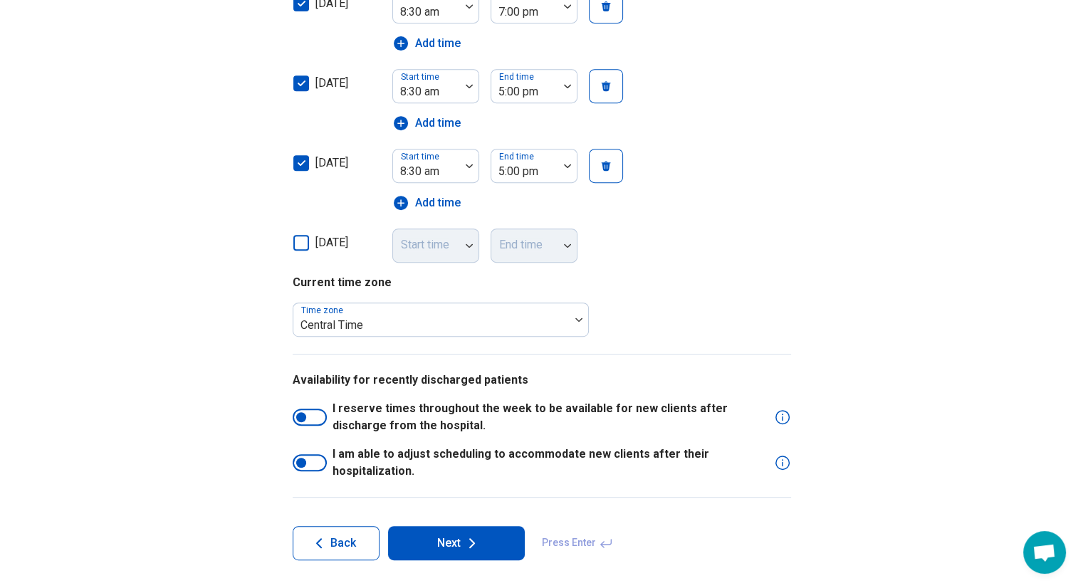
click at [296, 416] on div at bounding box center [301, 417] width 10 height 10
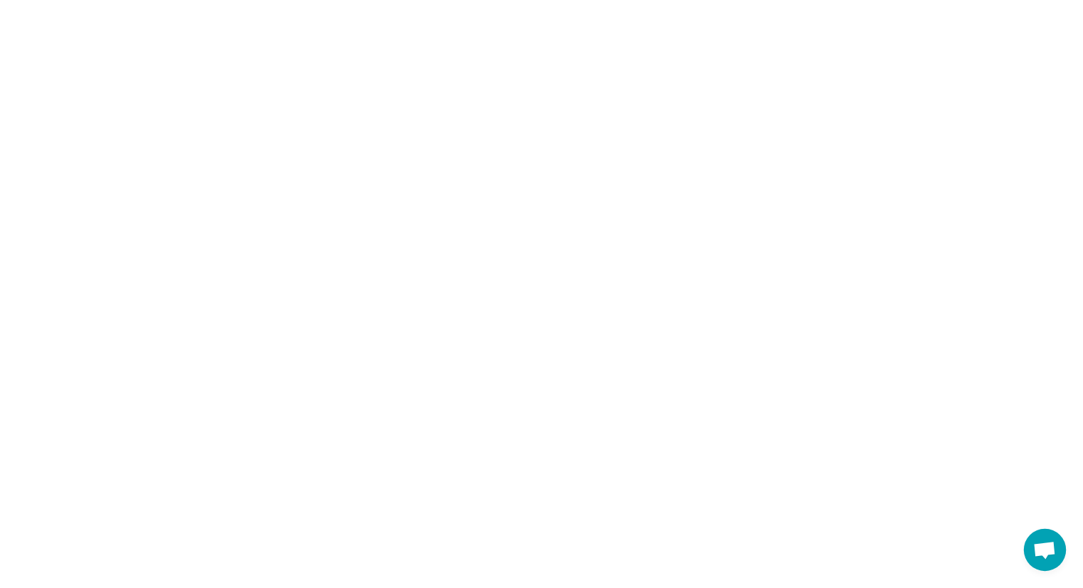
scroll to position [0, 0]
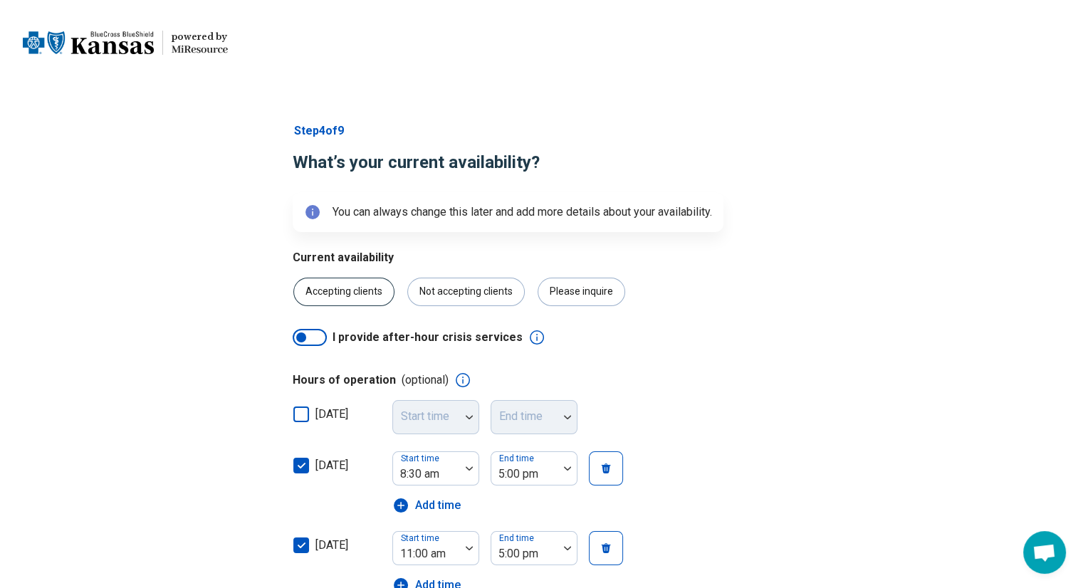
click at [356, 286] on div "Accepting clients" at bounding box center [343, 292] width 101 height 28
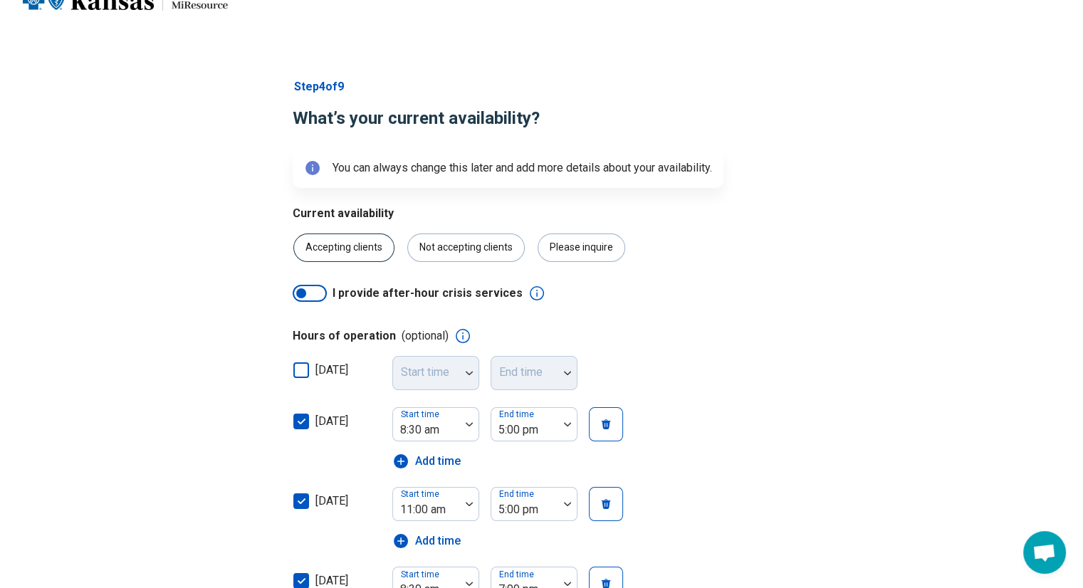
scroll to position [46, 0]
click at [300, 288] on div at bounding box center [301, 292] width 10 height 10
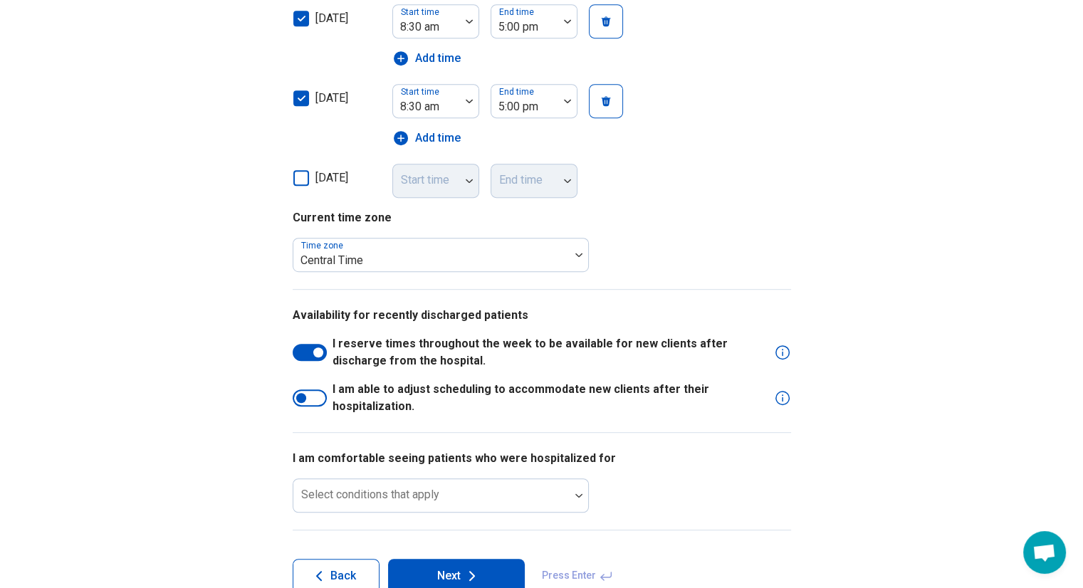
scroll to position [719, 0]
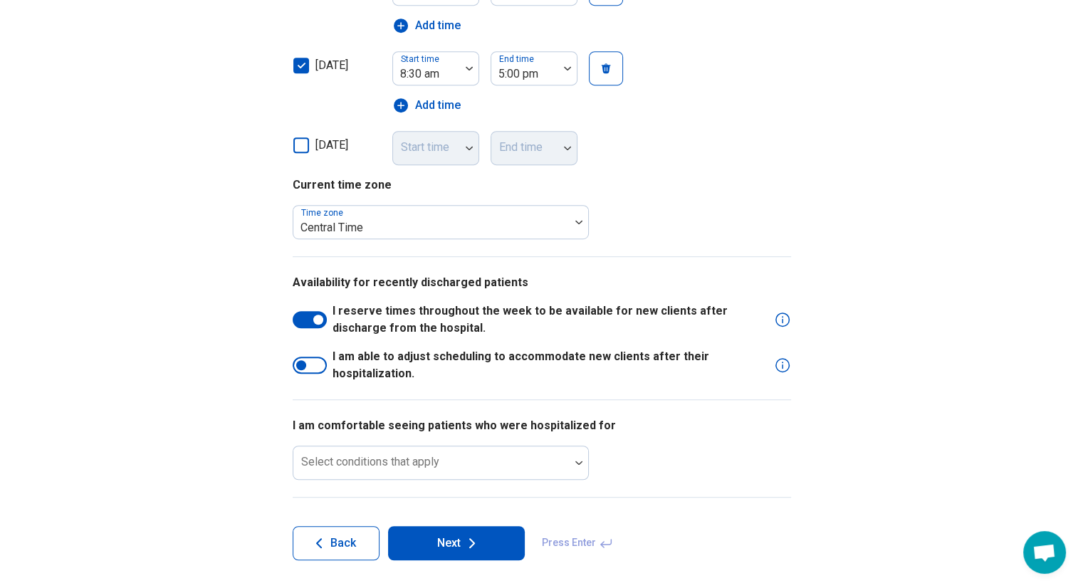
click at [300, 362] on div at bounding box center [301, 365] width 10 height 10
click at [424, 459] on div "Select conditions that apply" at bounding box center [441, 463] width 296 height 34
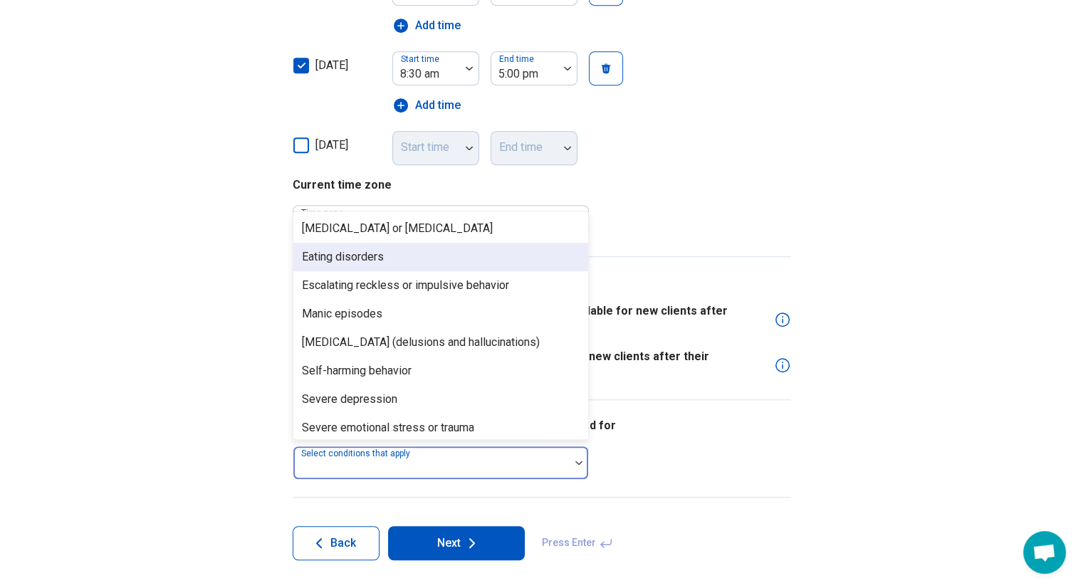
click at [440, 255] on div "Eating disorders" at bounding box center [440, 257] width 295 height 28
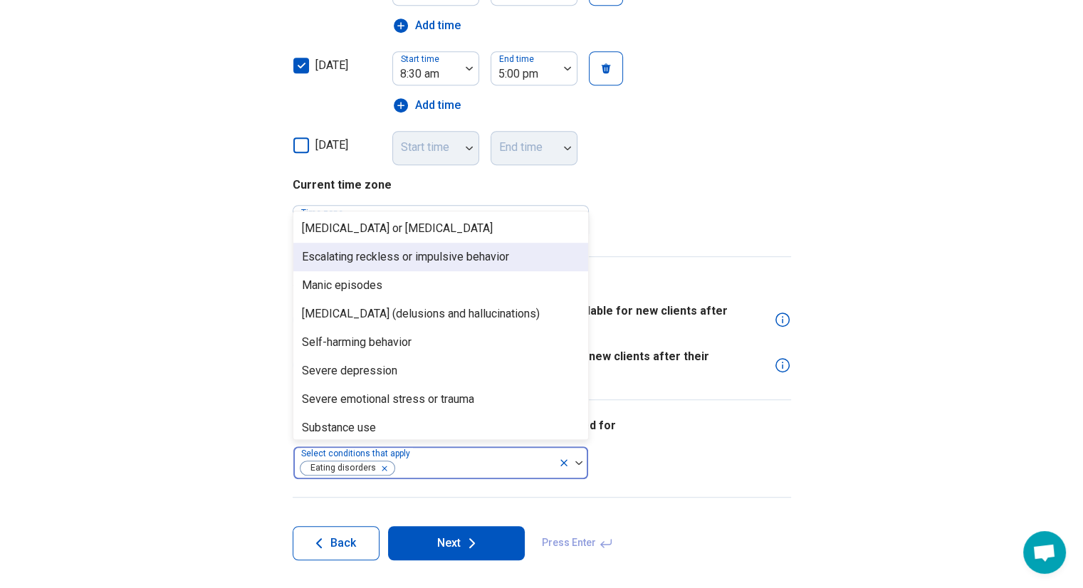
click at [427, 256] on div "Escalating reckless or impulsive behavior" at bounding box center [405, 257] width 207 height 17
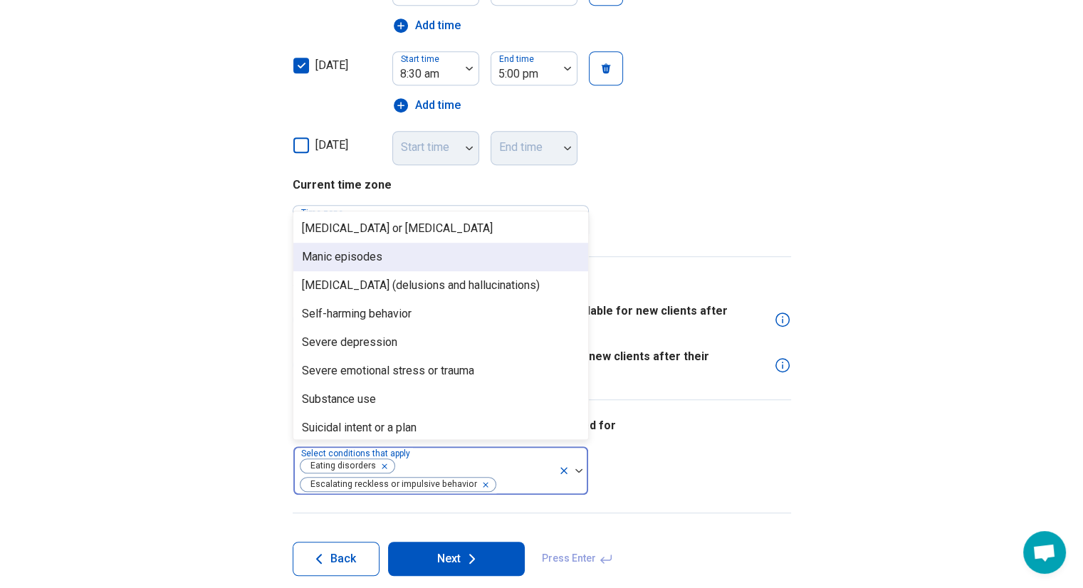
click at [404, 260] on div "Manic episodes" at bounding box center [440, 257] width 295 height 28
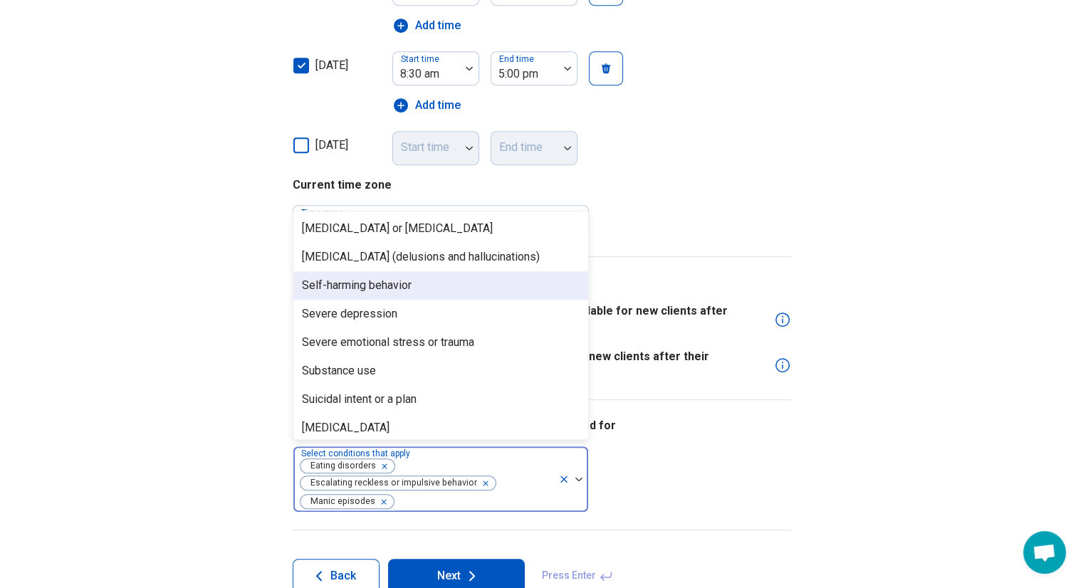
click at [401, 280] on div "Self-harming behavior" at bounding box center [357, 285] width 110 height 17
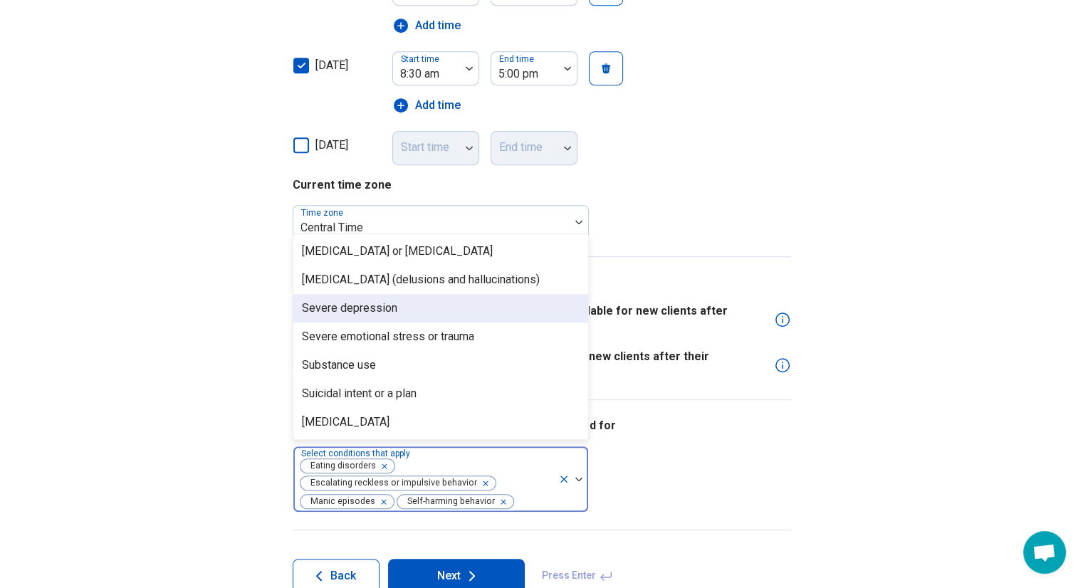
click at [399, 310] on div "Severe depression" at bounding box center [440, 308] width 295 height 28
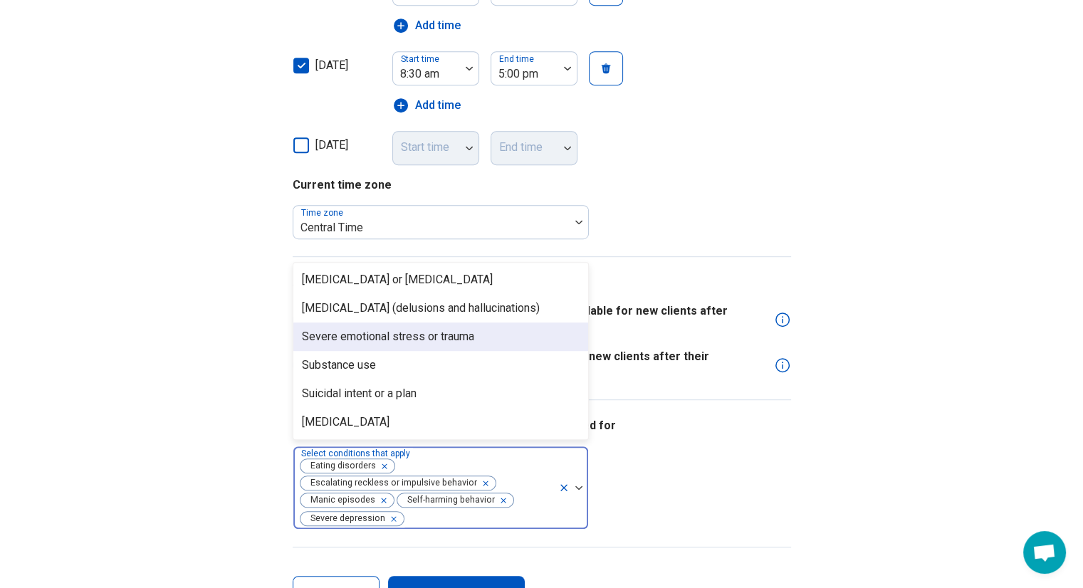
click at [398, 336] on div "Severe emotional stress or trauma" at bounding box center [388, 336] width 172 height 17
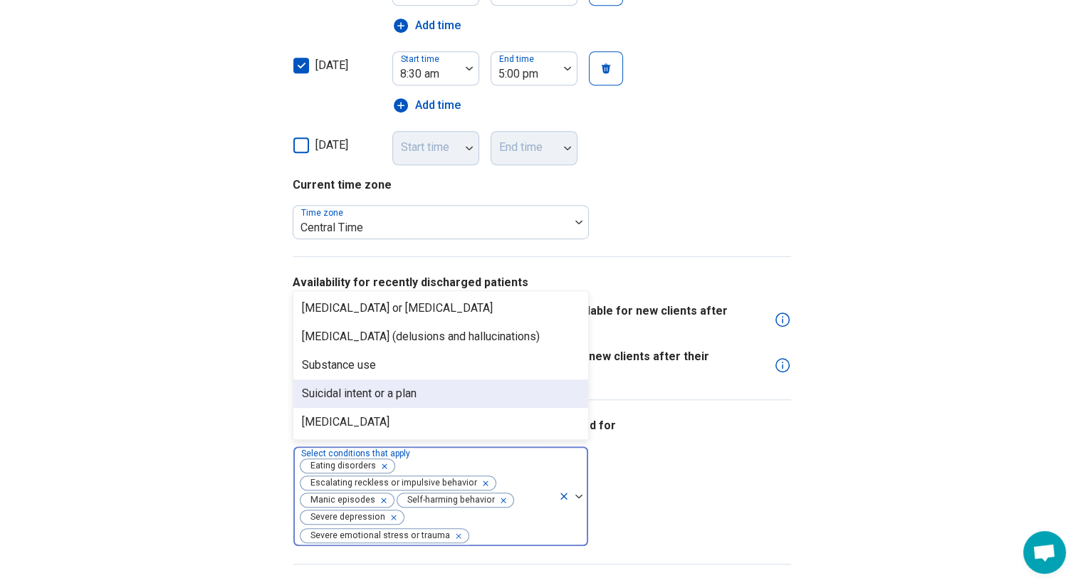
click at [377, 390] on div "Suicidal intent or a plan" at bounding box center [359, 393] width 115 height 17
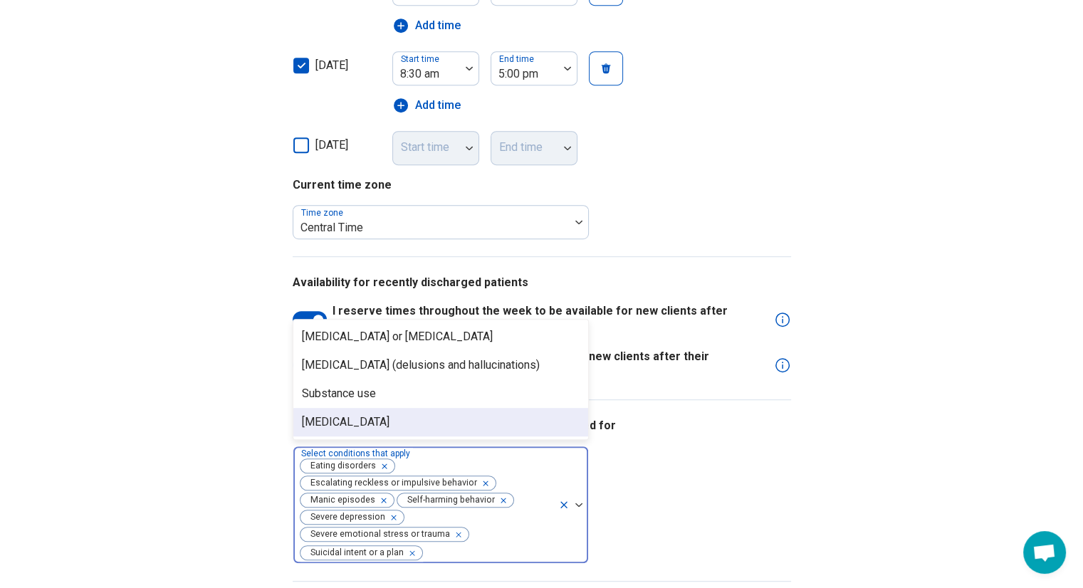
click at [371, 424] on div "Suicide attempt" at bounding box center [346, 422] width 88 height 17
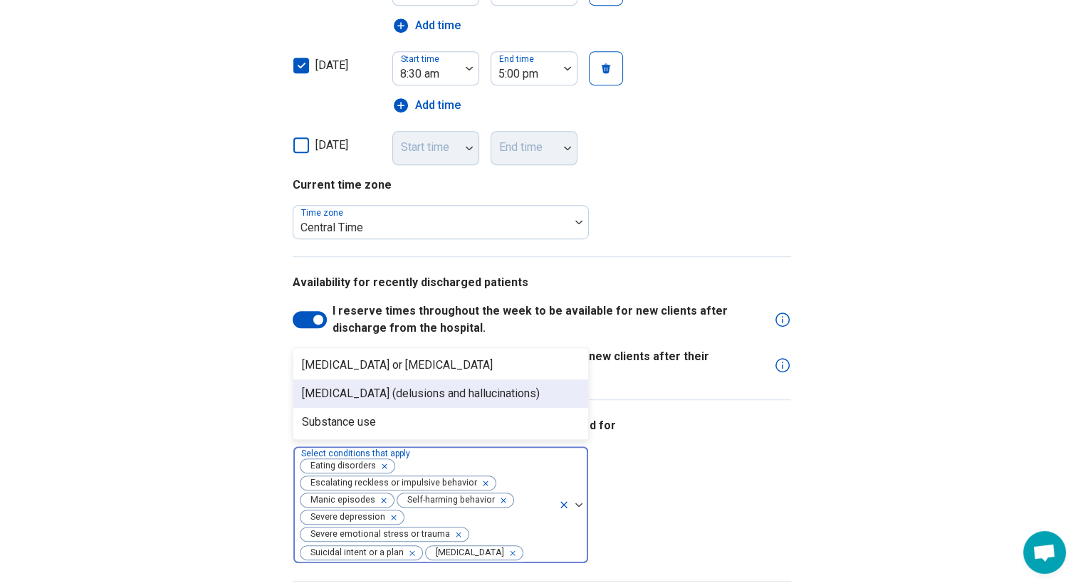
click at [733, 465] on div "I am comfortable seeing patients who were hospitalized for option Suicide attem…" at bounding box center [542, 491] width 498 height 182
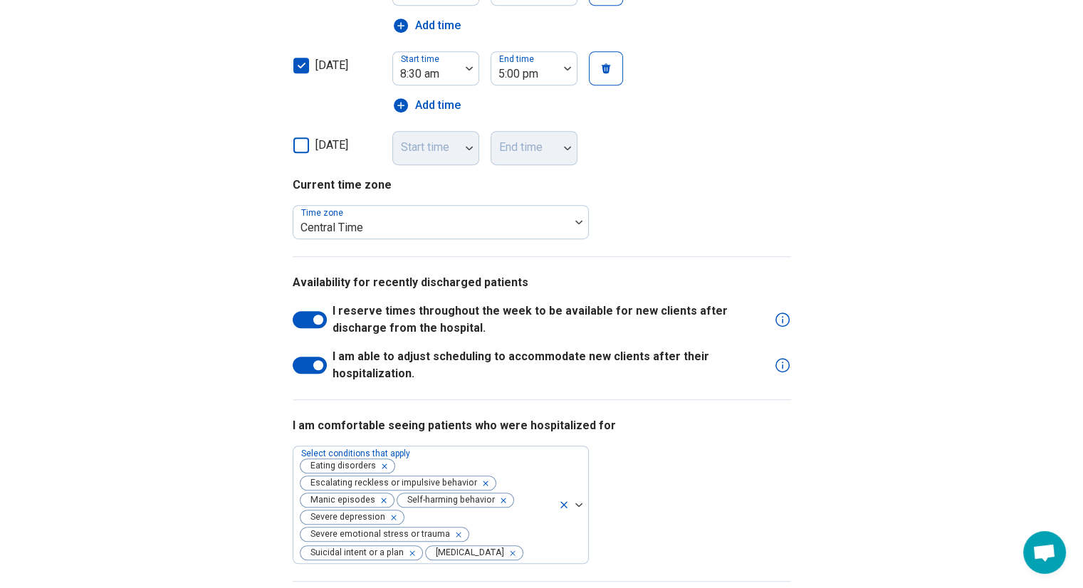
scroll to position [806, 0]
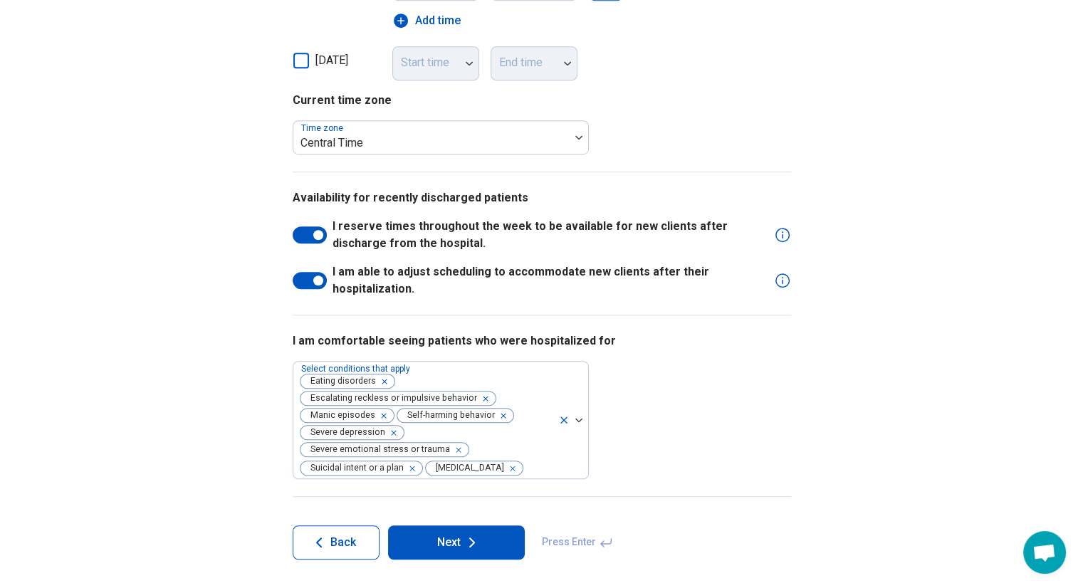
click at [450, 543] on button "Next" at bounding box center [456, 542] width 137 height 34
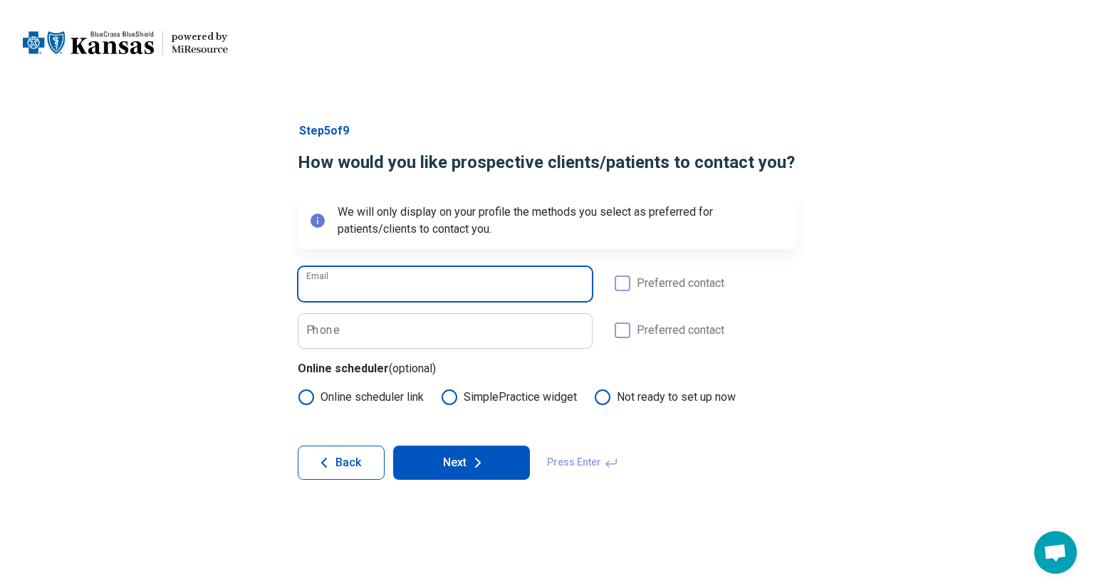
click at [434, 286] on input "Email" at bounding box center [444, 284] width 293 height 34
type input "**********"
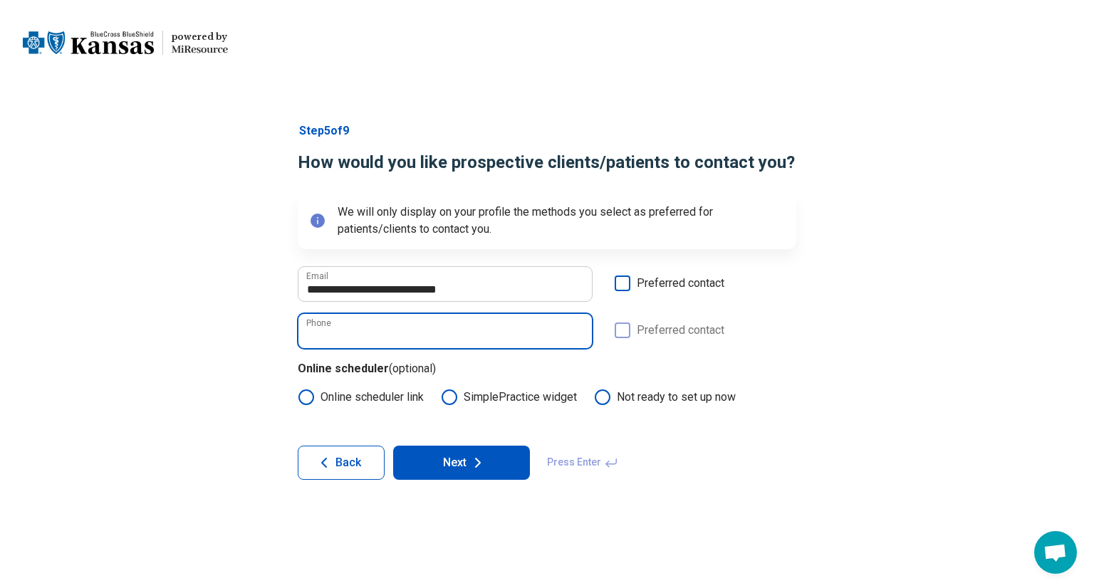
click at [426, 337] on input "Phone" at bounding box center [444, 331] width 293 height 34
type input "**********"
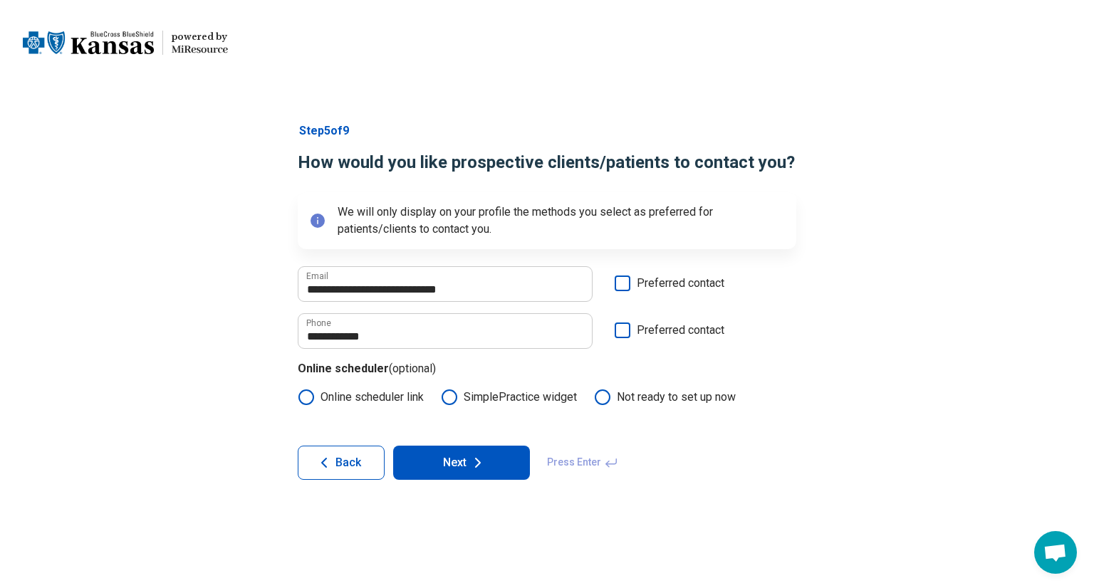
click at [624, 283] on icon at bounding box center [623, 284] width 16 height 16
click at [627, 330] on icon at bounding box center [623, 331] width 16 height 16
click at [446, 399] on icon at bounding box center [449, 397] width 17 height 17
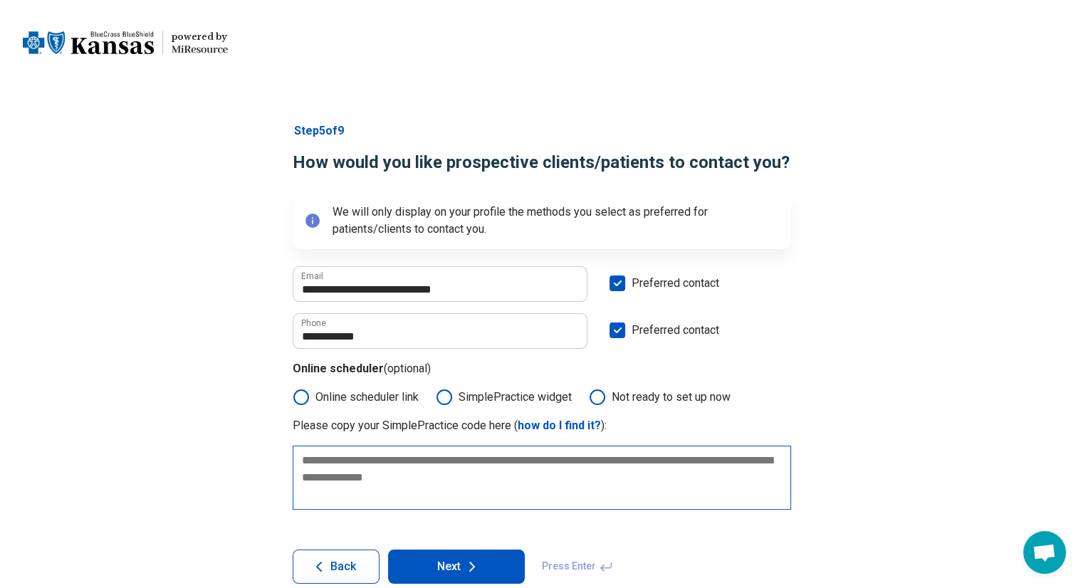
scroll to position [23, 0]
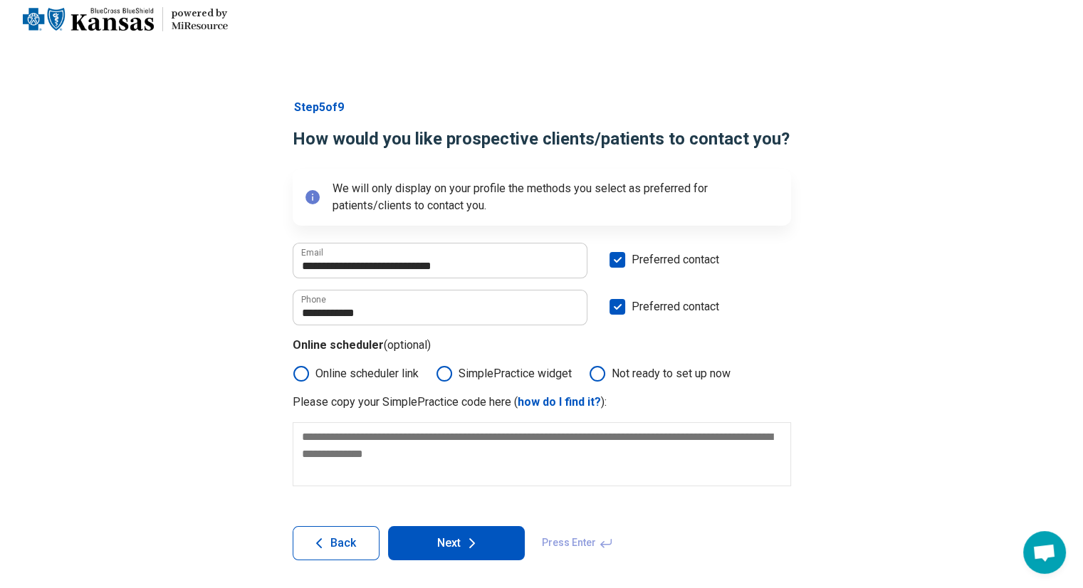
click at [595, 375] on icon at bounding box center [597, 373] width 17 height 17
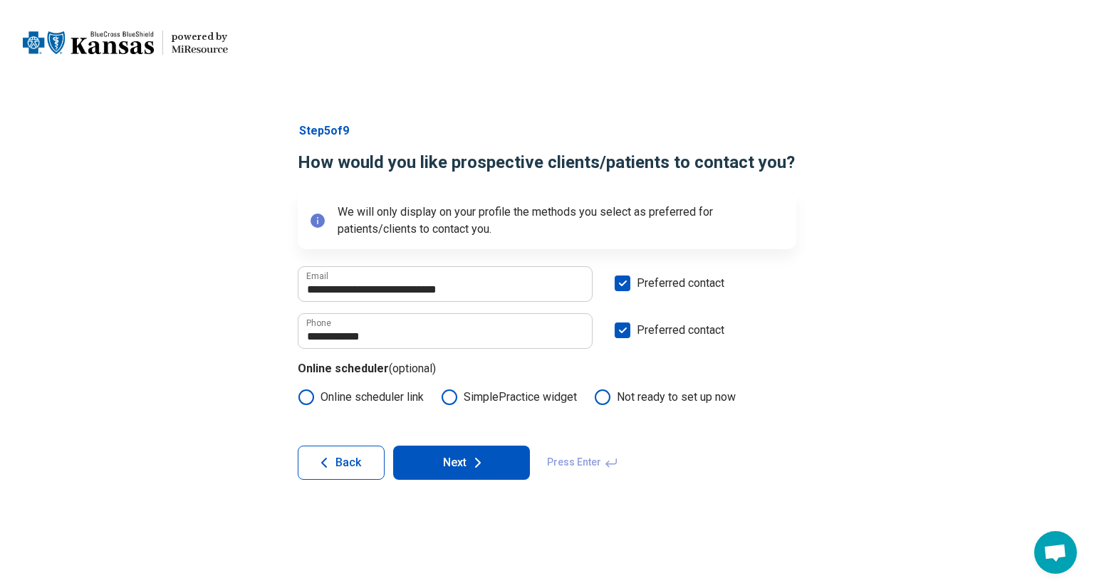
click at [481, 460] on icon at bounding box center [477, 462] width 17 height 17
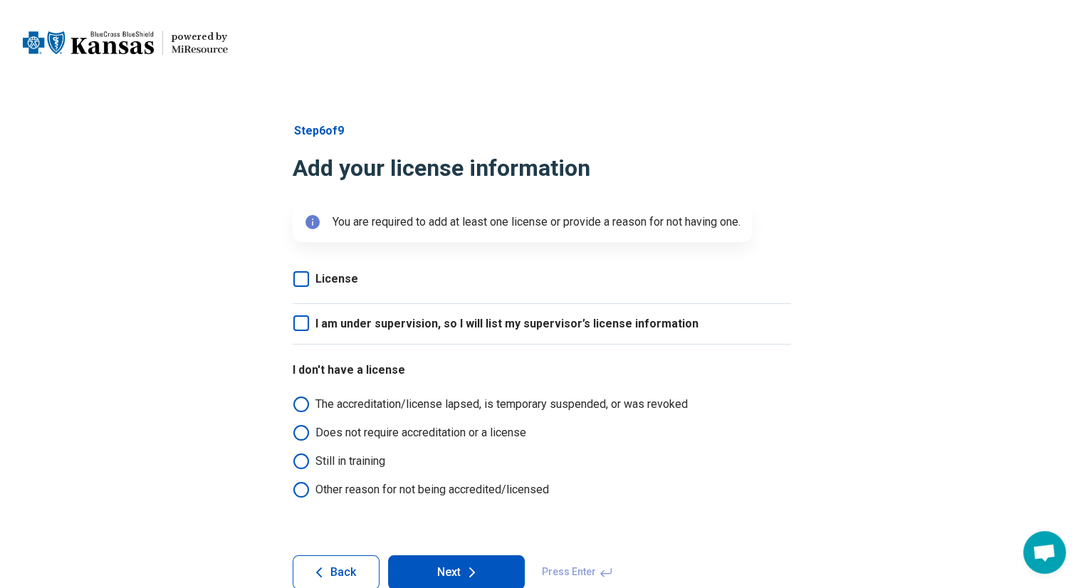
scroll to position [28, 0]
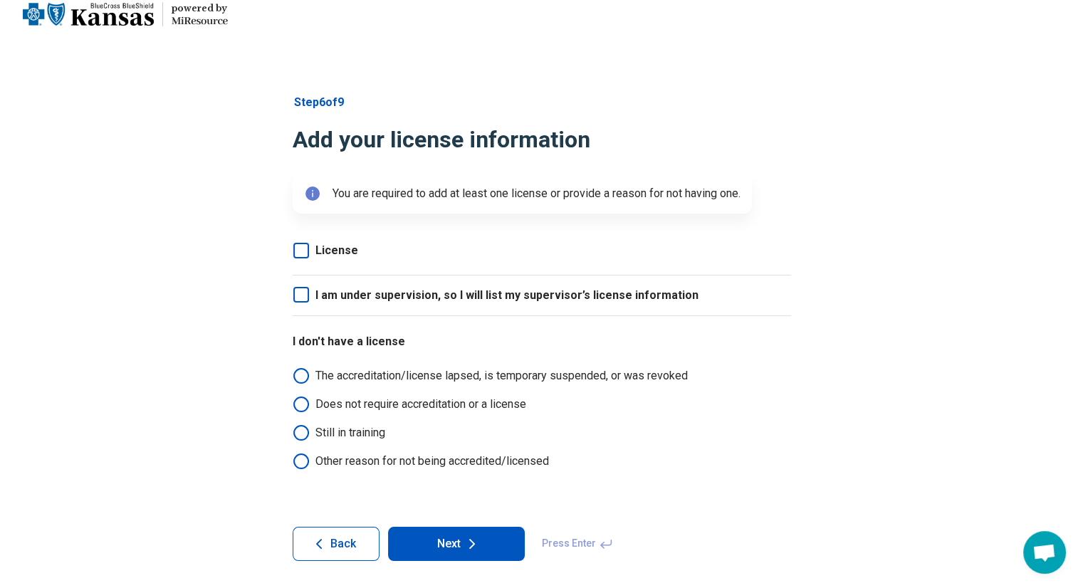
click at [298, 251] on icon at bounding box center [301, 251] width 16 height 16
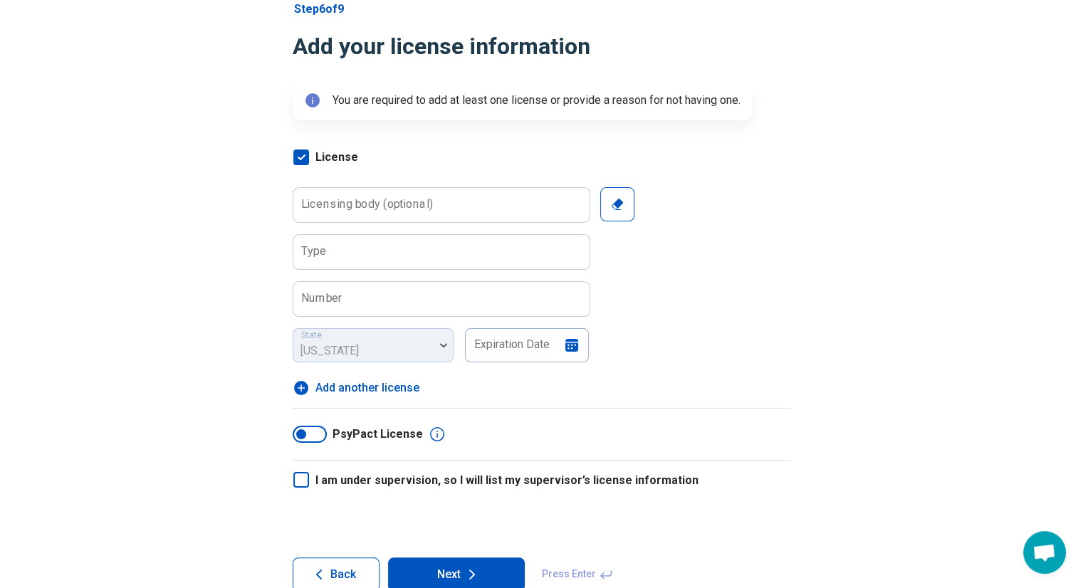
scroll to position [125, 0]
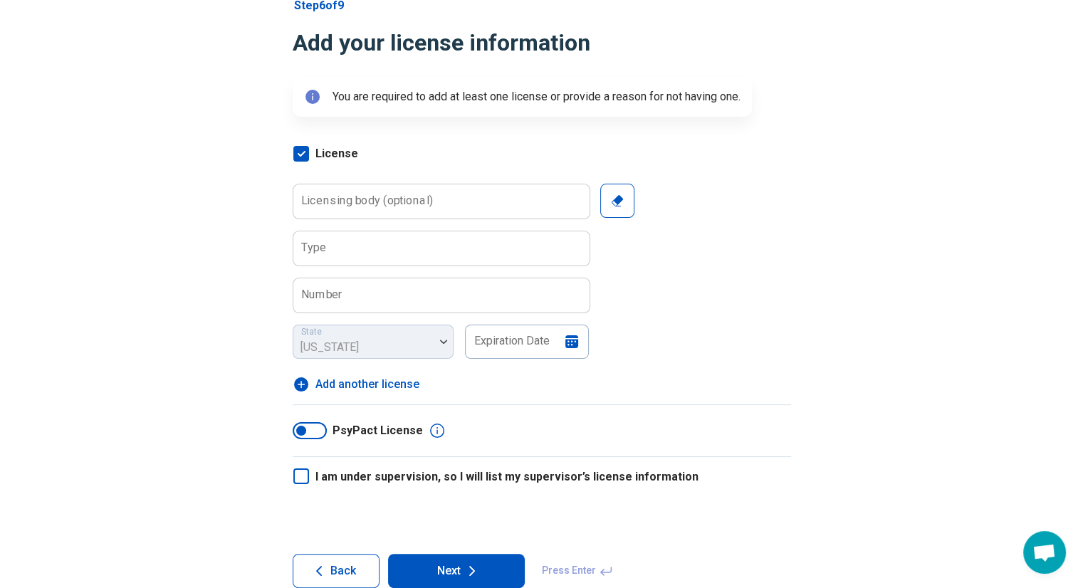
click at [417, 199] on label "Licensing body (optional)" at bounding box center [367, 200] width 132 height 11
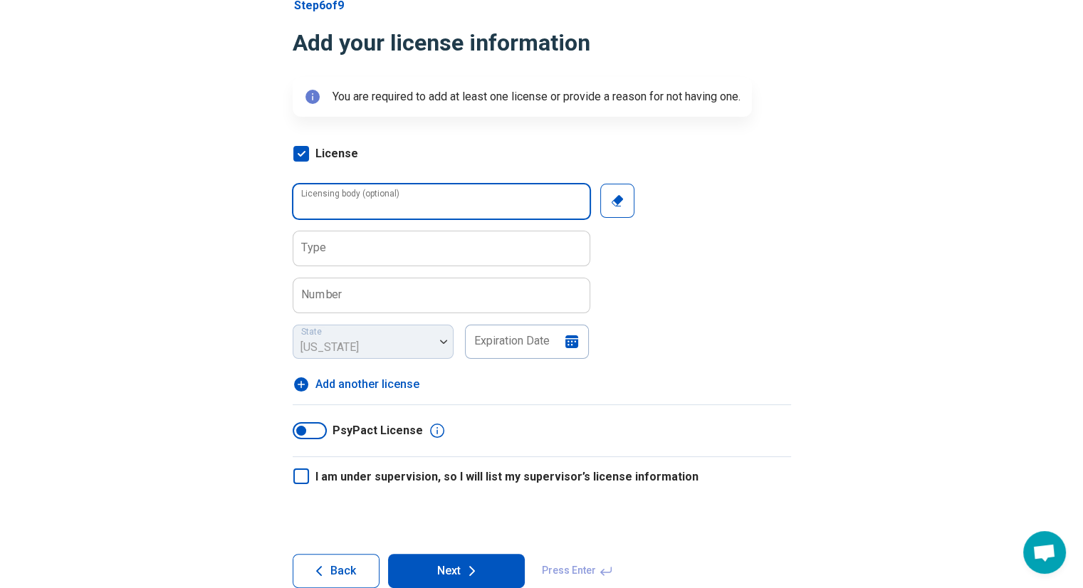
click at [417, 199] on input "Licensing body (optional)" at bounding box center [441, 201] width 296 height 34
type input "*"
type input "**********"
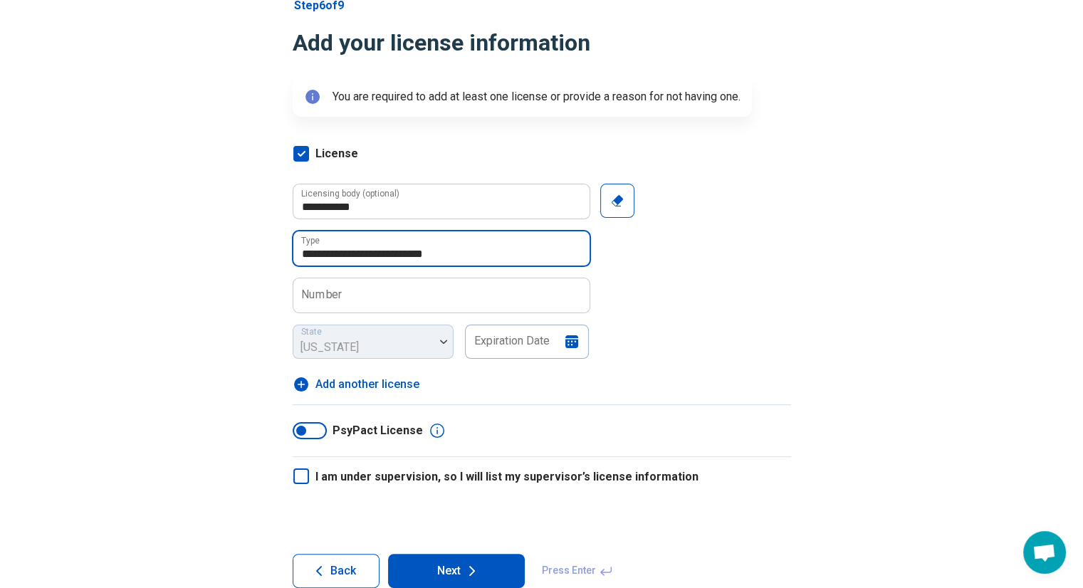
type input "**********"
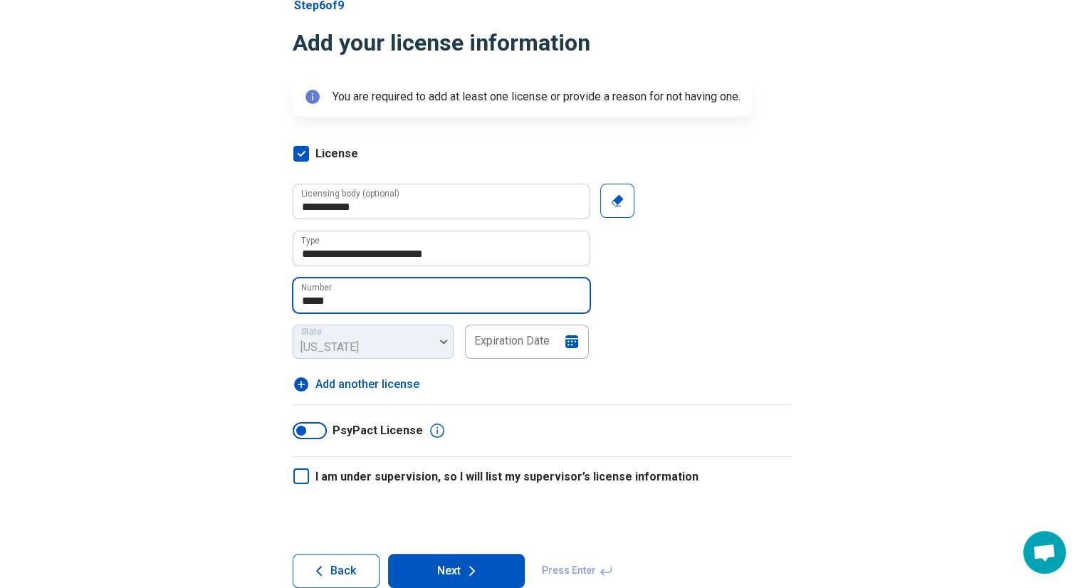
type input "*****"
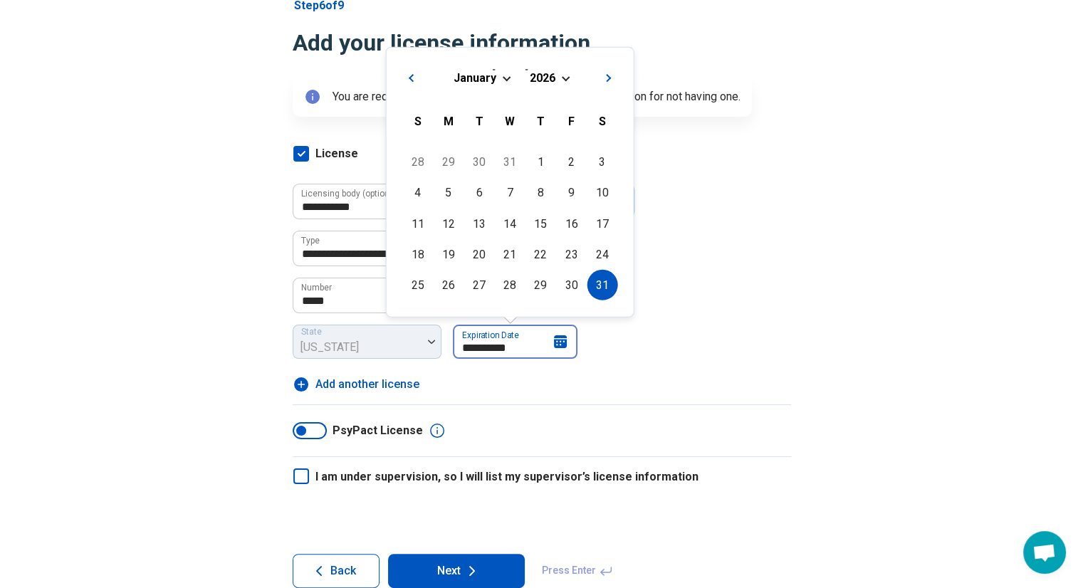
type input "**********"
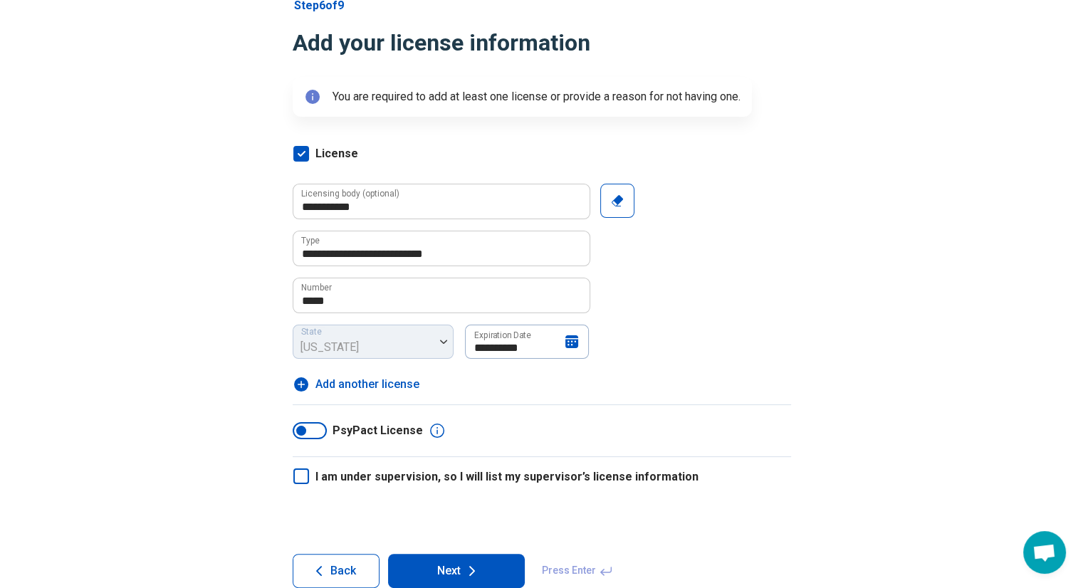
scroll to position [153, 0]
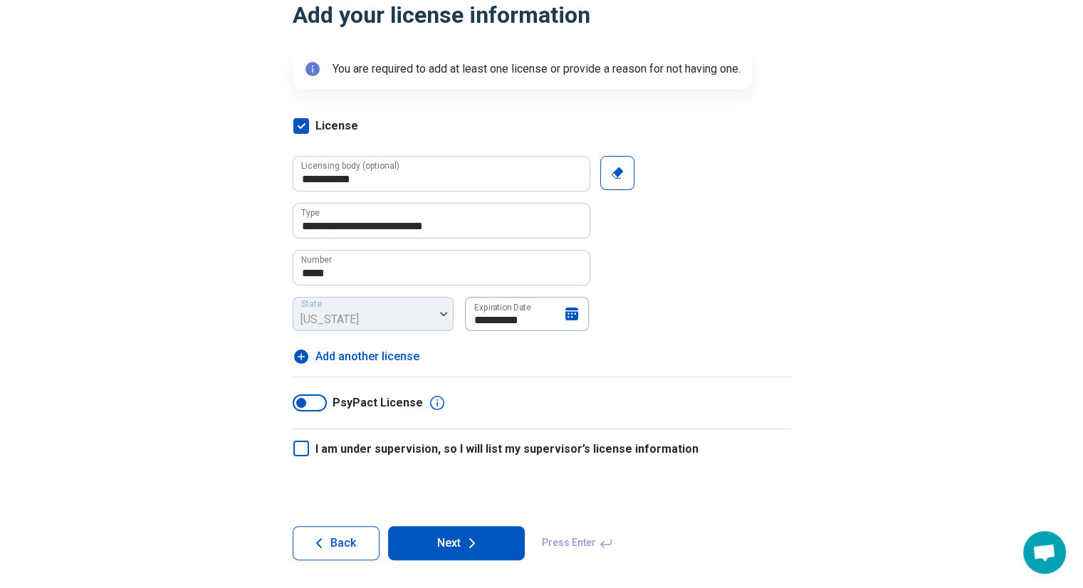
click at [466, 538] on icon at bounding box center [472, 543] width 17 height 17
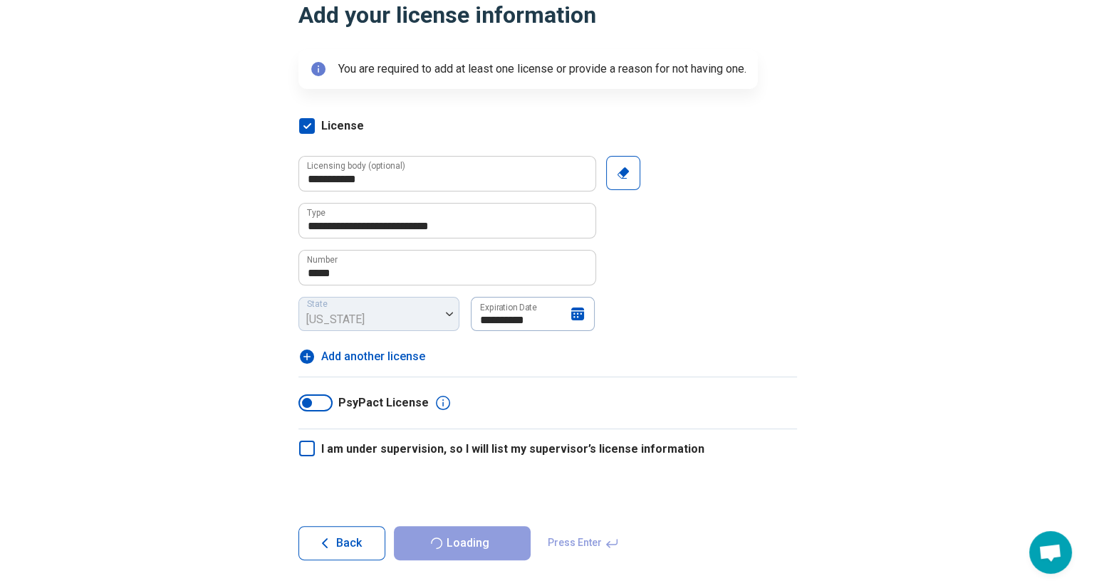
scroll to position [0, 0]
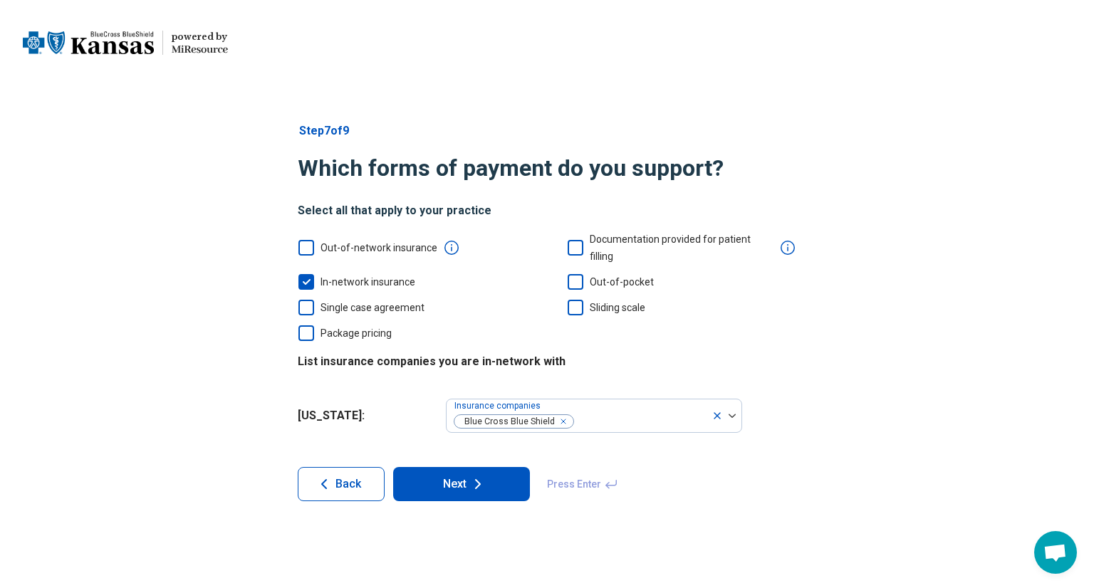
click at [305, 300] on icon at bounding box center [306, 308] width 16 height 16
click at [572, 274] on icon at bounding box center [576, 282] width 16 height 16
click at [629, 412] on div at bounding box center [640, 422] width 131 height 20
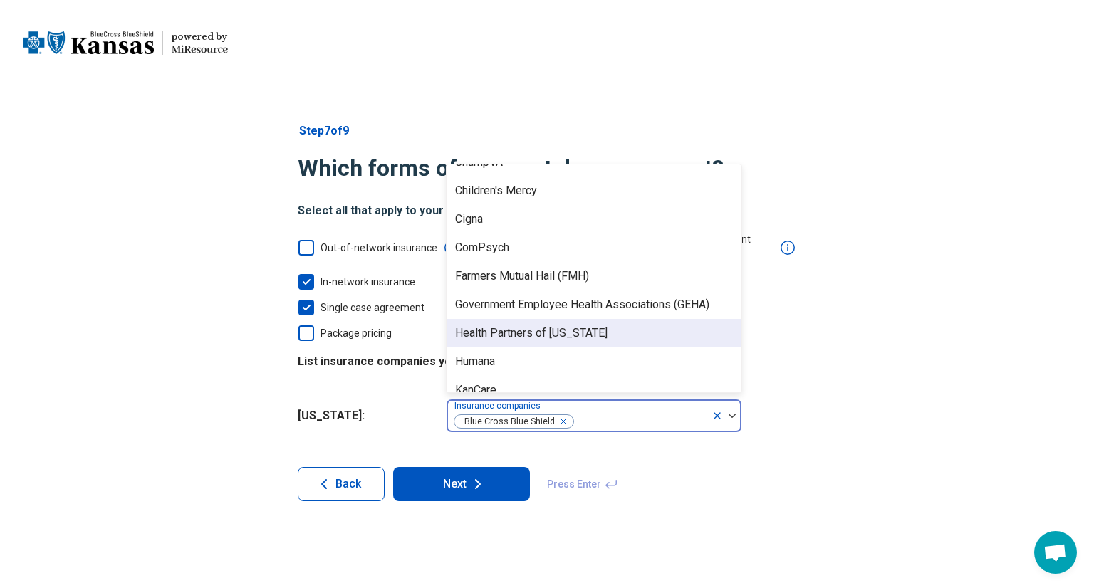
scroll to position [209, 0]
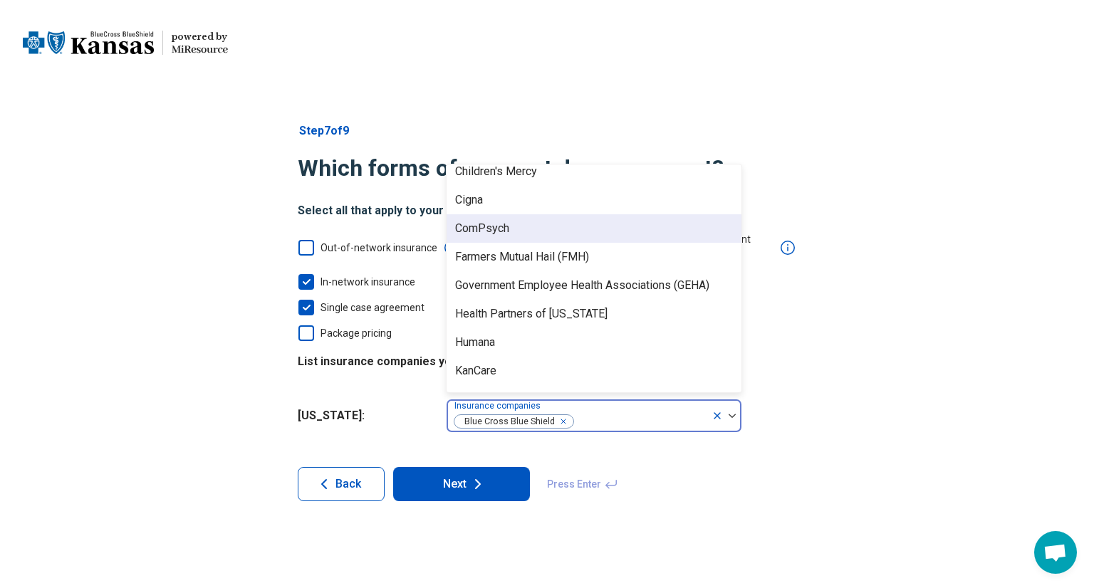
click at [572, 214] on div "ComPsych" at bounding box center [593, 228] width 295 height 28
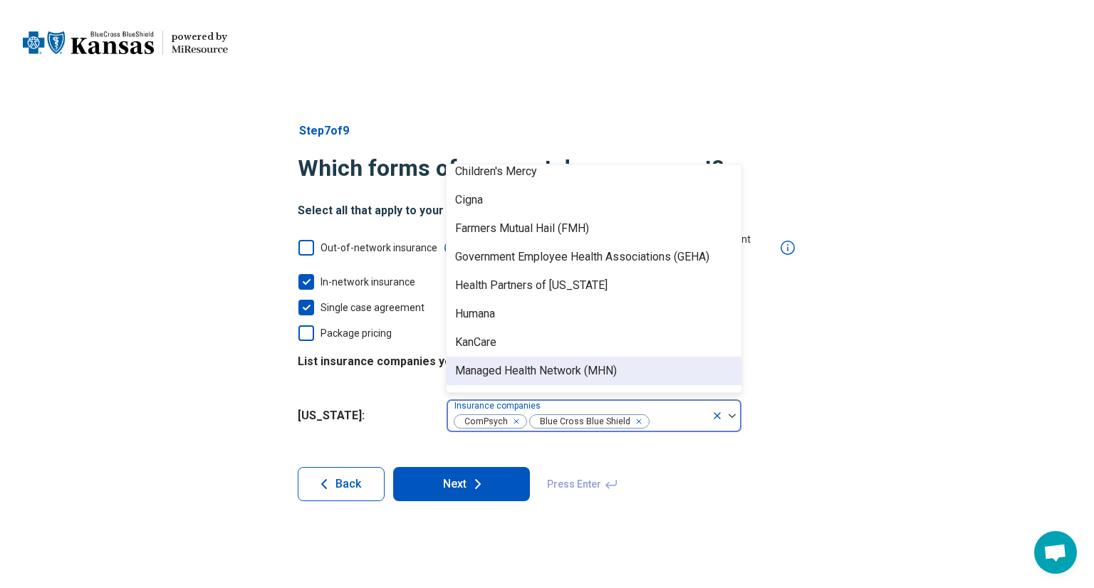
click at [513, 417] on icon "Remove [object Object]" at bounding box center [513, 422] width 10 height 10
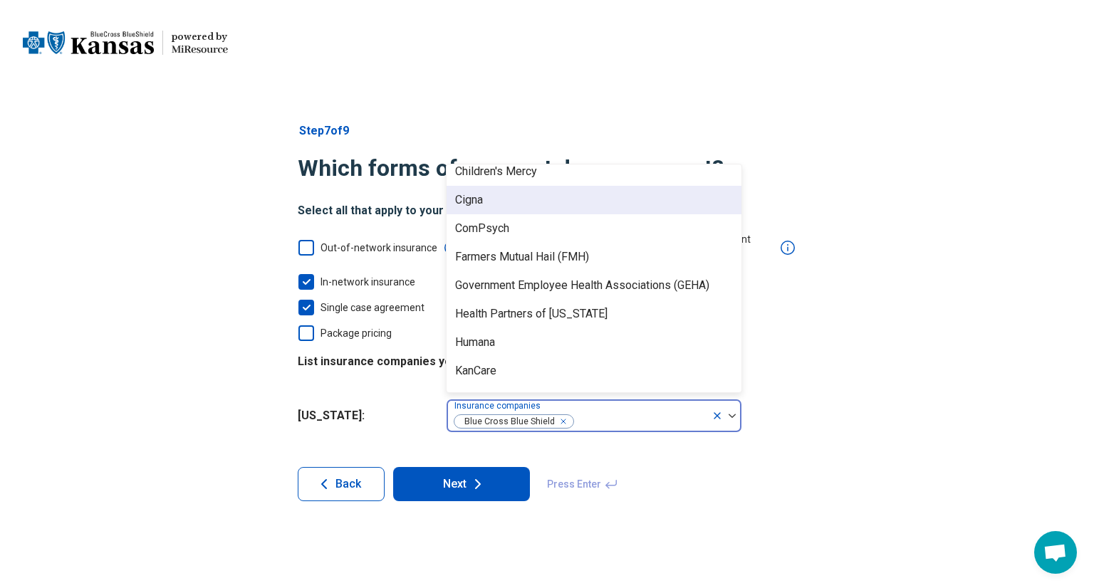
click at [499, 186] on div "Cigna" at bounding box center [593, 200] width 295 height 28
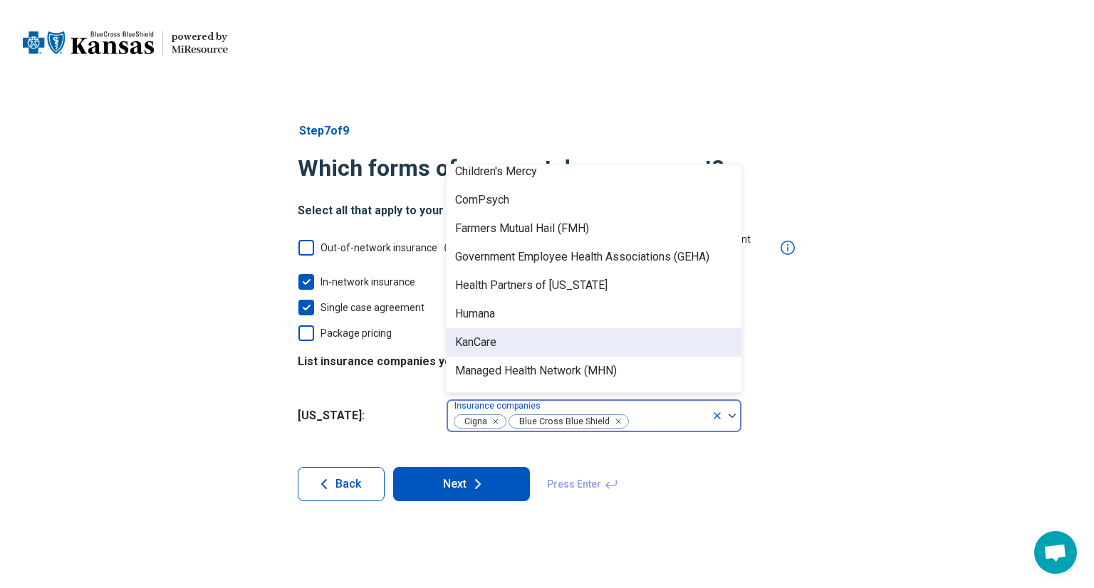
click at [508, 328] on div "KanCare" at bounding box center [593, 342] width 295 height 28
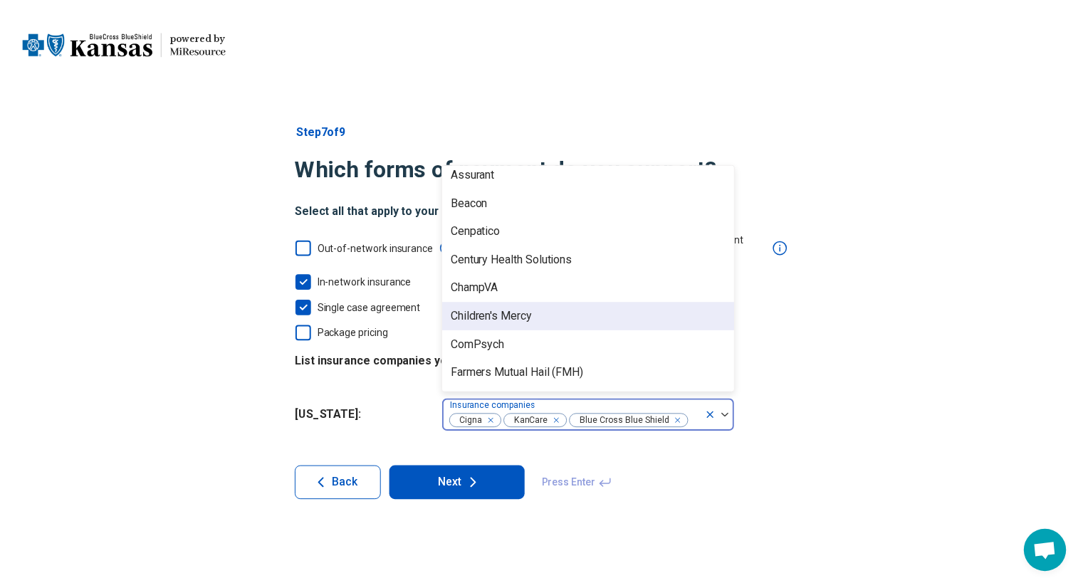
scroll to position [0, 0]
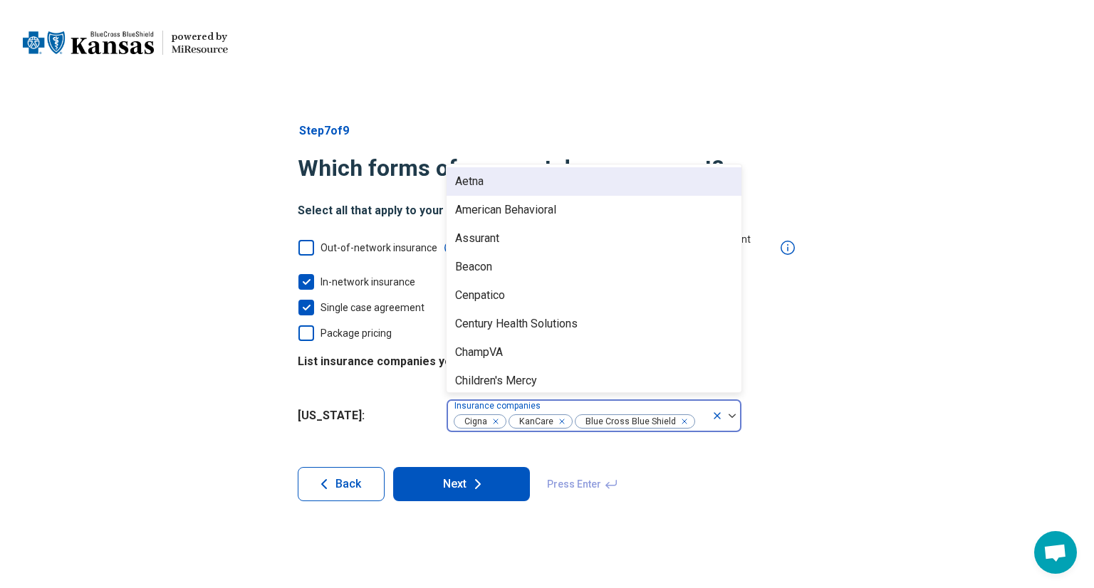
click at [643, 170] on div "Aetna" at bounding box center [593, 181] width 295 height 28
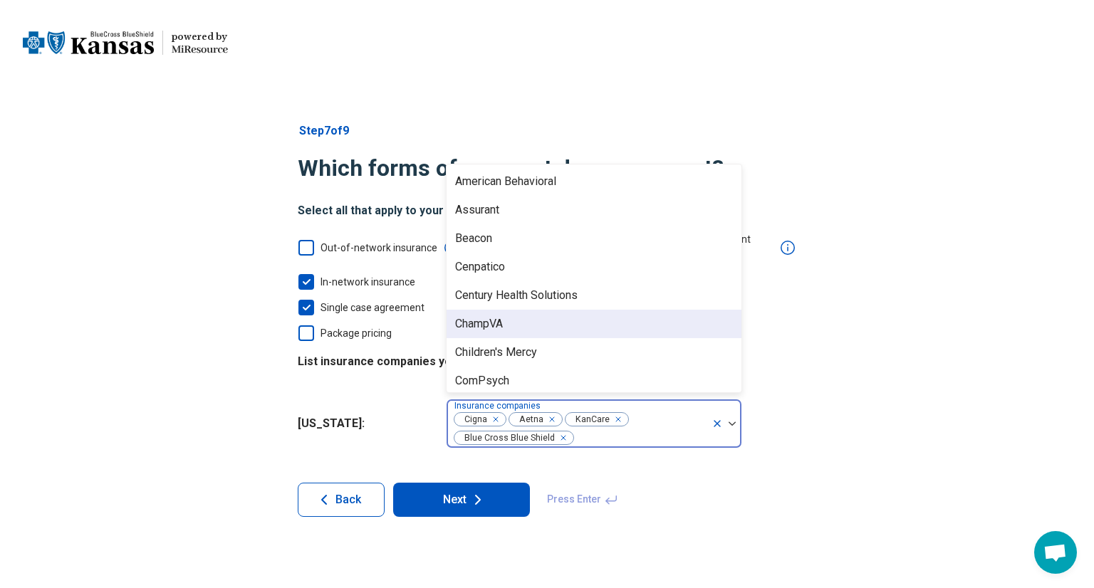
click at [901, 367] on div "Step 7 of 9 Which forms of payment do you support? Select all that apply to you…" at bounding box center [547, 319] width 1094 height 451
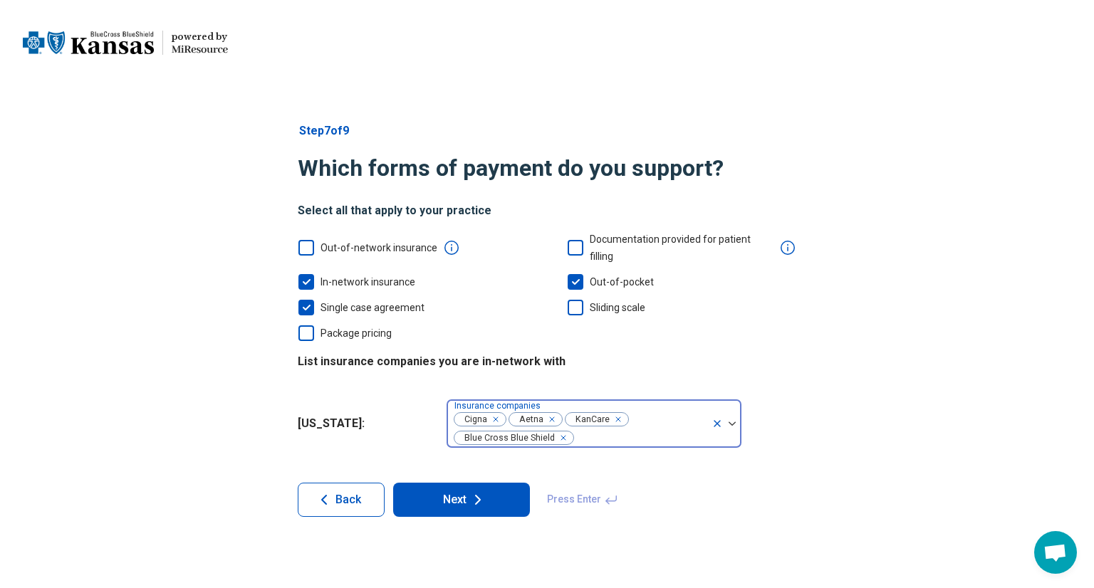
click at [436, 485] on button "Next" at bounding box center [461, 500] width 137 height 34
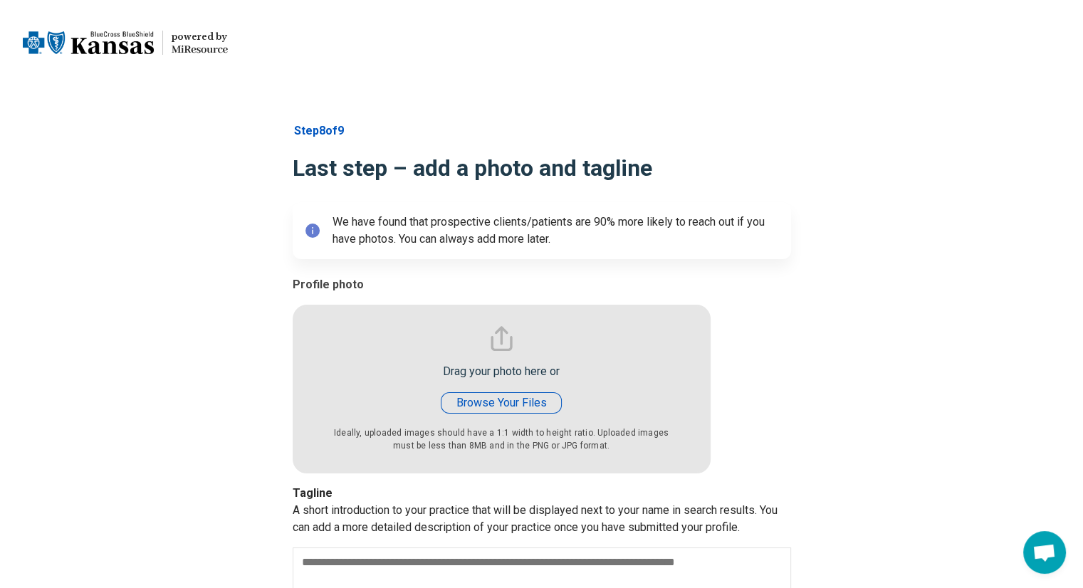
type textarea "*"
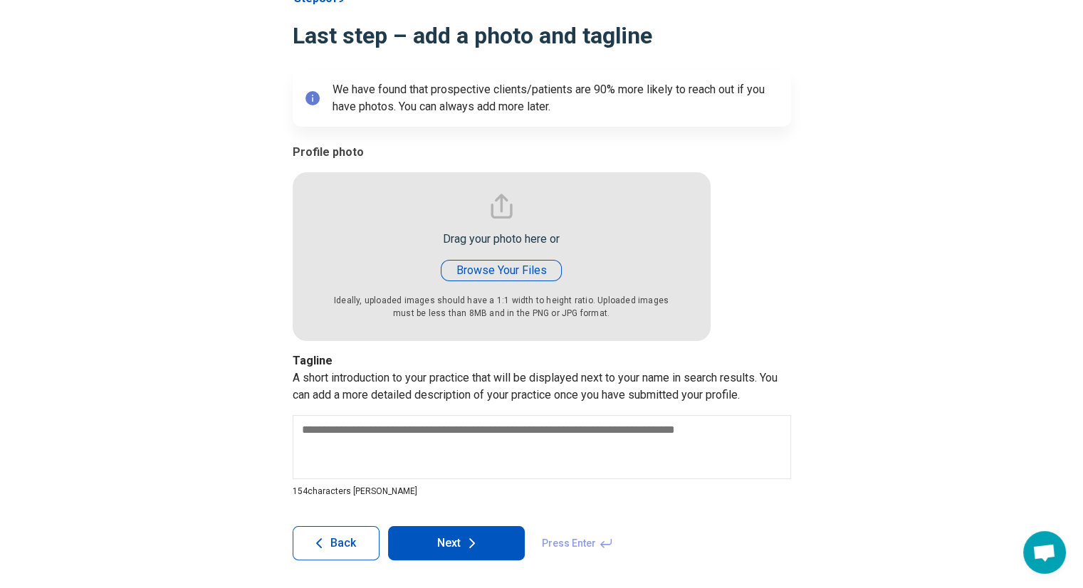
click at [537, 272] on input "file" at bounding box center [502, 242] width 418 height 197
